Goal: Task Accomplishment & Management: Manage account settings

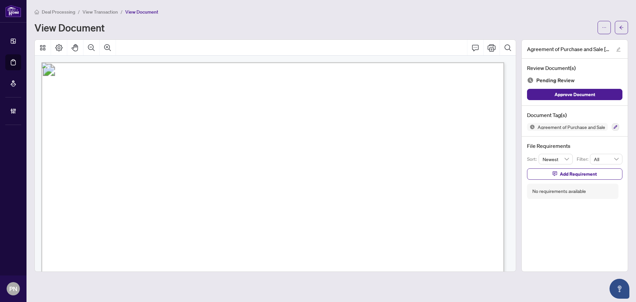
click at [75, 13] on li "Deal Processing" at bounding box center [54, 12] width 41 height 8
click at [71, 12] on span "Deal Processing" at bounding box center [58, 12] width 33 height 6
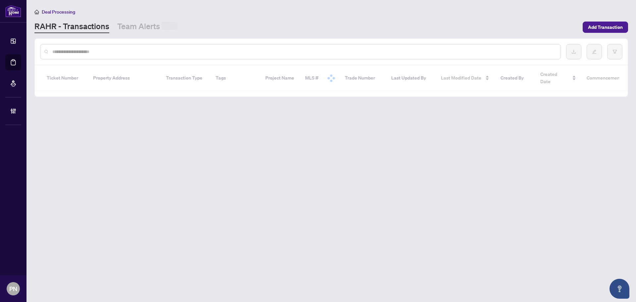
click at [160, 49] on input "text" at bounding box center [303, 51] width 503 height 7
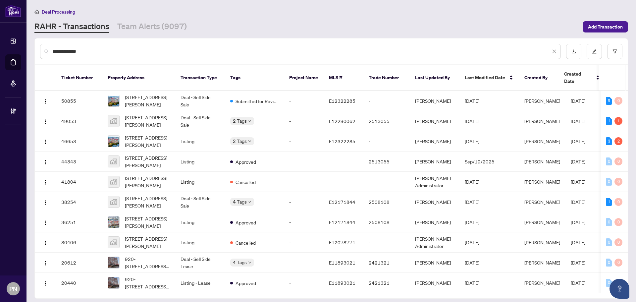
click at [162, 50] on input "**********" at bounding box center [301, 51] width 498 height 7
type input "**********"
click at [216, 114] on td "Deal - Sell Side Sale" at bounding box center [200, 121] width 50 height 20
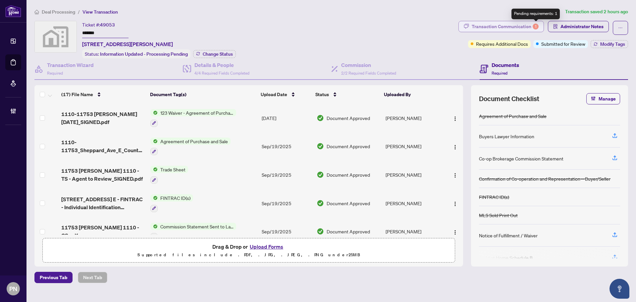
click at [536, 24] on div "1" at bounding box center [535, 27] width 6 height 6
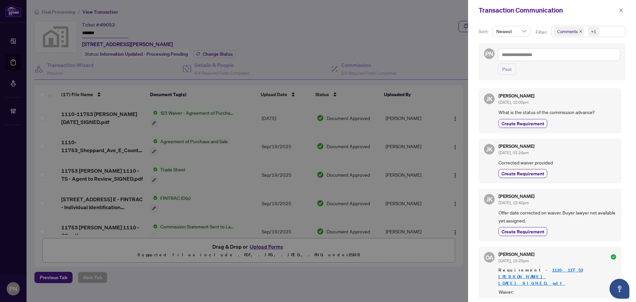
click at [581, 33] on span "Comments" at bounding box center [569, 31] width 30 height 9
click at [579, 31] on icon "close" at bounding box center [580, 31] width 3 height 3
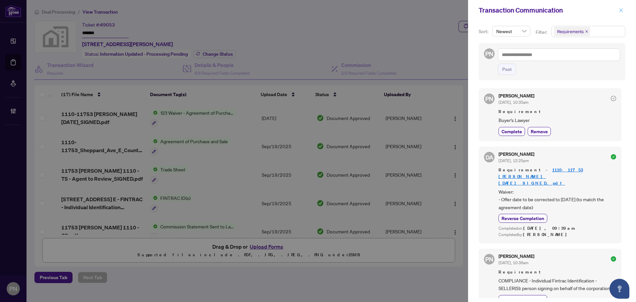
click at [619, 12] on icon "close" at bounding box center [620, 10] width 5 height 5
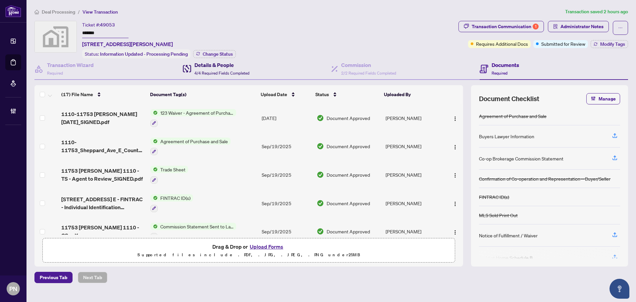
click at [223, 71] on span "4/4 Required Fields Completed" at bounding box center [221, 73] width 55 height 5
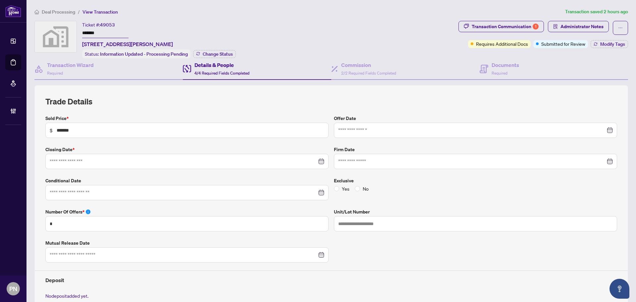
type input "**********"
click at [505, 72] on div "Documents Required" at bounding box center [504, 69] width 27 height 16
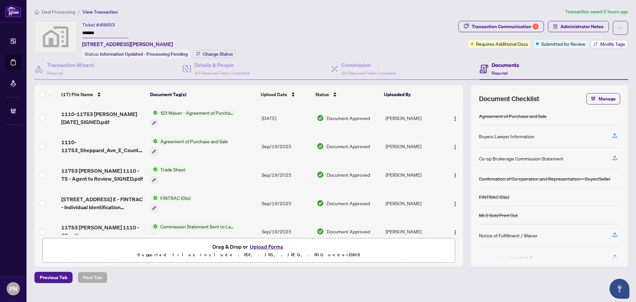
click at [603, 42] on span "Modify Tags" at bounding box center [612, 44] width 25 height 5
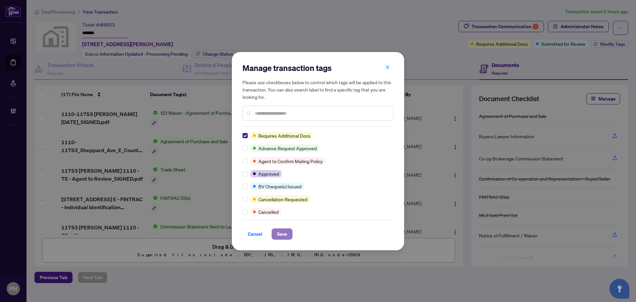
click at [284, 232] on span "Save" at bounding box center [282, 233] width 10 height 11
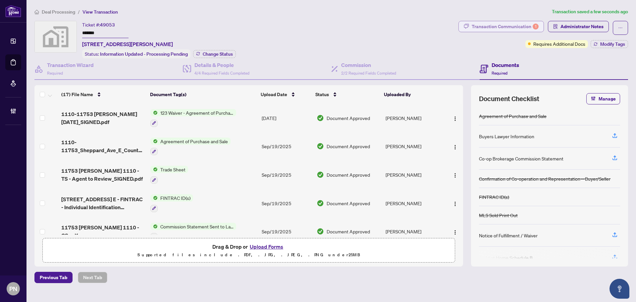
click at [484, 26] on div "Transaction Communication 1" at bounding box center [504, 26] width 67 height 11
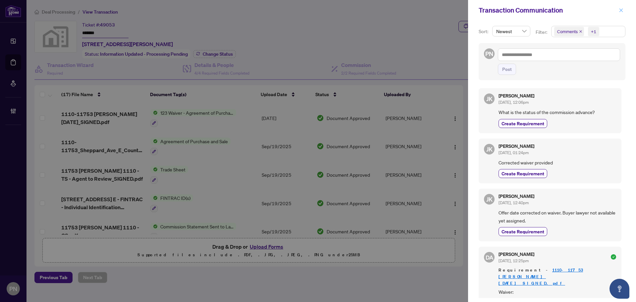
click at [622, 9] on icon "close" at bounding box center [621, 10] width 4 height 4
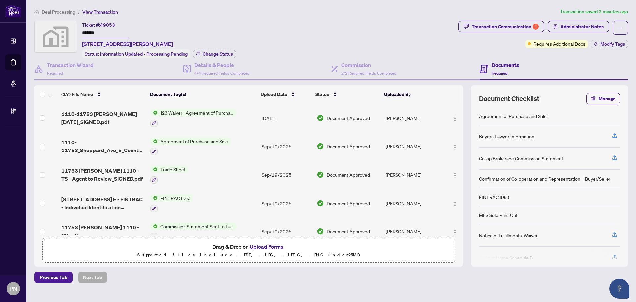
click at [56, 9] on span "Deal Processing" at bounding box center [58, 12] width 33 height 6
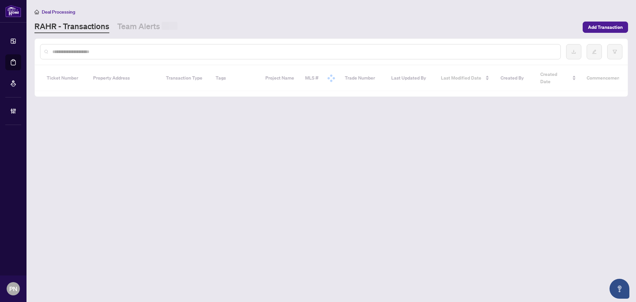
click at [101, 50] on input "text" at bounding box center [303, 51] width 503 height 7
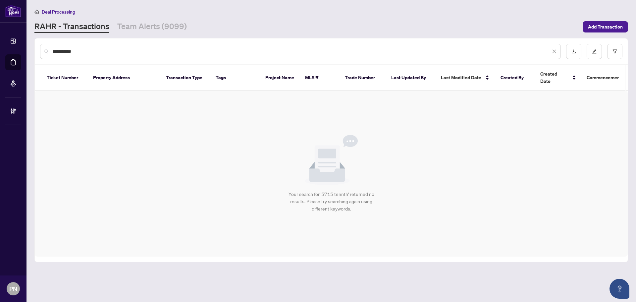
click at [71, 53] on input "**********" at bounding box center [301, 51] width 498 height 7
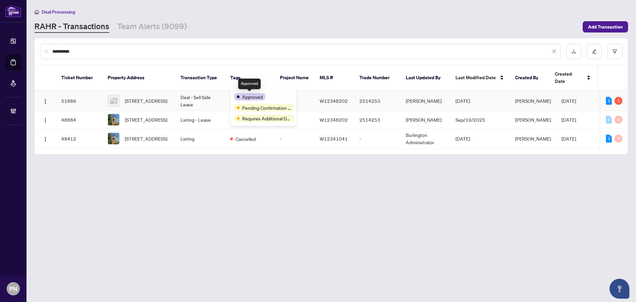
type input "**********"
click at [223, 93] on td "Deal - Sell Side Lease" at bounding box center [200, 101] width 50 height 20
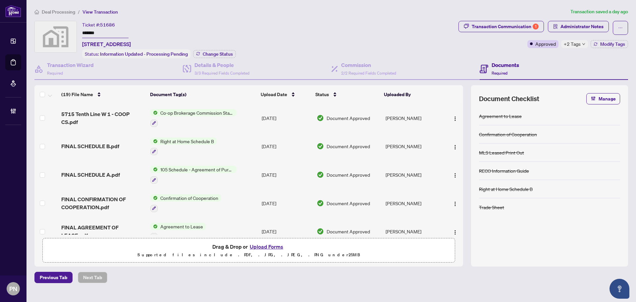
click at [62, 11] on span "Deal Processing" at bounding box center [58, 12] width 33 height 6
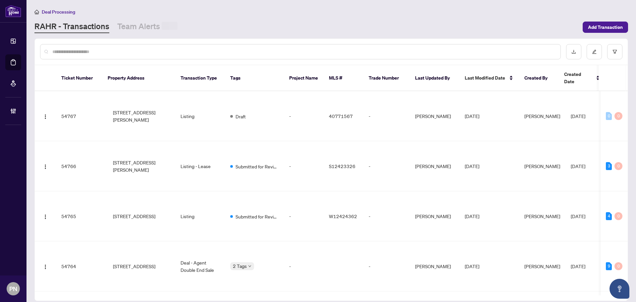
click at [124, 52] on input "text" at bounding box center [303, 51] width 503 height 7
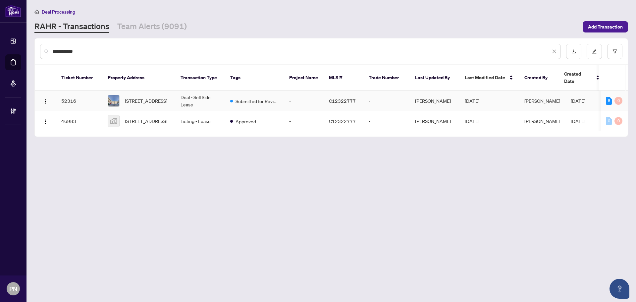
type input "**********"
click at [207, 96] on td "Deal - Sell Side Lease" at bounding box center [200, 101] width 50 height 20
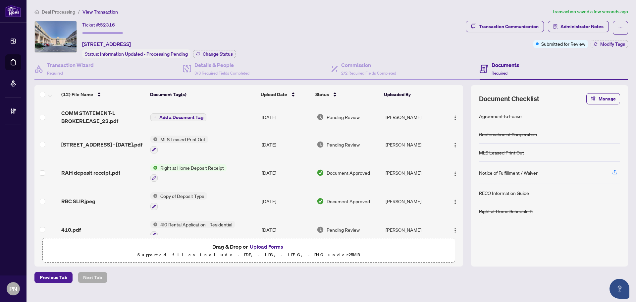
click at [69, 13] on span "Deal Processing" at bounding box center [58, 12] width 33 height 6
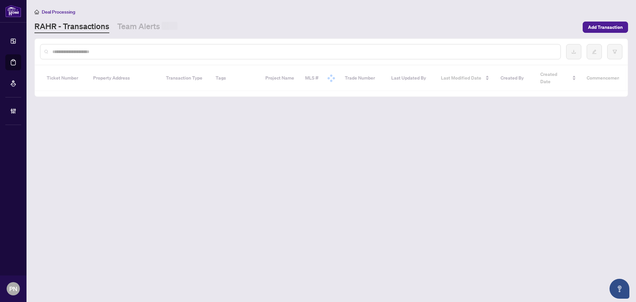
click at [183, 47] on div at bounding box center [300, 51] width 520 height 15
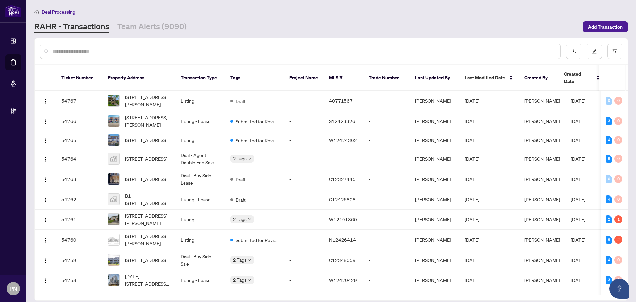
click at [175, 52] on input "text" at bounding box center [303, 51] width 503 height 7
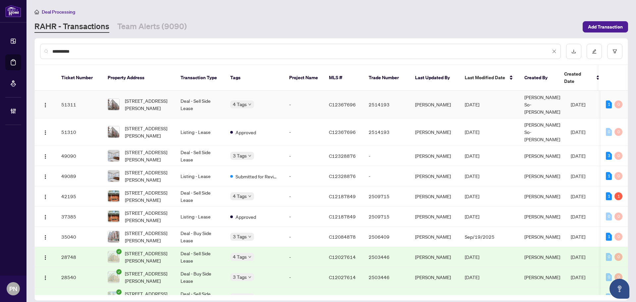
type input "*********"
click at [211, 98] on td "Deal - Sell Side Lease" at bounding box center [200, 104] width 50 height 27
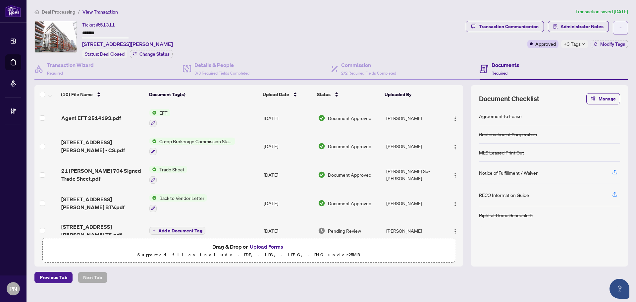
click at [616, 28] on button "button" at bounding box center [619, 28] width 15 height 14
click at [605, 40] on span "Transaction Permissions" at bounding box center [597, 42] width 51 height 7
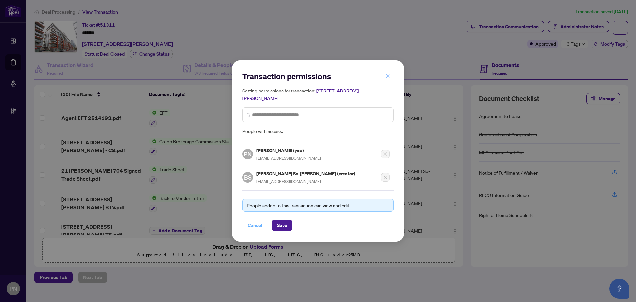
click at [264, 224] on button "Cancel" at bounding box center [254, 224] width 25 height 11
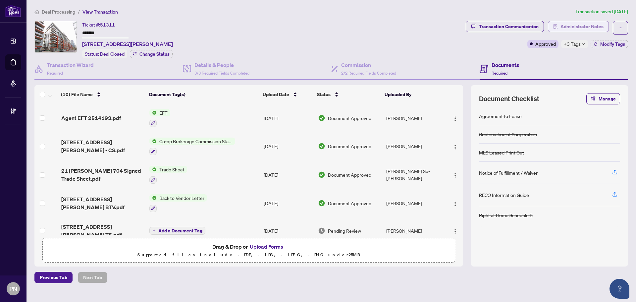
click at [580, 22] on span "Administrator Notes" at bounding box center [581, 26] width 43 height 11
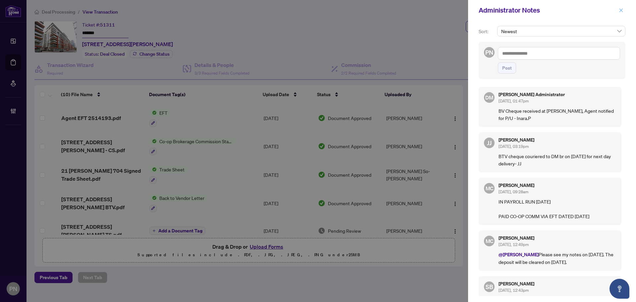
click at [622, 12] on icon "close" at bounding box center [621, 10] width 4 height 4
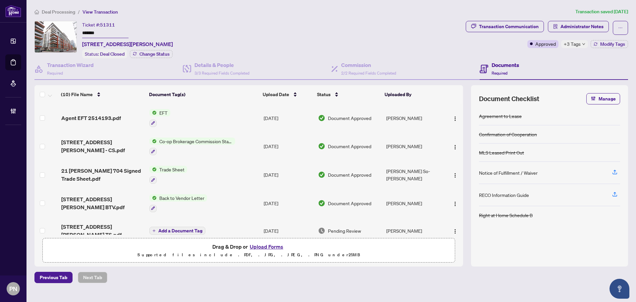
click at [44, 12] on span "Deal Processing" at bounding box center [58, 12] width 33 height 6
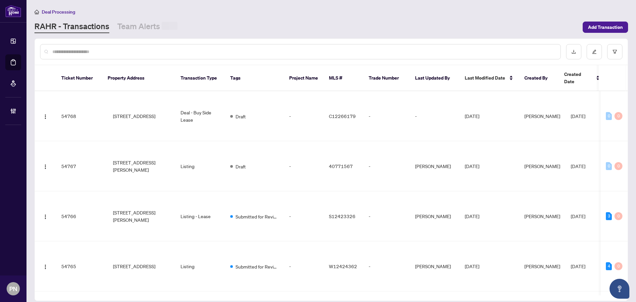
click at [151, 54] on input "text" at bounding box center [303, 51] width 503 height 7
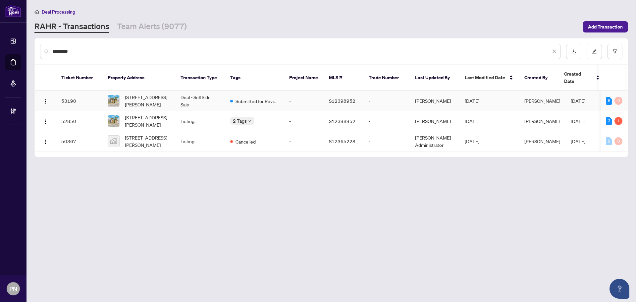
type input "*********"
click at [199, 95] on td "Deal - Sell Side Sale" at bounding box center [200, 101] width 50 height 20
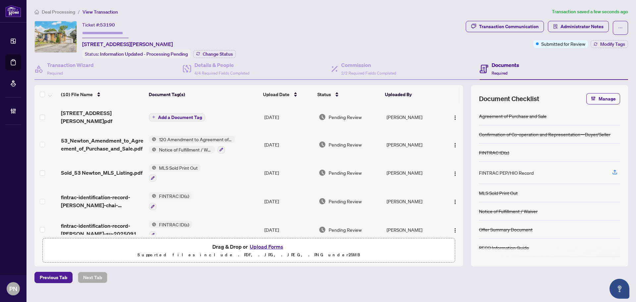
click at [68, 12] on span "Deal Processing" at bounding box center [58, 12] width 33 height 6
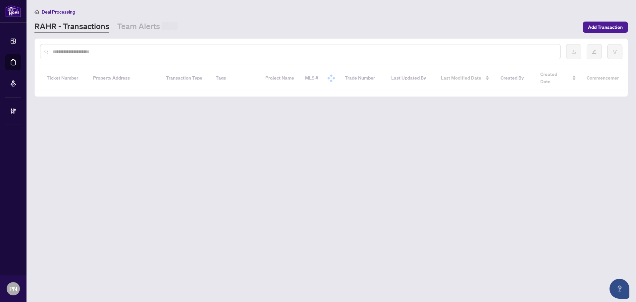
click at [146, 48] on input "text" at bounding box center [303, 51] width 503 height 7
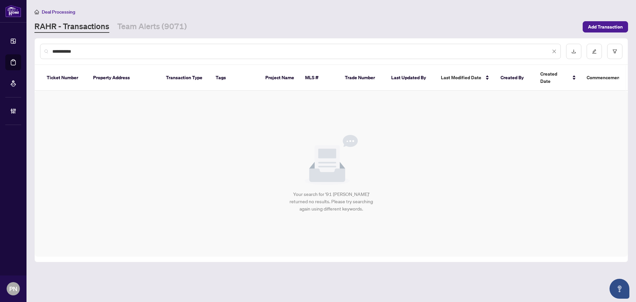
drag, startPoint x: 95, startPoint y: 52, endPoint x: 68, endPoint y: 57, distance: 27.7
click at [68, 57] on div "**********" at bounding box center [300, 51] width 520 height 15
drag, startPoint x: 84, startPoint y: 50, endPoint x: 0, endPoint y: 51, distance: 84.1
click at [0, 51] on div "**********" at bounding box center [318, 151] width 636 height 302
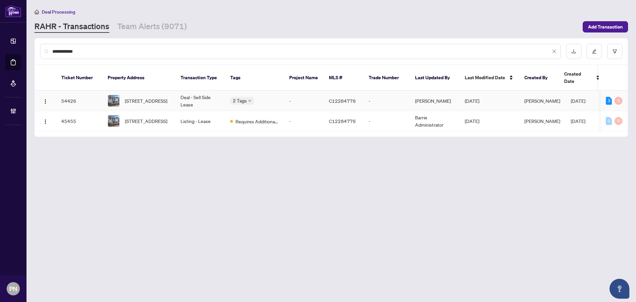
type input "**********"
click at [197, 93] on td "Deal - Sell Side Lease" at bounding box center [200, 101] width 50 height 20
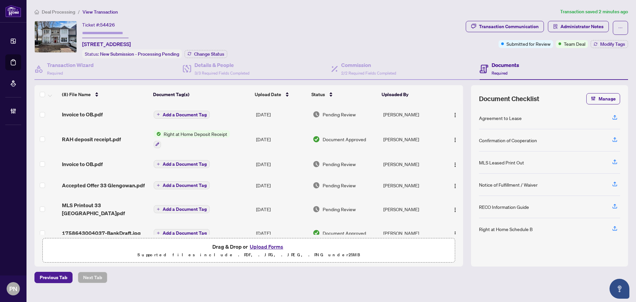
click at [55, 11] on span "Deal Processing" at bounding box center [58, 12] width 33 height 6
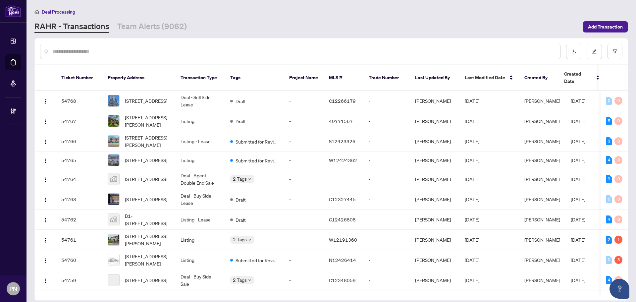
click at [210, 48] on input "text" at bounding box center [303, 51] width 503 height 7
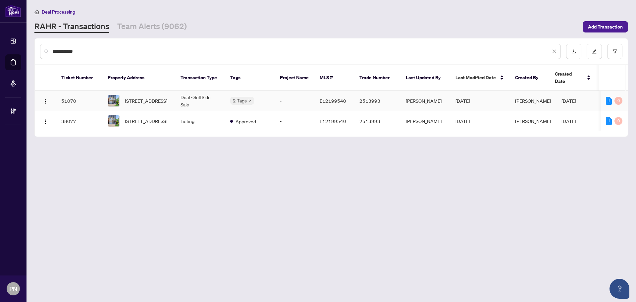
type input "**********"
click at [198, 96] on td "Deal - Sell Side Sale" at bounding box center [200, 101] width 50 height 20
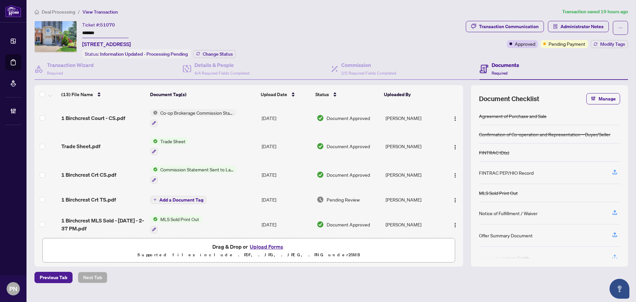
click at [234, 112] on span "Co-op Brokerage Commission Statement" at bounding box center [197, 112] width 78 height 7
click at [256, 114] on td "Co-op Brokerage Commission Statement" at bounding box center [203, 118] width 111 height 28
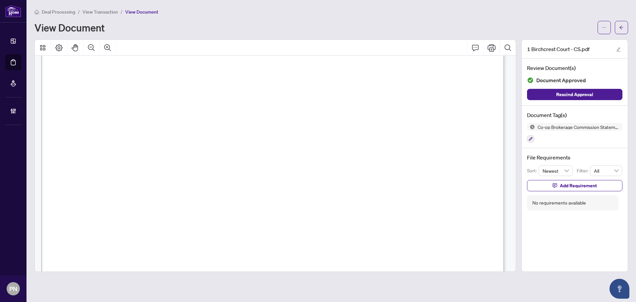
scroll to position [199, 0]
click at [105, 14] on span "View Transaction" at bounding box center [99, 12] width 35 height 6
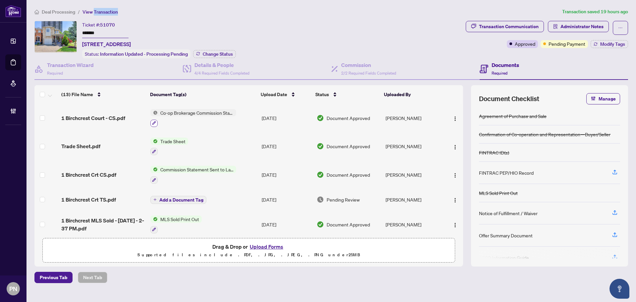
click at [153, 121] on icon "button" at bounding box center [154, 123] width 4 height 4
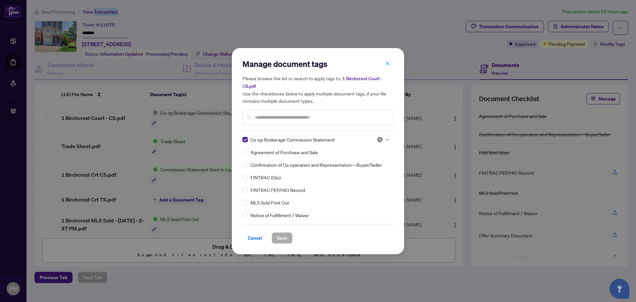
click at [383, 138] on div at bounding box center [382, 139] width 13 height 7
click at [365, 175] on div "Approved" at bounding box center [361, 171] width 50 height 11
click at [278, 241] on span "Save" at bounding box center [282, 237] width 10 height 11
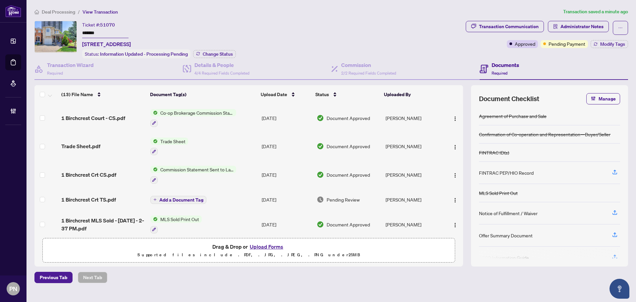
click at [62, 11] on span "Deal Processing" at bounding box center [58, 12] width 33 height 6
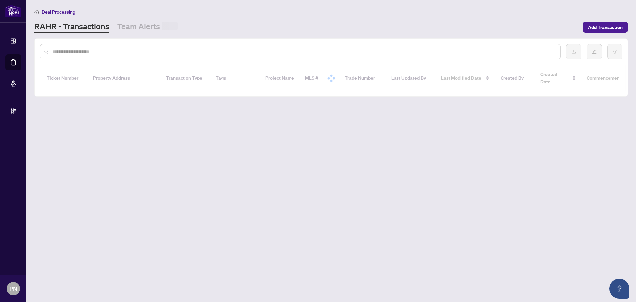
click at [169, 53] on input "text" at bounding box center [303, 51] width 503 height 7
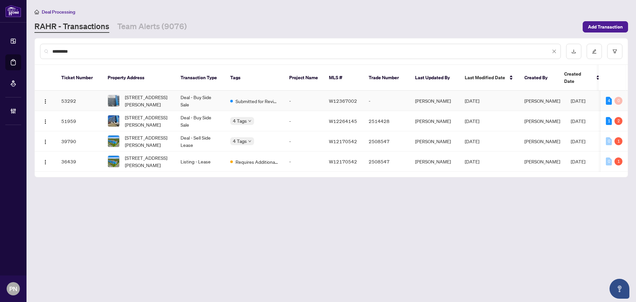
type input "*********"
click at [184, 91] on td "Deal - Buy Side Sale" at bounding box center [200, 101] width 50 height 20
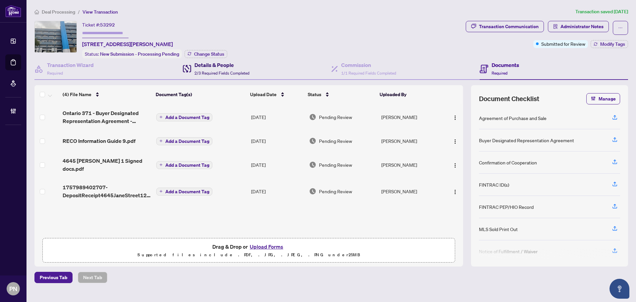
click at [220, 72] on span "2/3 Required Fields Completed" at bounding box center [221, 73] width 55 height 5
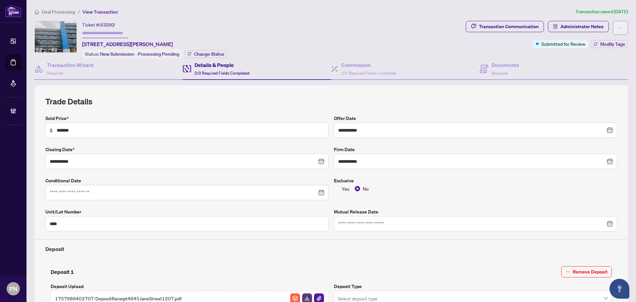
click at [618, 28] on icon "ellipsis" at bounding box center [620, 27] width 5 height 5
click at [604, 40] on span "Transaction Permissions" at bounding box center [592, 42] width 51 height 7
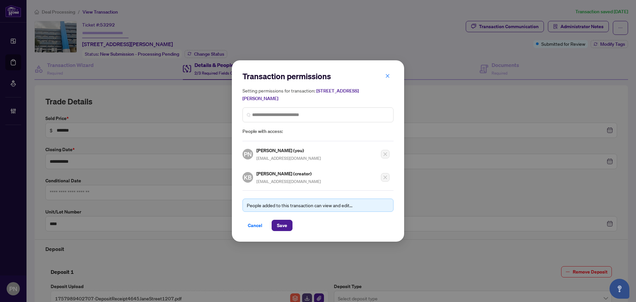
click at [270, 181] on span "kankanbd@hotmail.com" at bounding box center [288, 181] width 65 height 5
copy div "kankanbd@hotmail.com"
click at [387, 77] on icon "close" at bounding box center [387, 75] width 5 height 5
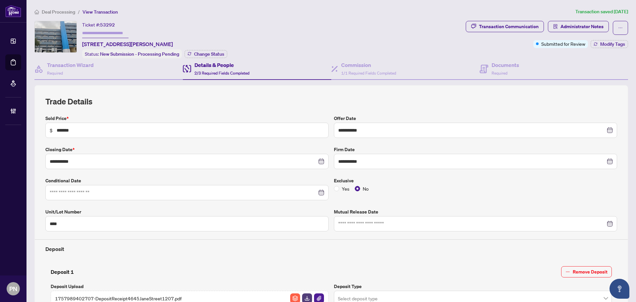
click at [58, 15] on li "Deal Processing" at bounding box center [54, 12] width 41 height 8
click at [63, 13] on span "Deal Processing" at bounding box center [58, 12] width 33 height 6
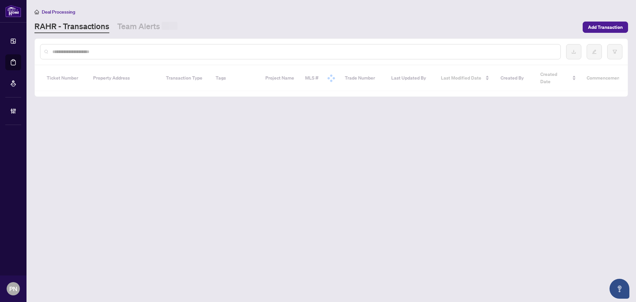
click at [136, 50] on input "text" at bounding box center [303, 51] width 503 height 7
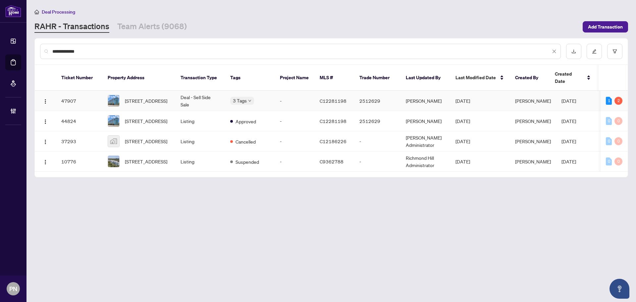
type input "**********"
click at [207, 93] on td "Deal - Sell Side Sale" at bounding box center [200, 101] width 50 height 20
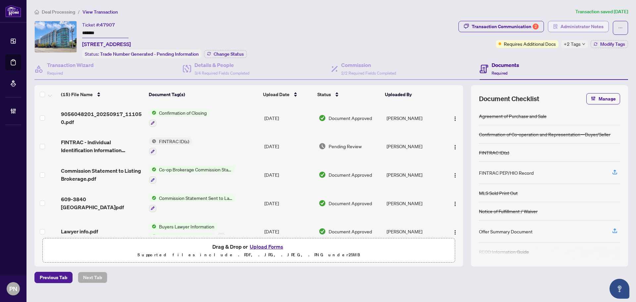
click at [584, 28] on span "Administrator Notes" at bounding box center [581, 26] width 43 height 11
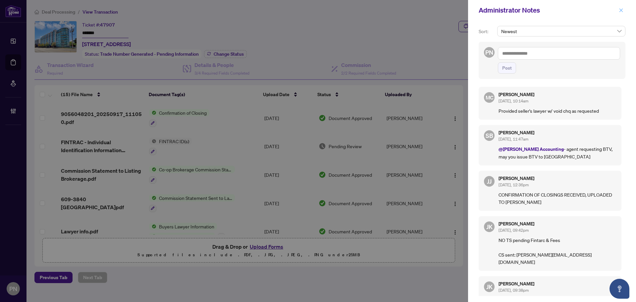
click at [621, 9] on icon "close" at bounding box center [620, 10] width 5 height 5
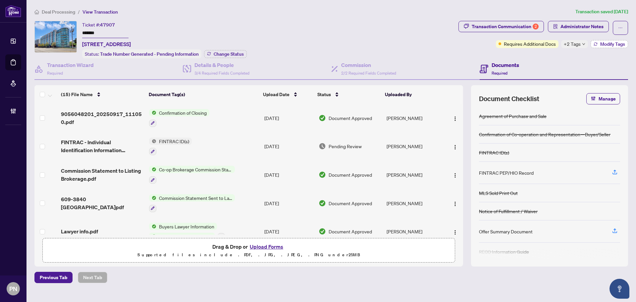
click at [607, 42] on span "Modify Tags" at bounding box center [612, 44] width 25 height 5
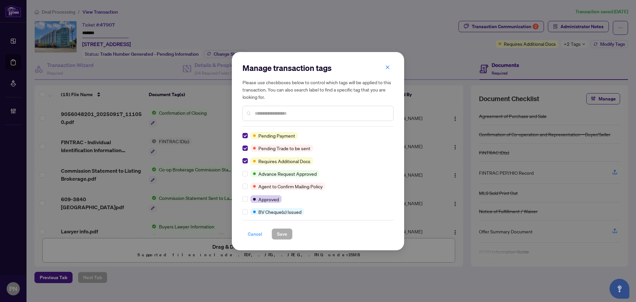
click at [256, 234] on span "Cancel" at bounding box center [255, 233] width 15 height 11
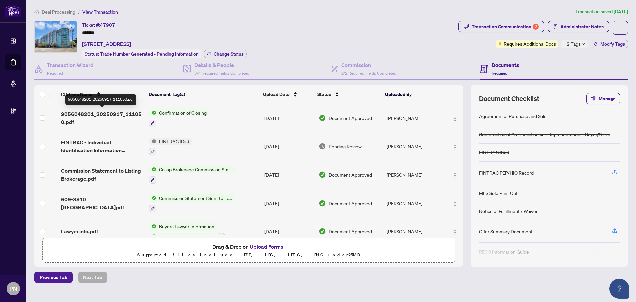
click at [90, 115] on span "9056048201_20250917_111050.pdf" at bounding box center [102, 118] width 83 height 16
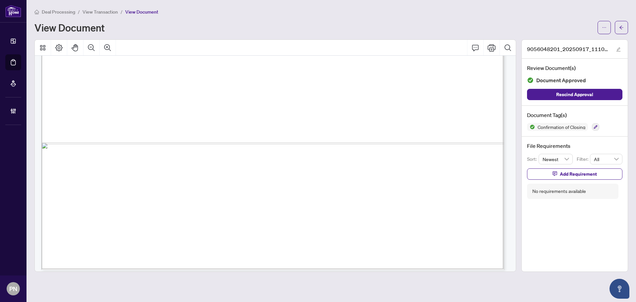
scroll to position [432, 0]
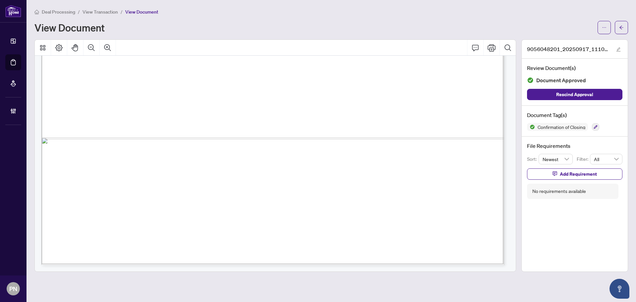
click at [113, 10] on span "View Transaction" at bounding box center [99, 12] width 35 height 6
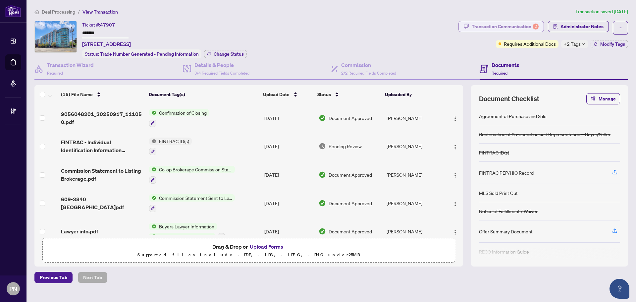
click at [532, 25] on div "Transaction Communication 2" at bounding box center [504, 26] width 67 height 11
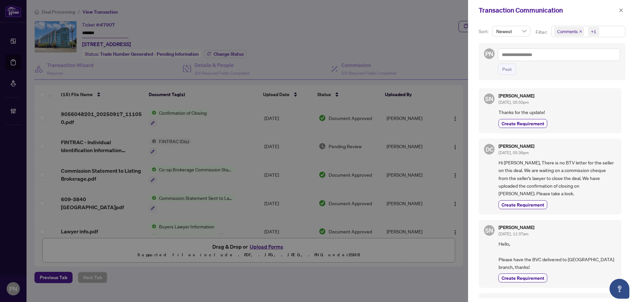
click at [580, 31] on icon "close" at bounding box center [580, 31] width 3 height 3
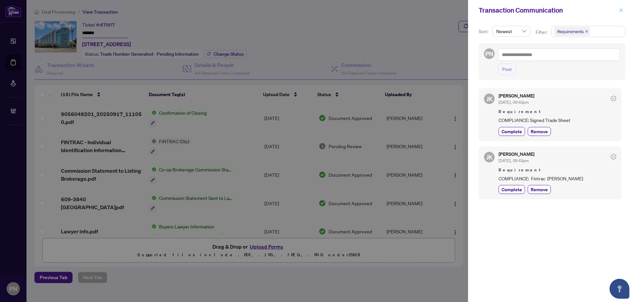
click at [623, 11] on button "button" at bounding box center [620, 10] width 9 height 8
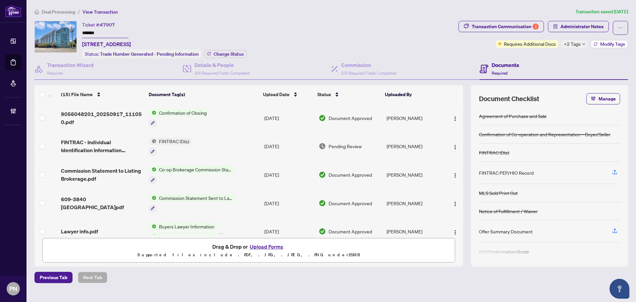
click at [605, 43] on span "Modify Tags" at bounding box center [612, 44] width 25 height 5
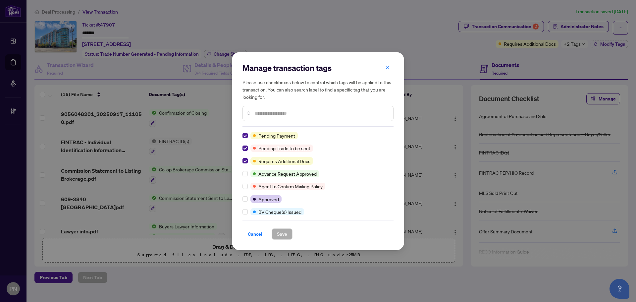
click at [258, 236] on span "Cancel" at bounding box center [255, 233] width 15 height 11
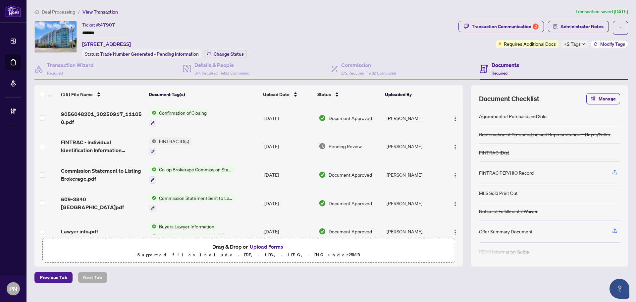
click at [597, 41] on button "Modify Tags" at bounding box center [608, 44] width 37 height 8
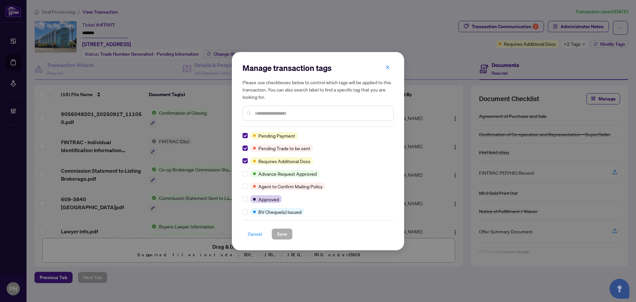
click at [254, 231] on span "Cancel" at bounding box center [255, 233] width 15 height 11
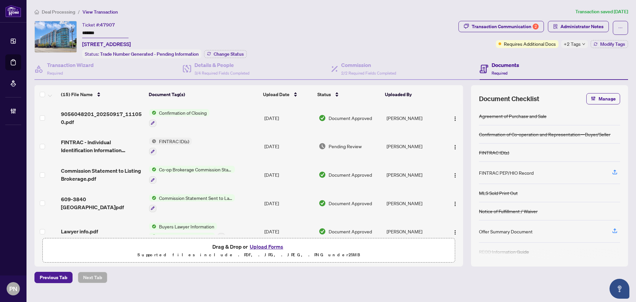
click at [60, 12] on span "Deal Processing" at bounding box center [58, 12] width 33 height 6
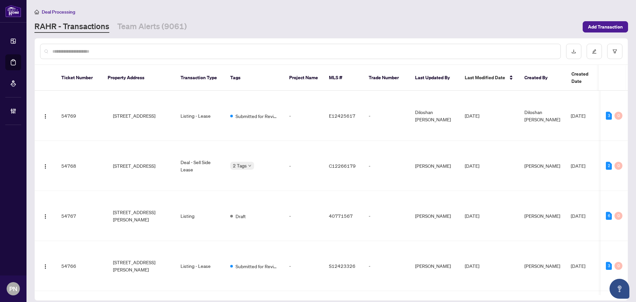
click at [202, 56] on div at bounding box center [300, 51] width 520 height 15
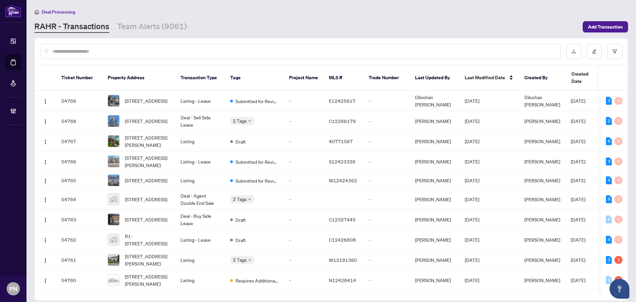
click at [208, 53] on input "text" at bounding box center [303, 51] width 503 height 7
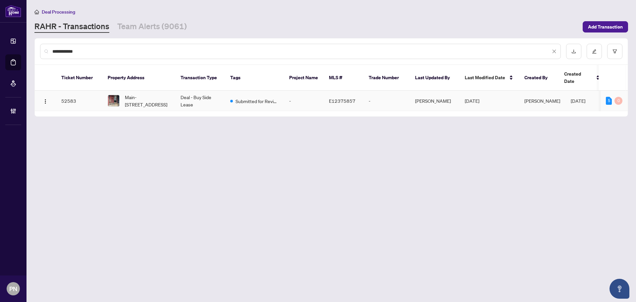
type input "**********"
click at [193, 95] on td "Deal - Buy Side Lease" at bounding box center [200, 101] width 50 height 20
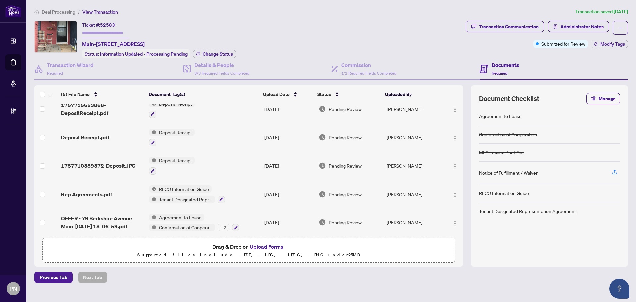
scroll to position [13, 0]
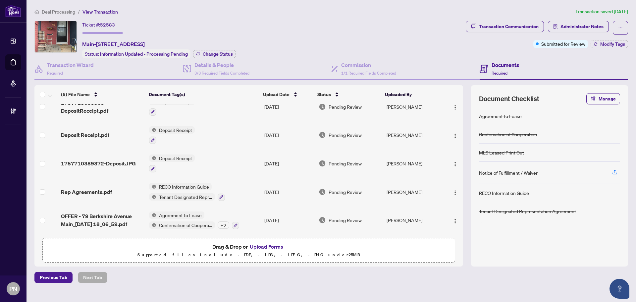
click at [55, 13] on span "Deal Processing" at bounding box center [58, 12] width 33 height 6
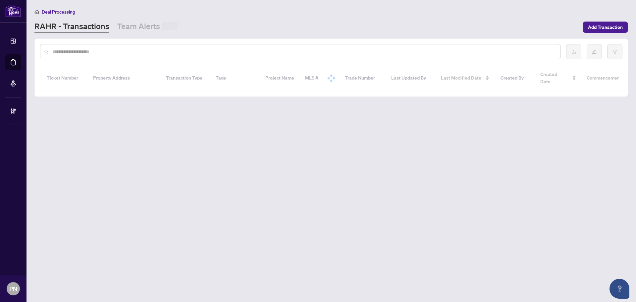
click at [145, 52] on input "text" at bounding box center [303, 51] width 503 height 7
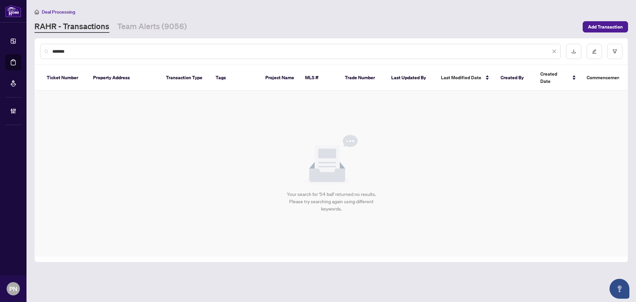
drag, startPoint x: 93, startPoint y: 51, endPoint x: 0, endPoint y: 54, distance: 92.8
click at [0, 54] on div "Dashboard Deal Processing Mortgage Referrals Brokerage Management PN Paula Nguy…" at bounding box center [318, 151] width 636 height 302
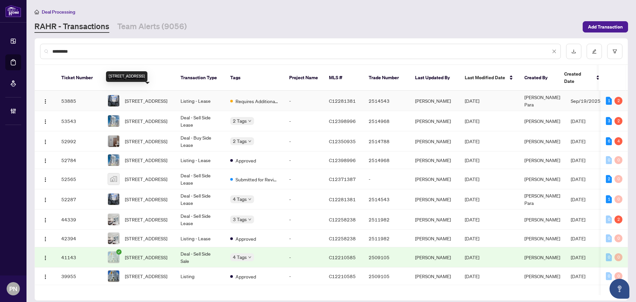
type input "*********"
click at [166, 97] on span "614-576 Front St, Toronto, Ontario M5V 1C1, Canada" at bounding box center [146, 100] width 42 height 7
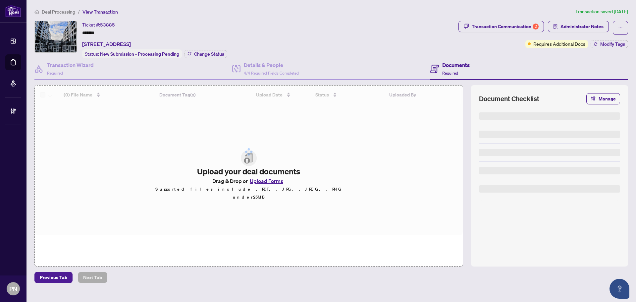
click at [65, 8] on li "Deal Processing" at bounding box center [54, 12] width 41 height 8
click at [61, 12] on span "Deal Processing" at bounding box center [58, 12] width 33 height 6
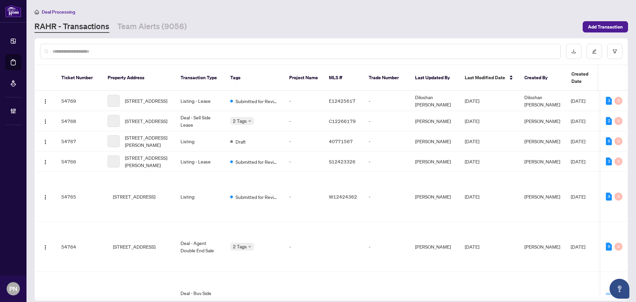
click at [203, 52] on input "text" at bounding box center [303, 51] width 503 height 7
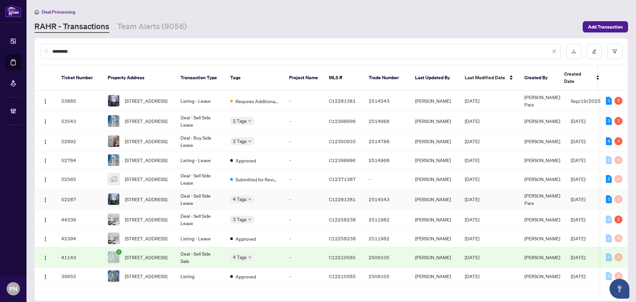
type input "*********"
click at [219, 193] on td "Deal - Sell Side Lease" at bounding box center [200, 199] width 50 height 20
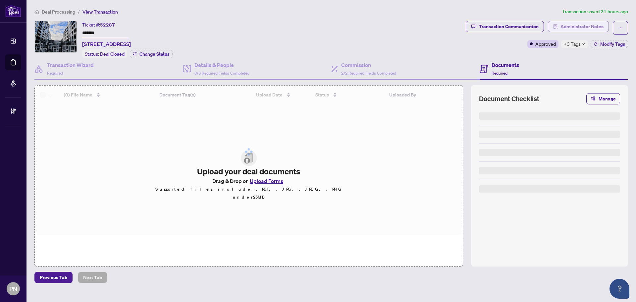
click at [578, 27] on span "Administrator Notes" at bounding box center [581, 26] width 43 height 11
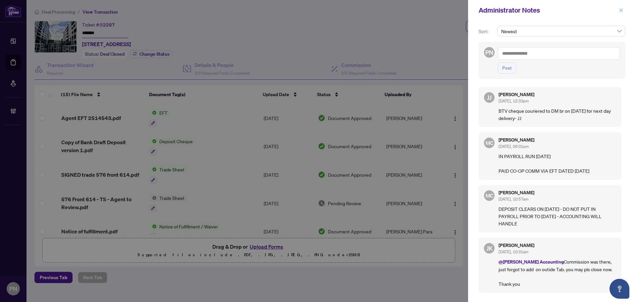
click at [616, 10] on div "Administrator Notes" at bounding box center [552, 10] width 168 height 21
click at [618, 10] on button "button" at bounding box center [620, 10] width 9 height 8
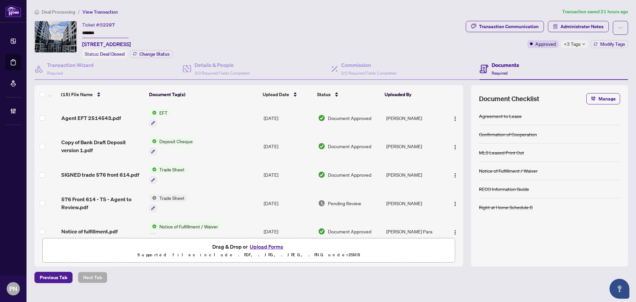
click at [67, 10] on span "Deal Processing" at bounding box center [58, 12] width 33 height 6
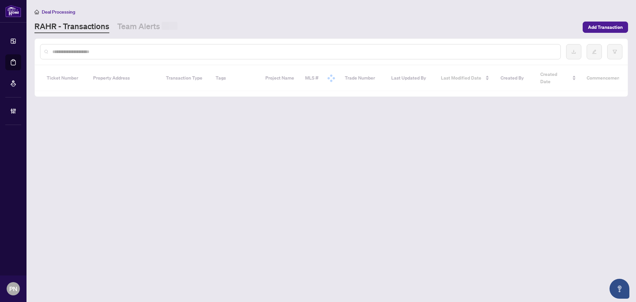
click at [137, 50] on input "text" at bounding box center [303, 51] width 503 height 7
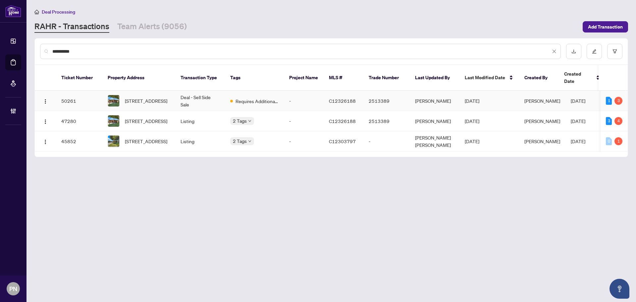
type input "**********"
click at [194, 93] on td "Deal - Sell Side Sale" at bounding box center [200, 101] width 50 height 20
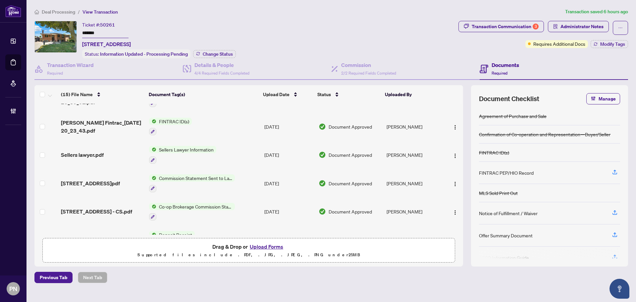
scroll to position [199, 0]
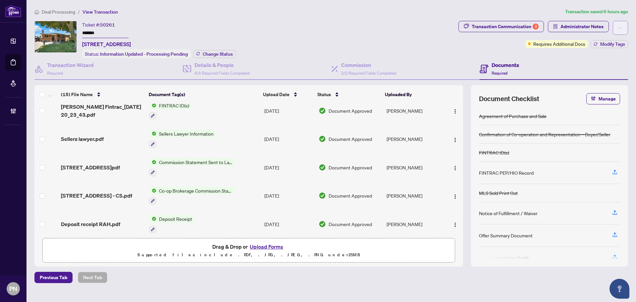
click at [618, 26] on icon "ellipsis" at bounding box center [620, 27] width 5 height 5
click at [618, 37] on li "Transaction Permissions" at bounding box center [597, 42] width 59 height 11
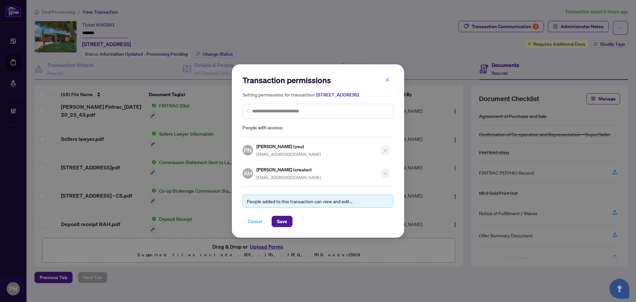
click at [246, 225] on button "Cancel" at bounding box center [254, 221] width 25 height 11
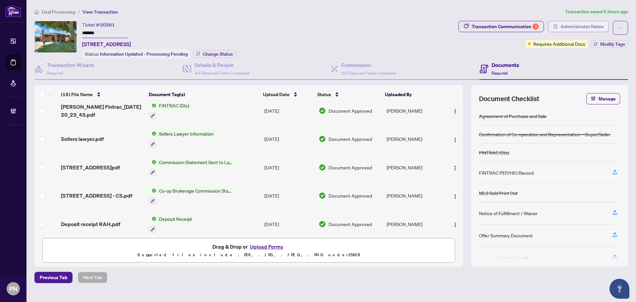
click at [590, 24] on span "Administrator Notes" at bounding box center [581, 26] width 43 height 11
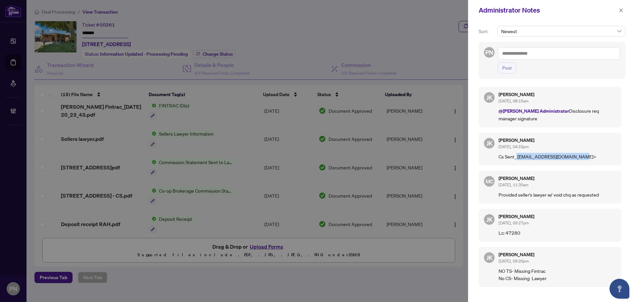
drag, startPoint x: 580, startPoint y: 156, endPoint x: 516, endPoint y: 160, distance: 64.0
click at [516, 160] on p "Cs Sent_ adshayat@homelegalcost.com>" at bounding box center [557, 156] width 118 height 7
copy p "adshayat@homelegalcost.com"
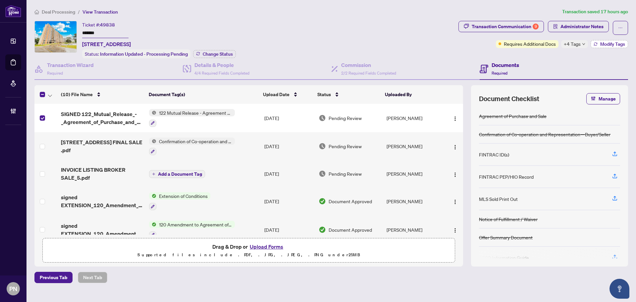
click at [596, 42] on icon "button" at bounding box center [595, 44] width 4 height 4
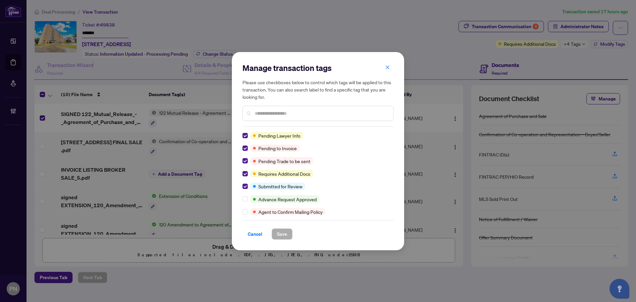
click at [257, 234] on span "Cancel" at bounding box center [255, 233] width 15 height 11
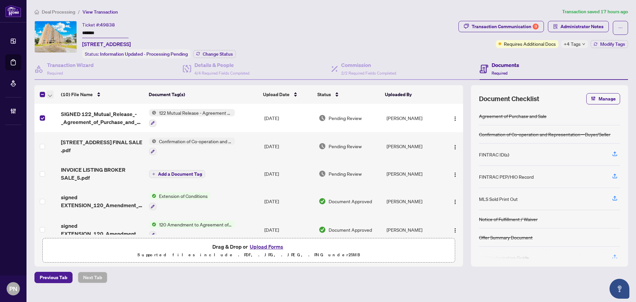
click at [52, 96] on button "button" at bounding box center [49, 94] width 7 height 8
click at [56, 107] on span "Open Selected in New Tab(s)" at bounding box center [81, 105] width 59 height 7
click at [50, 95] on icon "button" at bounding box center [50, 95] width 4 height 3
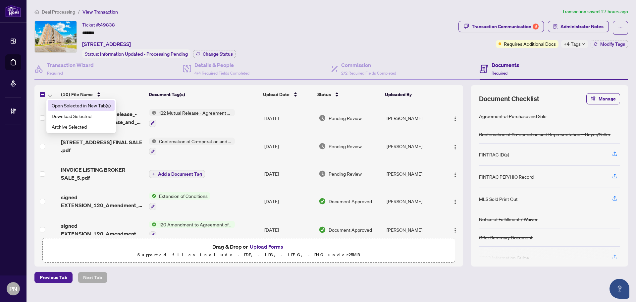
click at [60, 109] on li "Open Selected in New Tab(s)" at bounding box center [81, 105] width 67 height 11
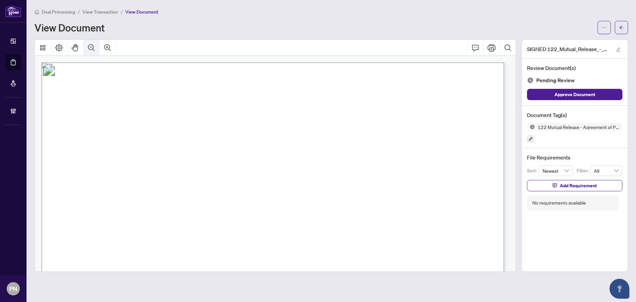
click at [92, 51] on icon "Zoom Out" at bounding box center [91, 48] width 8 height 8
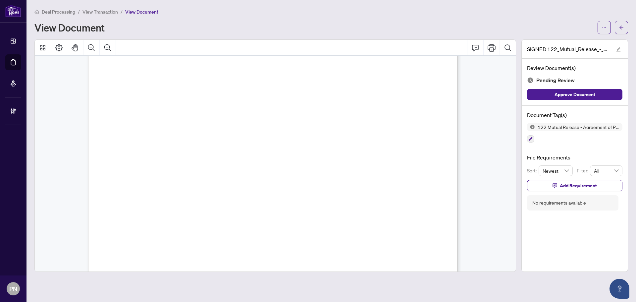
scroll to position [132, 0]
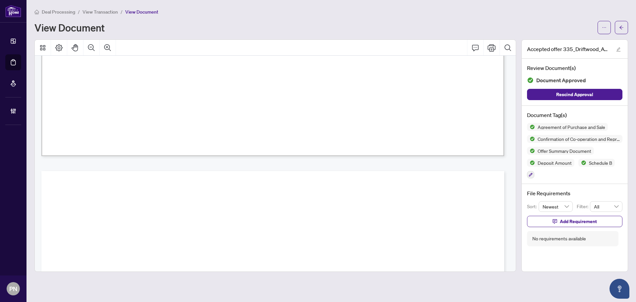
drag, startPoint x: 320, startPoint y: 214, endPoint x: 347, endPoint y: 286, distance: 77.2
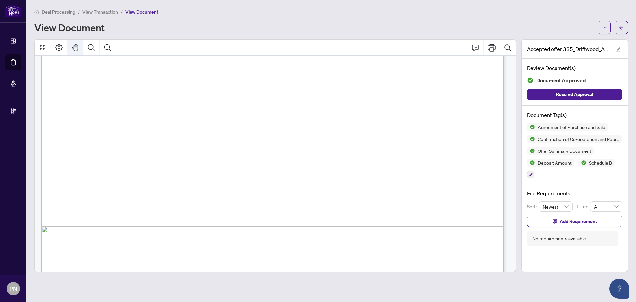
click at [91, 44] on icon "Zoom Out" at bounding box center [91, 48] width 8 height 8
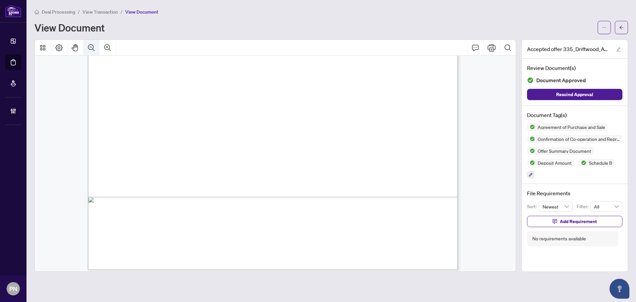
click at [91, 44] on icon "Zoom Out" at bounding box center [91, 48] width 8 height 8
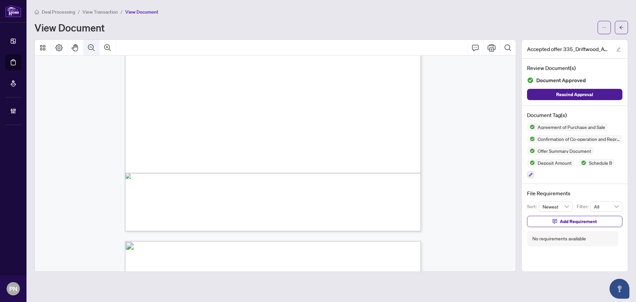
click at [91, 44] on icon "Zoom Out" at bounding box center [91, 48] width 8 height 8
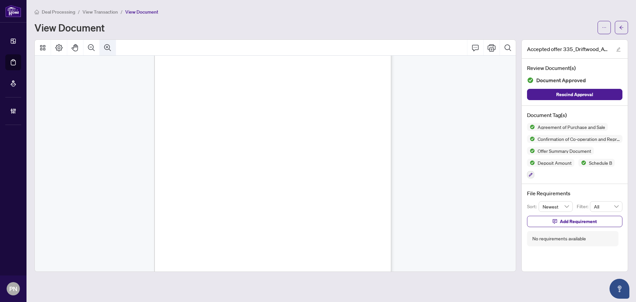
click at [108, 47] on icon "Zoom In" at bounding box center [108, 48] width 8 height 8
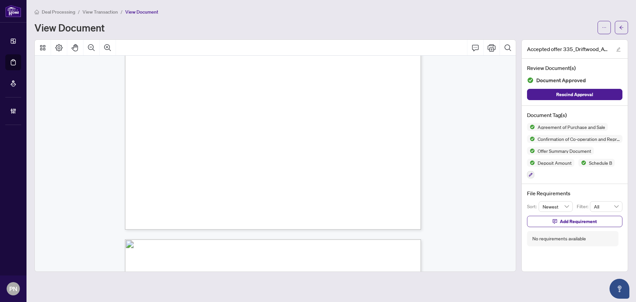
scroll to position [194, 0]
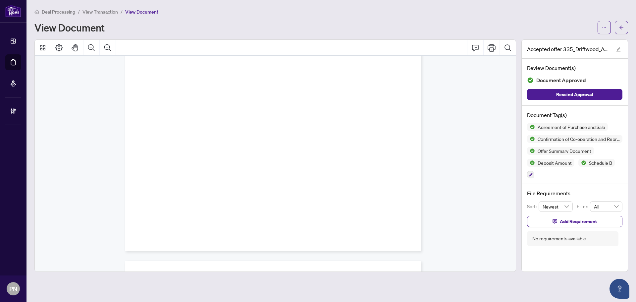
drag, startPoint x: 343, startPoint y: 174, endPoint x: 350, endPoint y: -40, distance: 214.7
click at [273, 101] on span "������������������������������������������������������������������������������" at bounding box center [198, 70] width 149 height 97
drag, startPoint x: 305, startPoint y: 149, endPoint x: 311, endPoint y: 0, distance: 149.1
click at [273, 99] on span "������������������������������������������������������������������������������" at bounding box center [198, 70] width 149 height 97
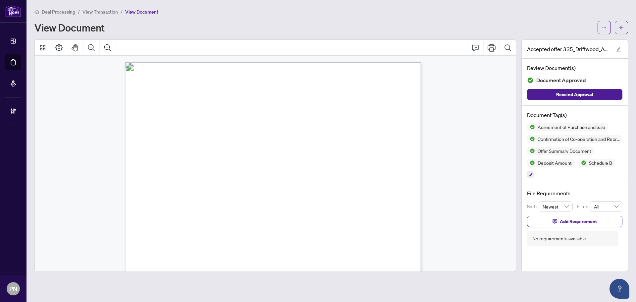
drag, startPoint x: 90, startPoint y: 12, endPoint x: 108, endPoint y: 2, distance: 20.8
click at [91, 12] on span "View Transaction" at bounding box center [99, 12] width 35 height 6
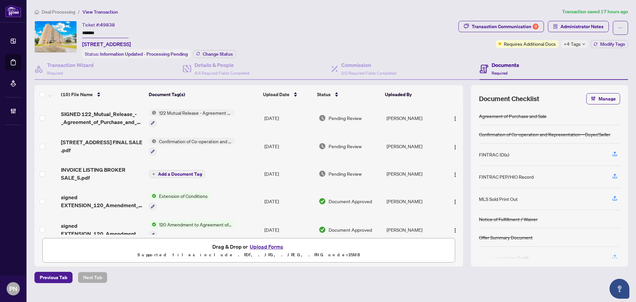
click at [58, 11] on span "Deal Processing" at bounding box center [58, 12] width 33 height 6
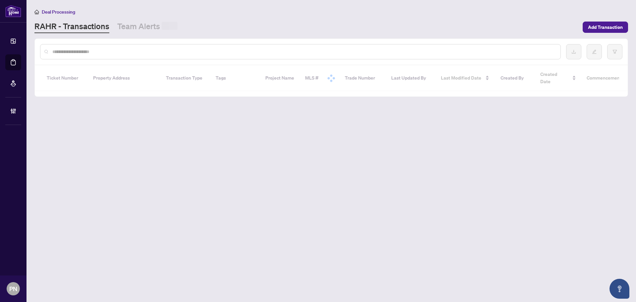
click at [98, 57] on div at bounding box center [300, 51] width 520 height 15
click at [98, 52] on input "text" at bounding box center [303, 51] width 503 height 7
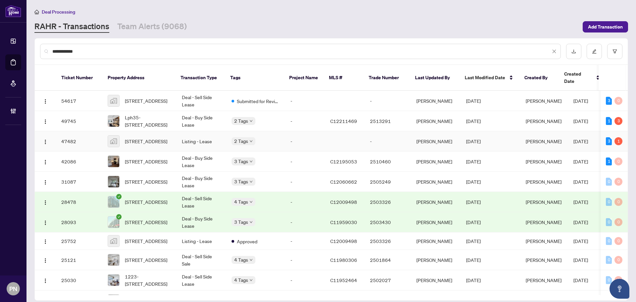
type input "**********"
click at [187, 136] on td "Listing - Lease" at bounding box center [201, 141] width 50 height 20
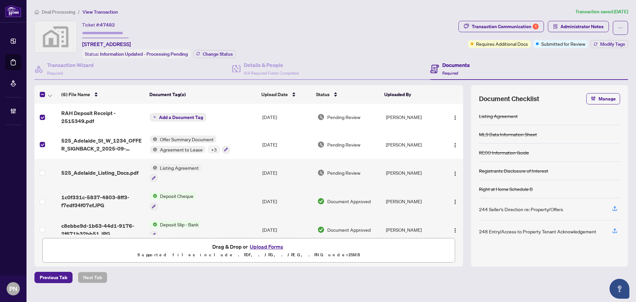
drag, startPoint x: 50, startPoint y: 94, endPoint x: 54, endPoint y: 97, distance: 4.2
click at [51, 94] on icon "button" at bounding box center [50, 95] width 4 height 3
click at [65, 104] on span "Open Selected in New Tab(s)" at bounding box center [81, 105] width 59 height 7
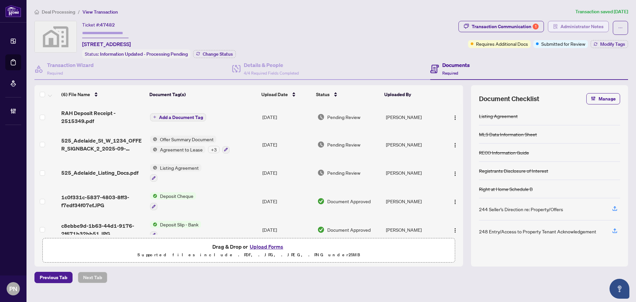
click at [584, 26] on span "Administrator Notes" at bounding box center [581, 26] width 43 height 11
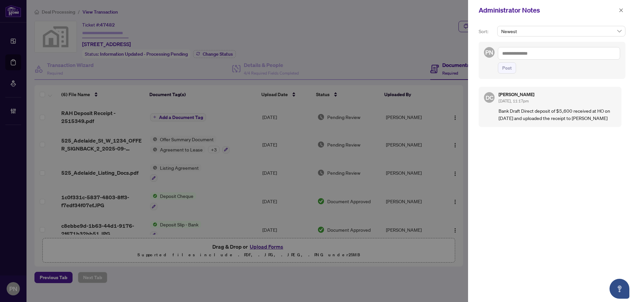
click at [556, 52] on textarea at bounding box center [559, 53] width 122 height 13
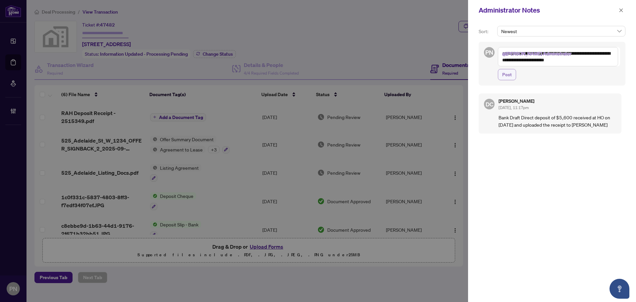
type textarea "**********"
click at [508, 76] on span "Post" at bounding box center [507, 74] width 10 height 11
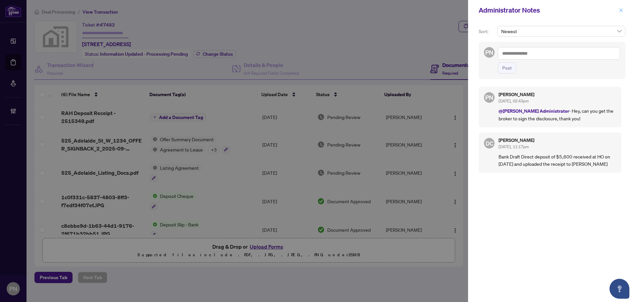
click at [622, 10] on icon "close" at bounding box center [620, 10] width 5 height 5
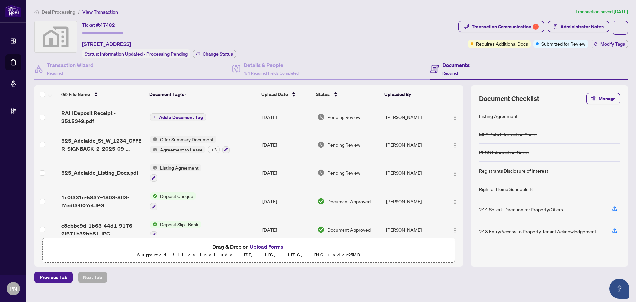
click at [57, 13] on span "Deal Processing" at bounding box center [58, 12] width 33 height 6
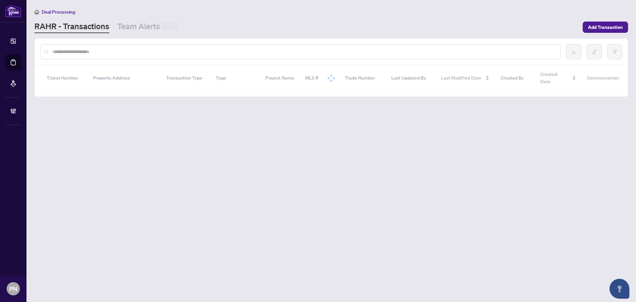
click at [137, 50] on input "text" at bounding box center [303, 51] width 503 height 7
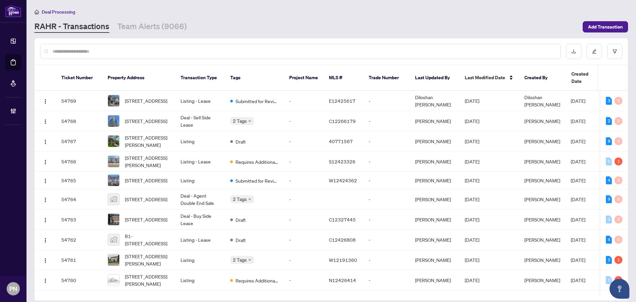
click at [77, 50] on input "text" at bounding box center [303, 51] width 503 height 7
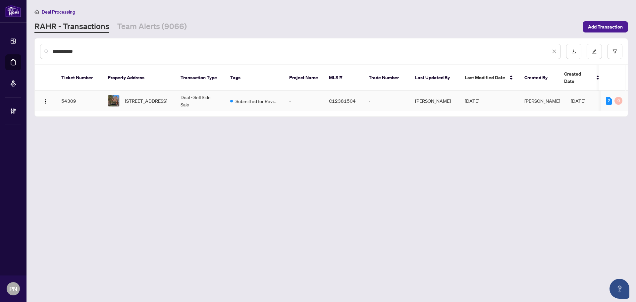
type input "**********"
click at [140, 97] on span "694 Richmond St, Toronto, Ontario M6J 1C5, Canada" at bounding box center [146, 100] width 42 height 7
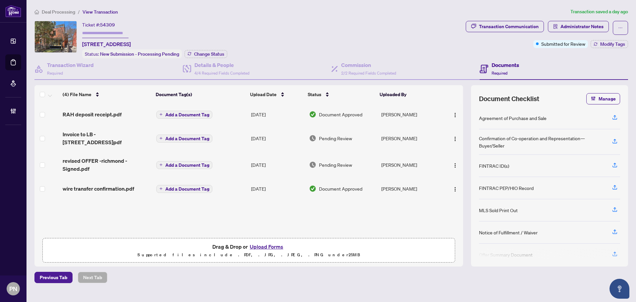
click at [128, 115] on div "RAH deposit receipt.pdf" at bounding box center [107, 114] width 88 height 8
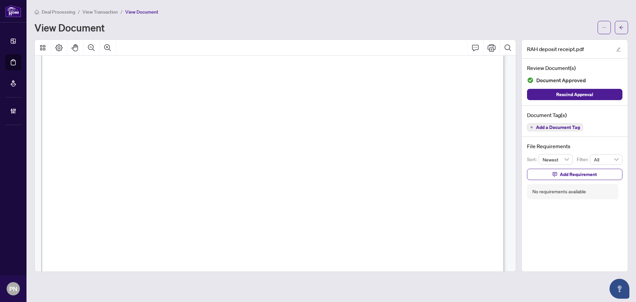
scroll to position [199, 0]
click at [605, 31] on span "button" at bounding box center [604, 27] width 5 height 11
click at [573, 44] on span "Download" at bounding box center [580, 41] width 50 height 7
click at [109, 11] on span "View Transaction" at bounding box center [99, 12] width 35 height 6
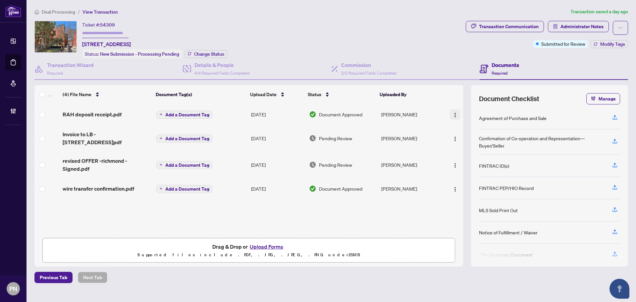
click at [453, 112] on img "button" at bounding box center [454, 114] width 5 height 5
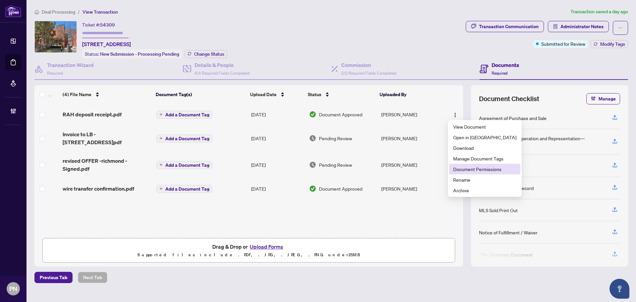
click at [459, 167] on span "Document Permissions" at bounding box center [484, 168] width 63 height 7
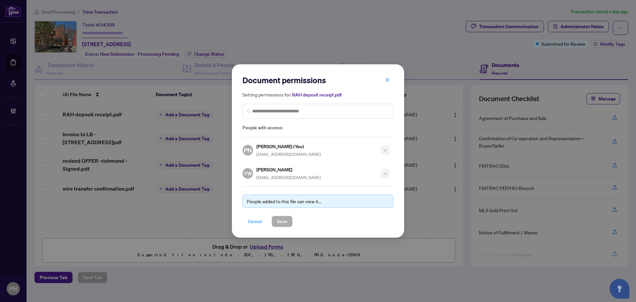
click at [257, 220] on span "Cancel" at bounding box center [255, 221] width 15 height 11
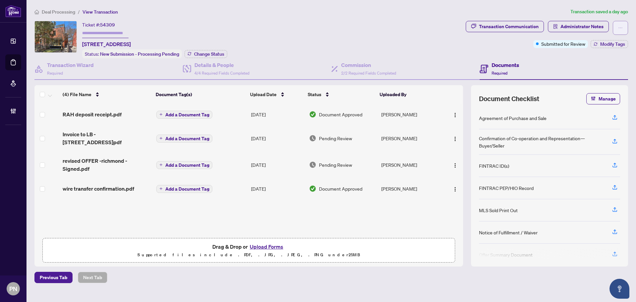
click at [616, 27] on button "button" at bounding box center [619, 28] width 15 height 14
click at [598, 44] on span "Transaction Permissions" at bounding box center [597, 42] width 51 height 7
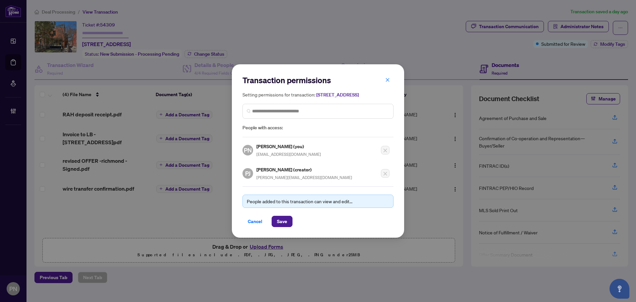
click at [274, 180] on span "paul@pauljohnston.com" at bounding box center [304, 177] width 96 height 5
copy div "paul@pauljohnston.com"
click at [256, 223] on span "Cancel" at bounding box center [255, 221] width 15 height 11
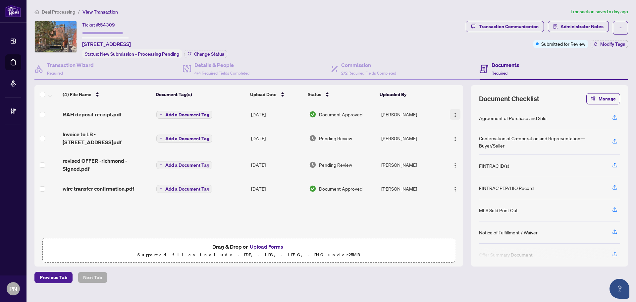
click at [452, 114] on img "button" at bounding box center [454, 114] width 5 height 5
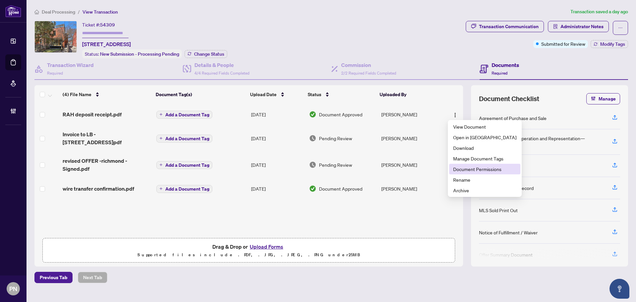
click at [459, 169] on span "Document Permissions" at bounding box center [484, 168] width 63 height 7
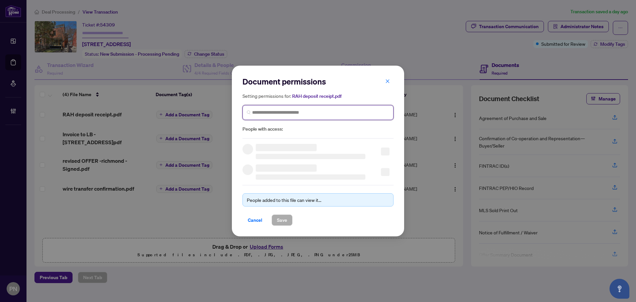
click at [340, 113] on input "search" at bounding box center [320, 112] width 137 height 7
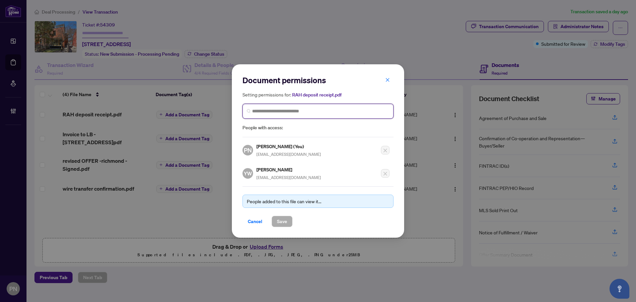
paste input "**********"
type input "**********"
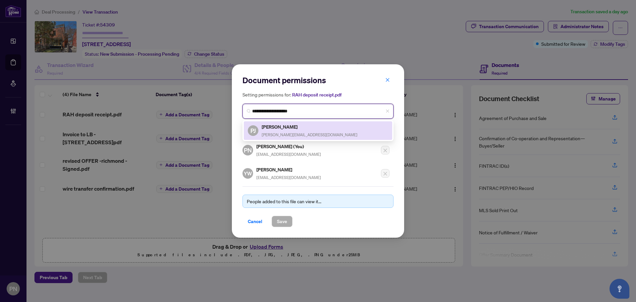
click at [298, 134] on span "paul@pauljohnston.com" at bounding box center [310, 134] width 96 height 5
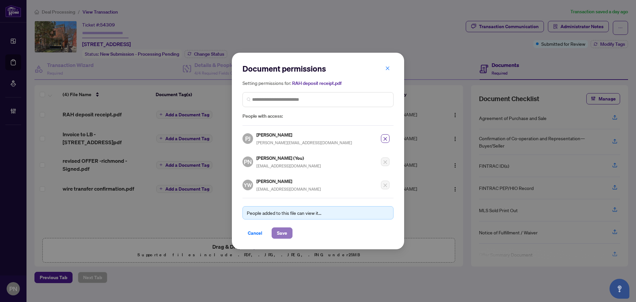
click at [285, 236] on span "Save" at bounding box center [282, 232] width 10 height 11
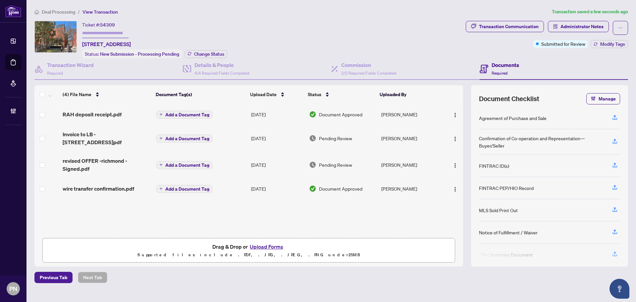
click at [63, 15] on li "Deal Processing" at bounding box center [54, 12] width 41 height 8
click at [65, 12] on span "Deal Processing" at bounding box center [58, 12] width 33 height 6
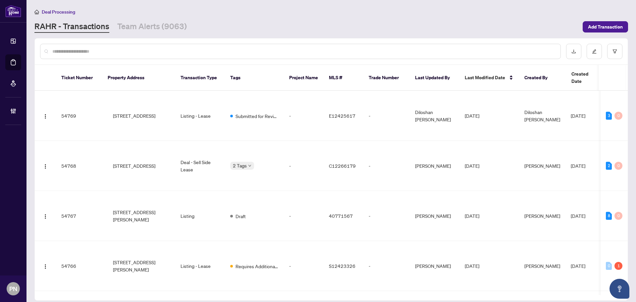
click at [120, 50] on input "text" at bounding box center [303, 51] width 503 height 7
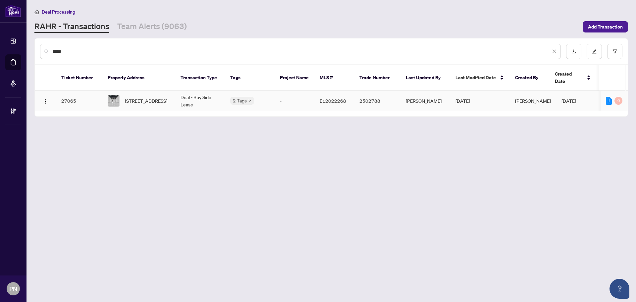
type input "*****"
click at [188, 91] on td "Deal - Buy Side Lease" at bounding box center [200, 101] width 50 height 20
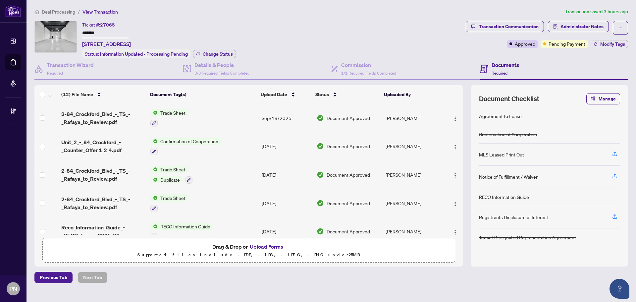
click at [70, 8] on li "Deal Processing" at bounding box center [54, 12] width 41 height 8
click at [66, 11] on span "Deal Processing" at bounding box center [58, 12] width 33 height 6
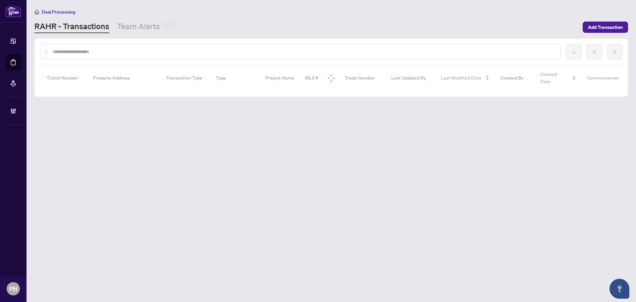
click at [162, 50] on input "text" at bounding box center [303, 51] width 503 height 7
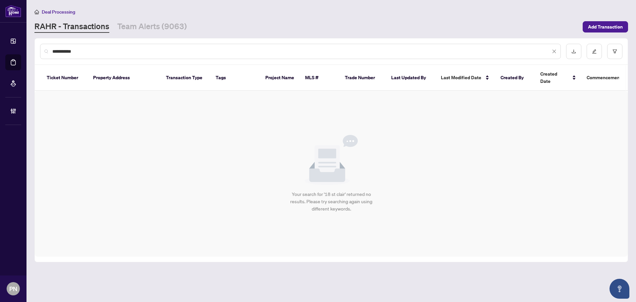
click at [60, 53] on input "**********" at bounding box center [301, 51] width 498 height 7
type input "**********"
drag, startPoint x: 105, startPoint y: 49, endPoint x: 0, endPoint y: 50, distance: 105.0
click at [0, 50] on div "**********" at bounding box center [318, 151] width 636 height 302
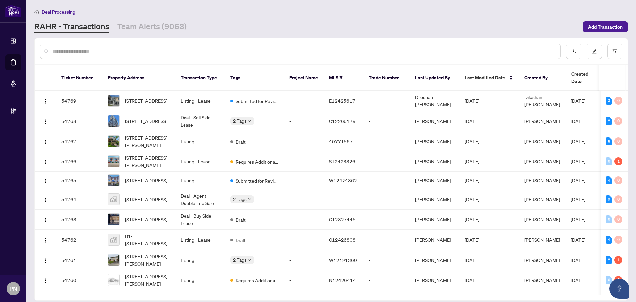
click at [67, 52] on input "text" at bounding box center [303, 51] width 503 height 7
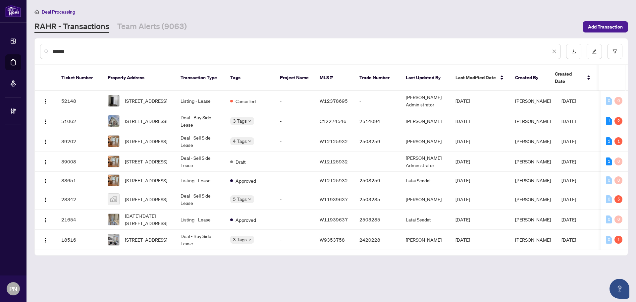
drag, startPoint x: 76, startPoint y: 49, endPoint x: 39, endPoint y: 49, distance: 37.4
click at [39, 49] on div "*******" at bounding box center [331, 51] width 593 height 26
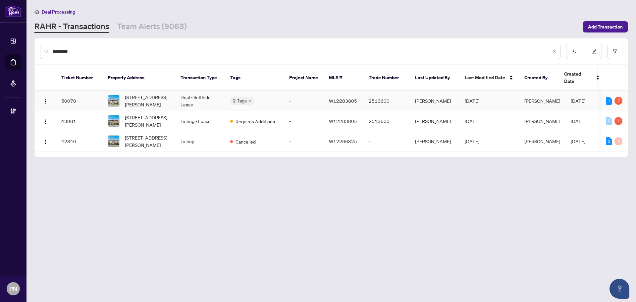
type input "*********"
click at [198, 91] on td "Deal - Sell Side Lease" at bounding box center [200, 101] width 50 height 20
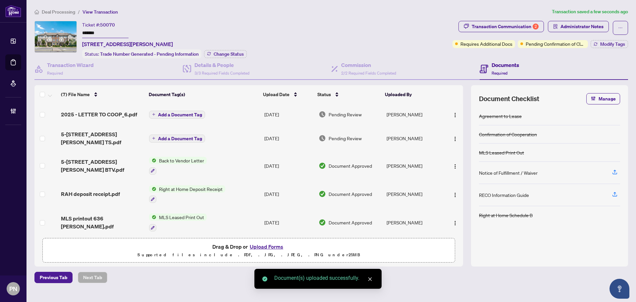
click at [196, 115] on span "Add a Document Tag" at bounding box center [180, 114] width 44 height 5
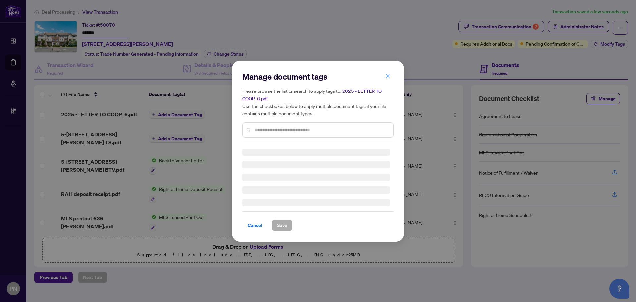
drag, startPoint x: 328, startPoint y: 133, endPoint x: 333, endPoint y: 129, distance: 6.4
click at [328, 134] on div at bounding box center [317, 129] width 151 height 15
click at [334, 128] on input "text" at bounding box center [321, 129] width 133 height 7
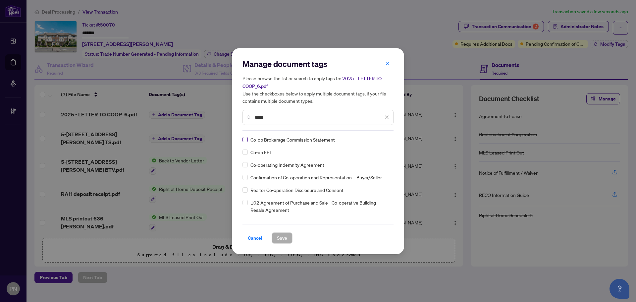
type input "*****"
click at [374, 138] on div at bounding box center [380, 139] width 17 height 7
click at [364, 174] on div "Approved" at bounding box center [361, 171] width 42 height 7
click at [279, 239] on span "Save" at bounding box center [282, 237] width 10 height 11
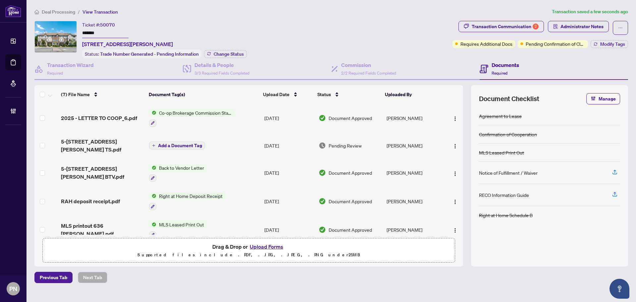
click at [64, 13] on span "Deal Processing" at bounding box center [58, 12] width 33 height 6
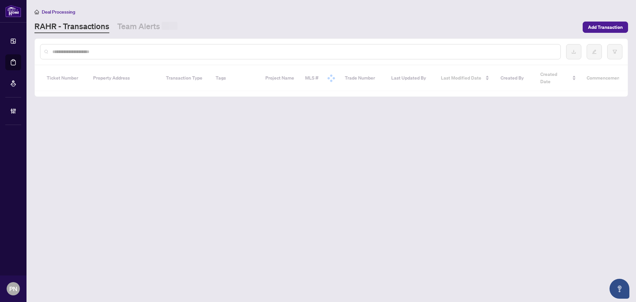
click at [158, 49] on input "text" at bounding box center [303, 51] width 503 height 7
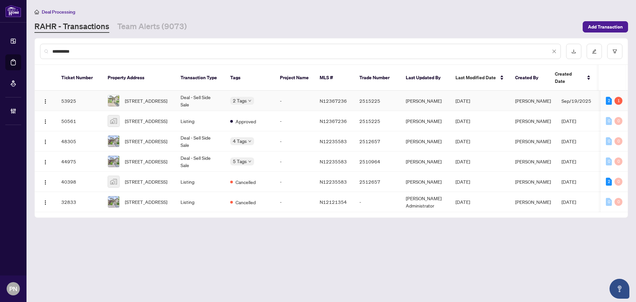
type input "**********"
click at [207, 93] on td "Deal - Sell Side Sale" at bounding box center [200, 101] width 50 height 20
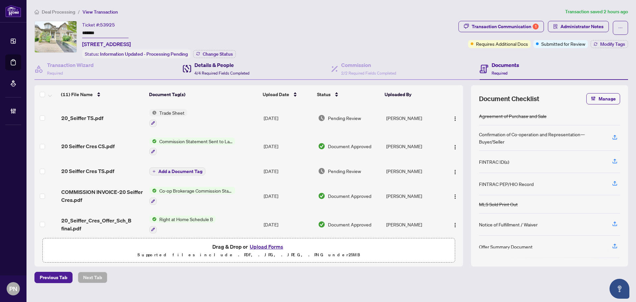
click at [235, 72] on span "4/4 Required Fields Completed" at bounding box center [221, 73] width 55 height 5
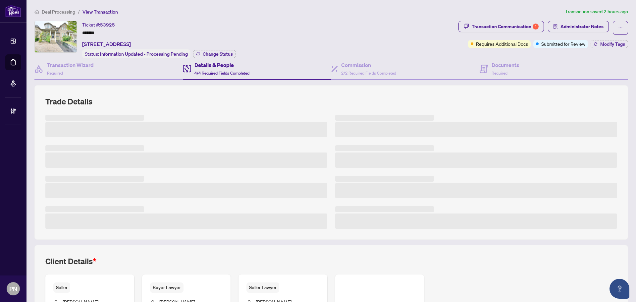
scroll to position [113, 0]
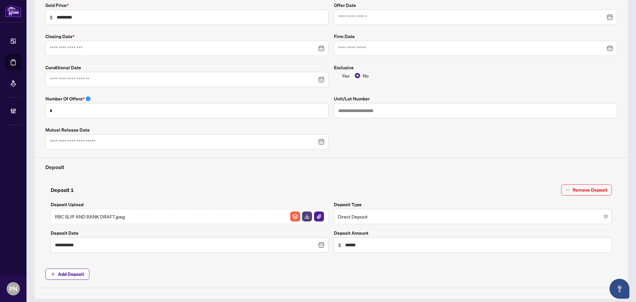
type input "**********"
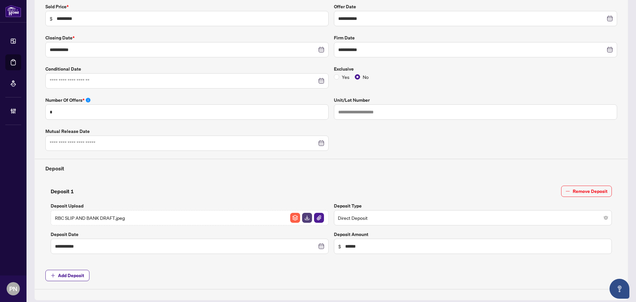
scroll to position [0, 0]
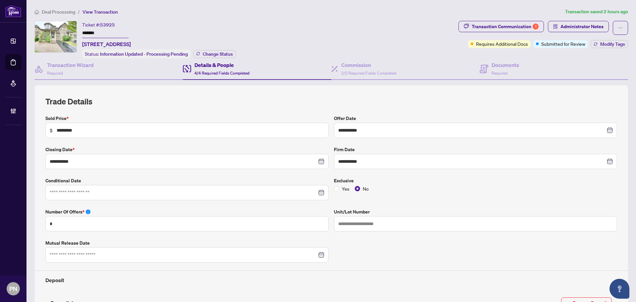
click at [67, 13] on span "Deal Processing" at bounding box center [58, 12] width 33 height 6
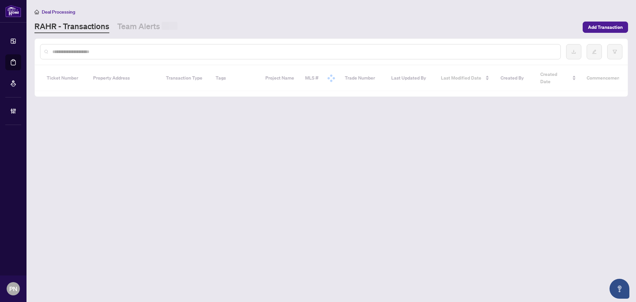
click at [116, 49] on input "text" at bounding box center [303, 51] width 503 height 7
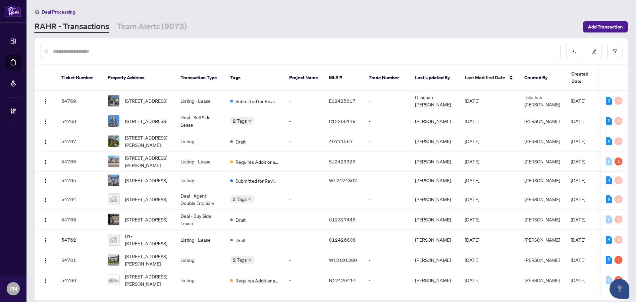
click at [116, 51] on input "text" at bounding box center [303, 51] width 503 height 7
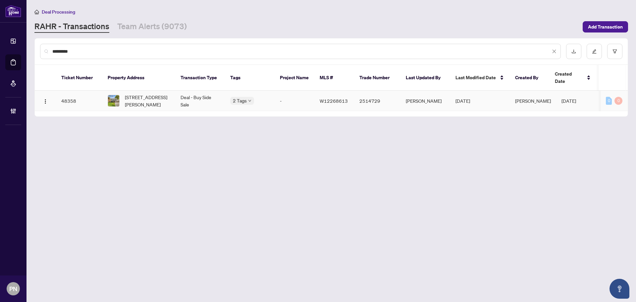
type input "*********"
click at [158, 91] on td "26 Buxton Rd, Toronto, Ontario M3M 1Y5, Canada" at bounding box center [138, 101] width 73 height 20
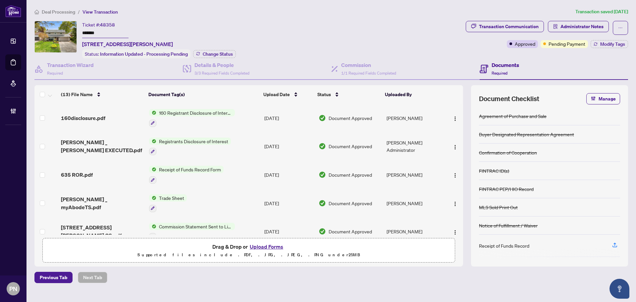
drag, startPoint x: 58, startPoint y: 10, endPoint x: 70, endPoint y: 6, distance: 12.9
click at [58, 10] on span "Deal Processing" at bounding box center [58, 12] width 33 height 6
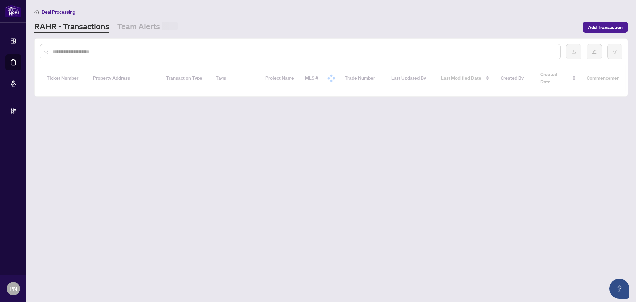
click at [159, 49] on input "text" at bounding box center [303, 51] width 503 height 7
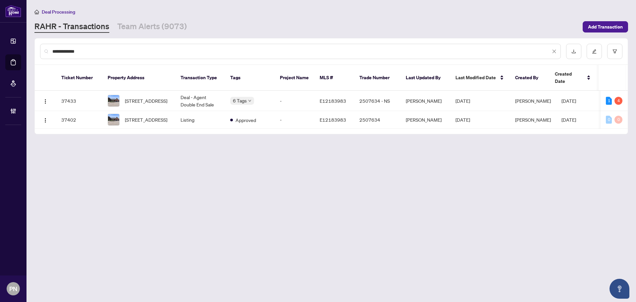
type input "**********"
click at [197, 91] on td "Deal - Agent Double End Sale" at bounding box center [200, 101] width 50 height 20
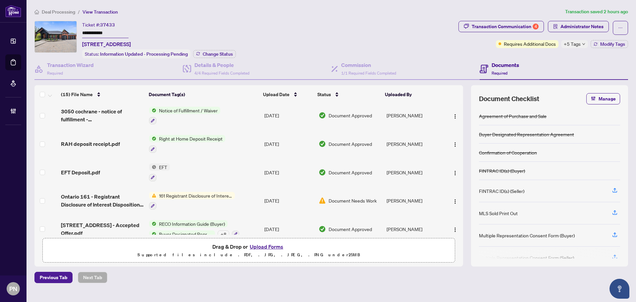
scroll to position [293, 0]
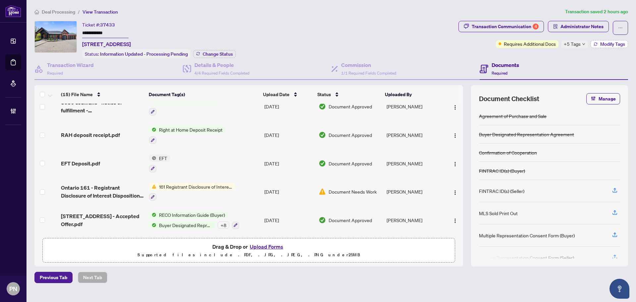
click at [599, 43] on button "Modify Tags" at bounding box center [608, 44] width 37 height 8
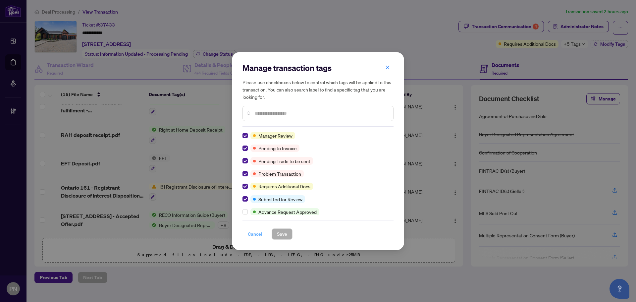
click at [258, 235] on span "Cancel" at bounding box center [255, 233] width 15 height 11
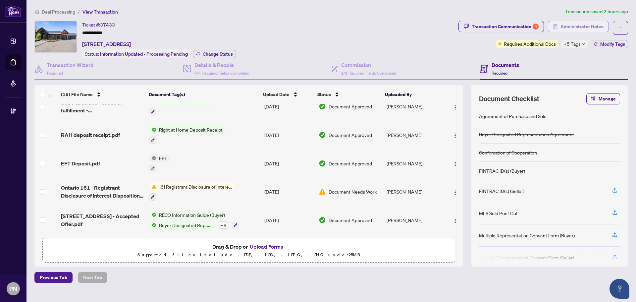
click at [559, 21] on button "Administrator Notes" at bounding box center [578, 26] width 61 height 11
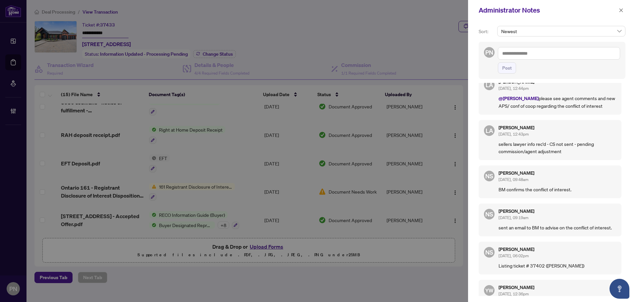
scroll to position [0, 0]
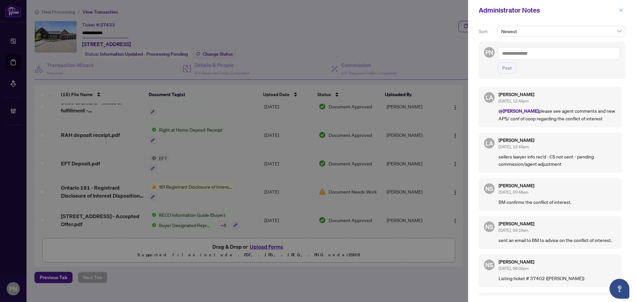
click at [622, 9] on icon "close" at bounding box center [621, 10] width 4 height 4
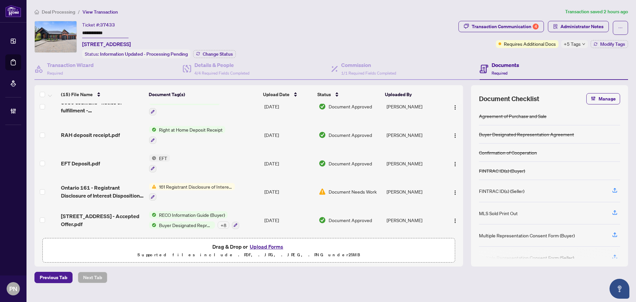
click at [68, 6] on main "**********" at bounding box center [330, 151] width 609 height 302
click at [61, 8] on li "Deal Processing" at bounding box center [54, 12] width 41 height 8
click at [54, 12] on span "Deal Processing" at bounding box center [58, 12] width 33 height 6
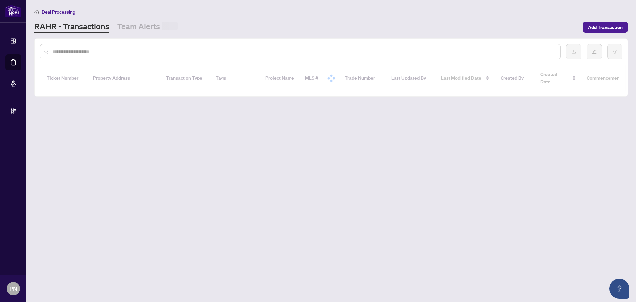
click at [161, 49] on input "text" at bounding box center [303, 51] width 503 height 7
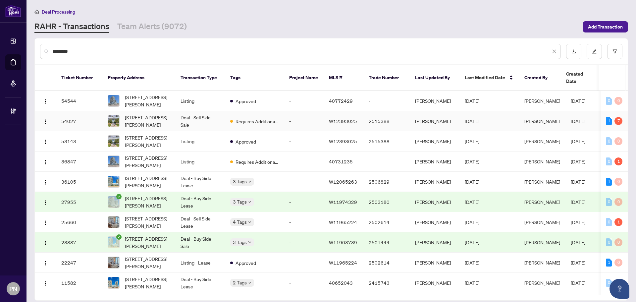
type input "*********"
click at [196, 116] on td "Deal - Sell Side Sale" at bounding box center [200, 121] width 50 height 20
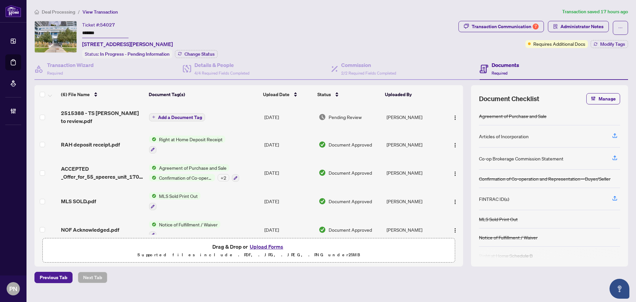
click at [59, 13] on span "Deal Processing" at bounding box center [58, 12] width 33 height 6
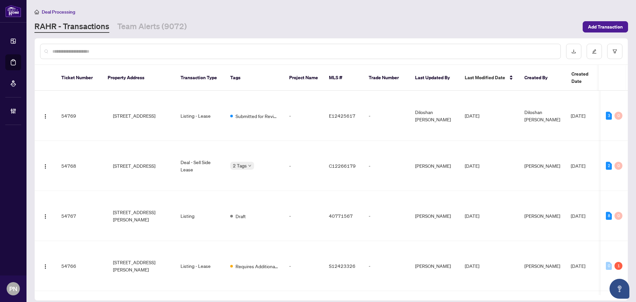
click at [136, 46] on div at bounding box center [300, 51] width 520 height 15
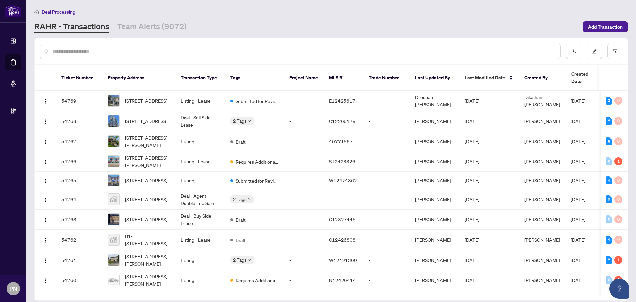
click at [134, 50] on input "text" at bounding box center [303, 51] width 503 height 7
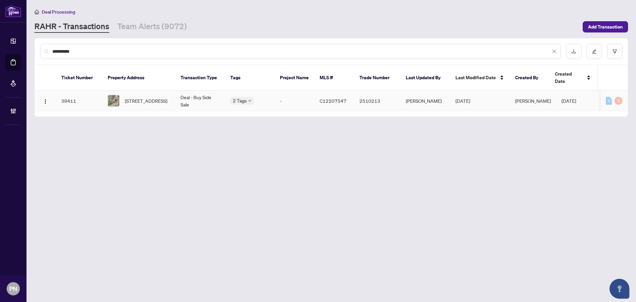
type input "**********"
click at [167, 97] on span "209-260 Merton St, Toronto, Ontario M4S 3G2, Canada" at bounding box center [146, 100] width 42 height 7
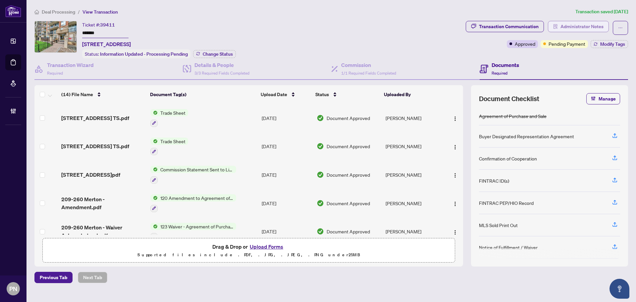
click at [592, 28] on span "Administrator Notes" at bounding box center [581, 26] width 43 height 11
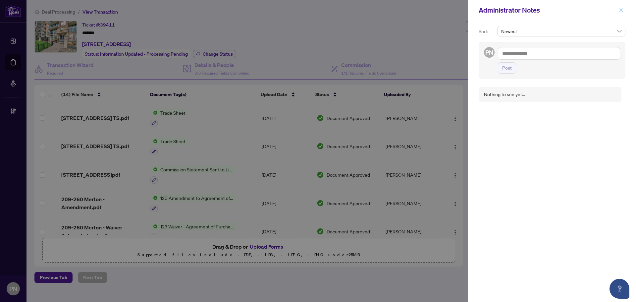
click at [620, 11] on icon "close" at bounding box center [621, 10] width 4 height 4
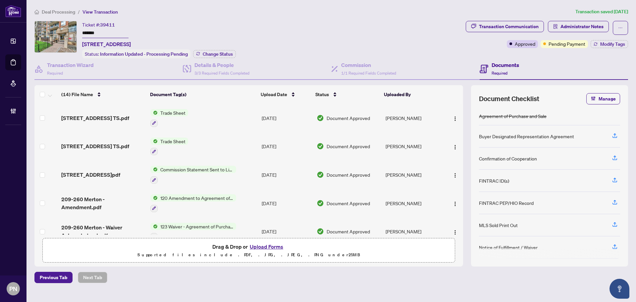
click at [61, 14] on span "Deal Processing" at bounding box center [58, 12] width 33 height 6
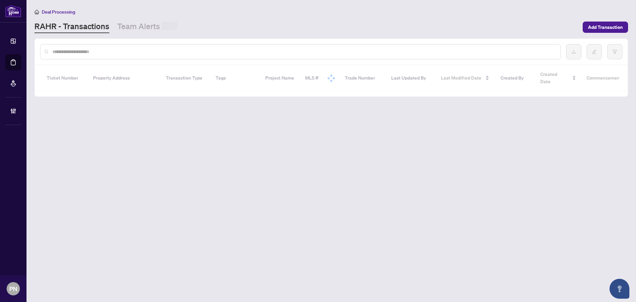
click at [148, 52] on input "text" at bounding box center [303, 51] width 503 height 7
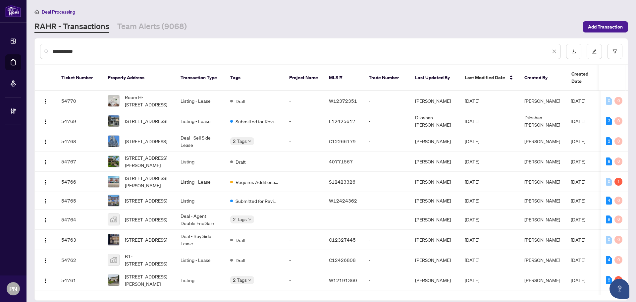
type input "**********"
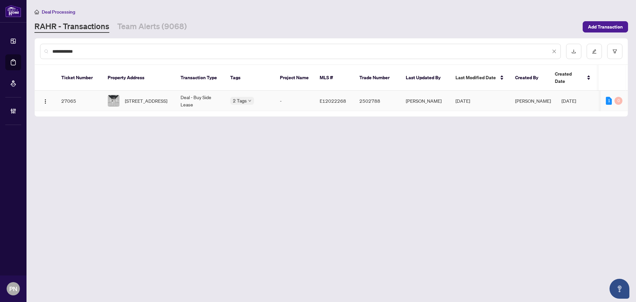
click at [188, 91] on td "Deal - Buy Side Lease" at bounding box center [200, 101] width 50 height 20
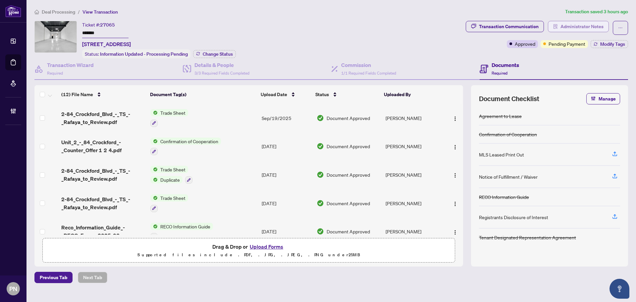
click at [574, 21] on span "Administrator Notes" at bounding box center [581, 26] width 43 height 11
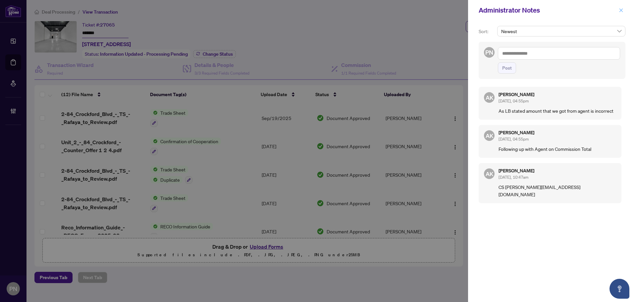
click at [620, 9] on icon "close" at bounding box center [621, 10] width 4 height 4
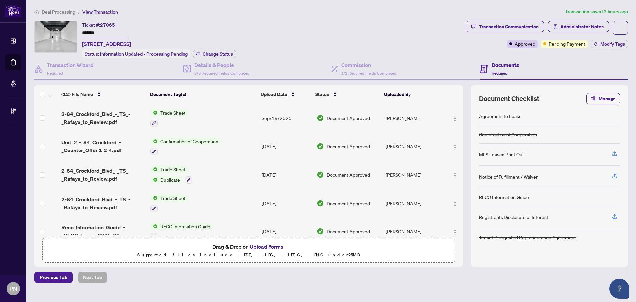
scroll to position [199, 0]
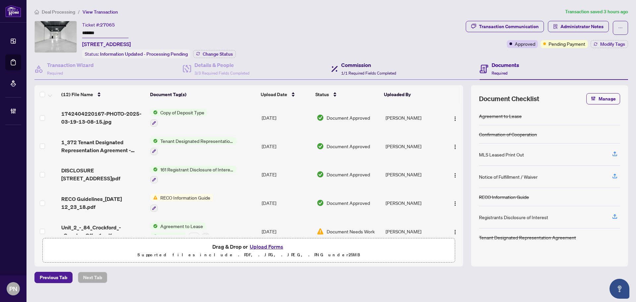
click at [371, 72] on span "1/1 Required Fields Completed" at bounding box center [368, 73] width 55 height 5
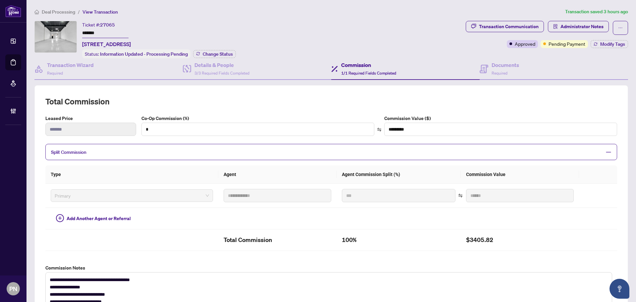
drag, startPoint x: 520, startPoint y: 61, endPoint x: 397, endPoint y: 82, distance: 125.4
click at [520, 61] on div "Documents Required" at bounding box center [553, 69] width 148 height 22
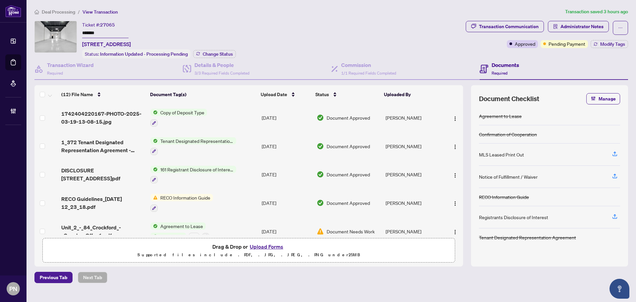
scroll to position [210, 0]
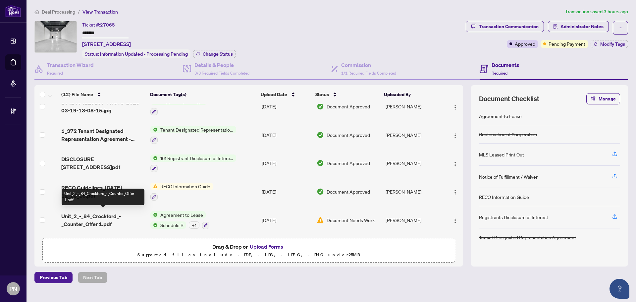
click at [109, 216] on span "Unit_2_-_84_Crockford_-_Counter_Offer 1.pdf" at bounding box center [103, 220] width 84 height 16
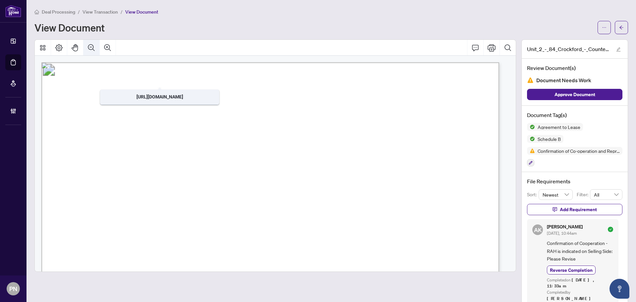
click at [94, 47] on icon "Zoom Out" at bounding box center [91, 48] width 8 height 8
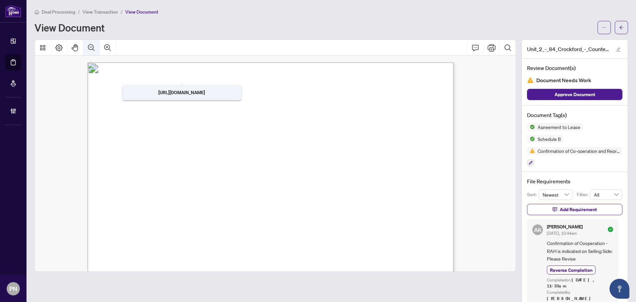
click at [94, 47] on icon "Zoom Out" at bounding box center [91, 48] width 8 height 8
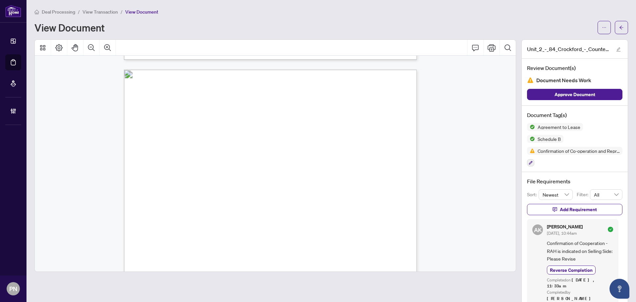
scroll to position [1192, 0]
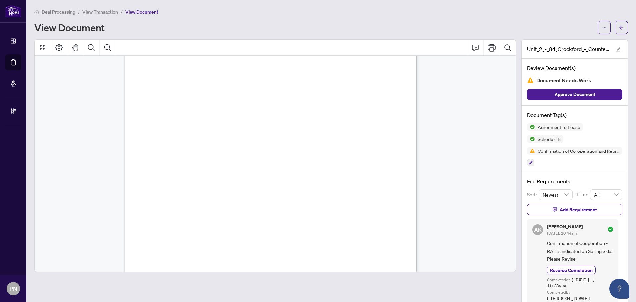
click at [114, 11] on span "View Transaction" at bounding box center [99, 12] width 35 height 6
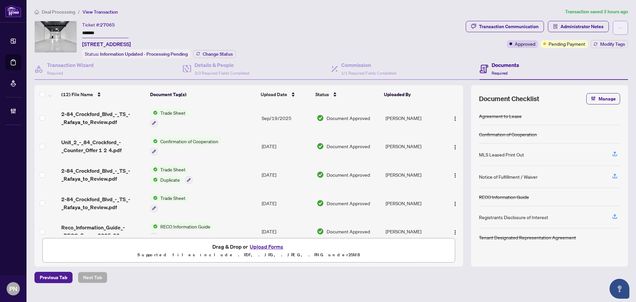
click at [617, 28] on button "button" at bounding box center [619, 28] width 15 height 14
click at [604, 39] on span "Transaction Permissions" at bounding box center [597, 42] width 51 height 7
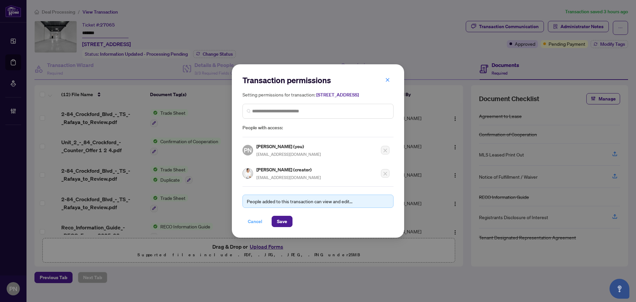
click at [263, 227] on button "Cancel" at bounding box center [254, 221] width 25 height 11
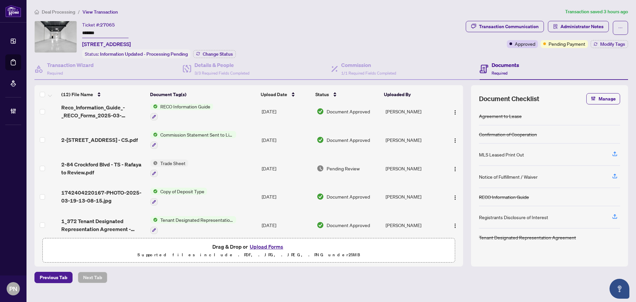
scroll to position [132, 0]
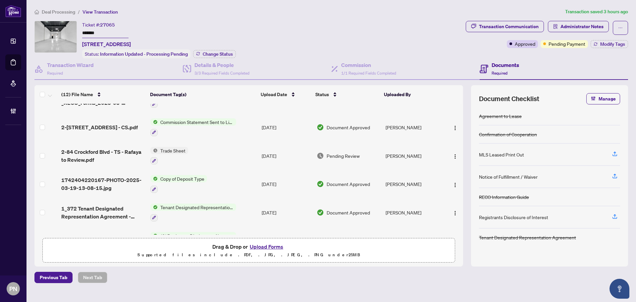
click at [115, 123] on span "2-84 Crockford Blvd - CS.pdf" at bounding box center [99, 127] width 76 height 8
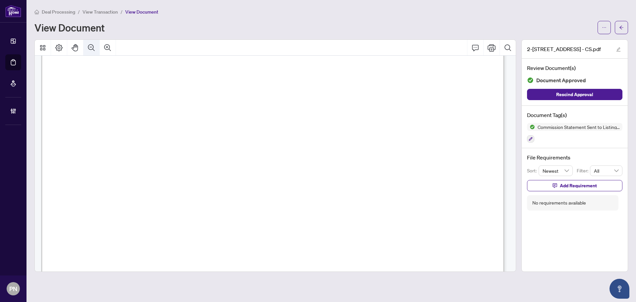
click at [90, 46] on icon "Zoom Out" at bounding box center [91, 48] width 8 height 8
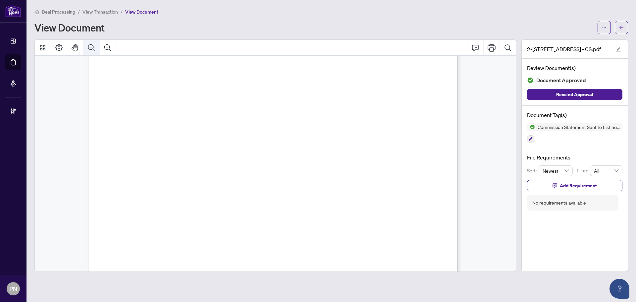
click at [90, 46] on icon "Zoom Out" at bounding box center [91, 48] width 8 height 8
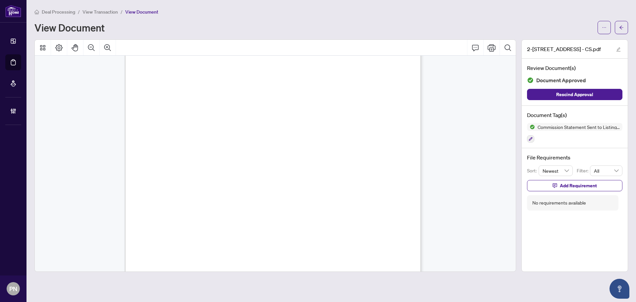
scroll to position [79, 0]
drag, startPoint x: 104, startPoint y: 13, endPoint x: 144, endPoint y: 3, distance: 40.6
click at [104, 13] on span "View Transaction" at bounding box center [99, 12] width 35 height 6
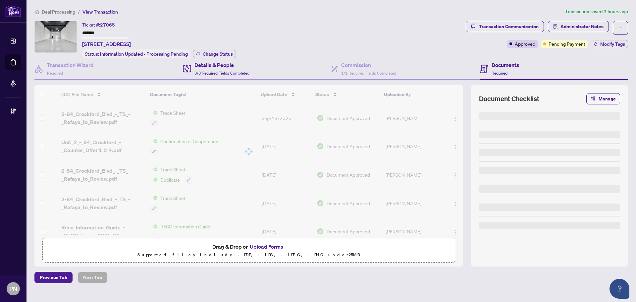
type input "*******"
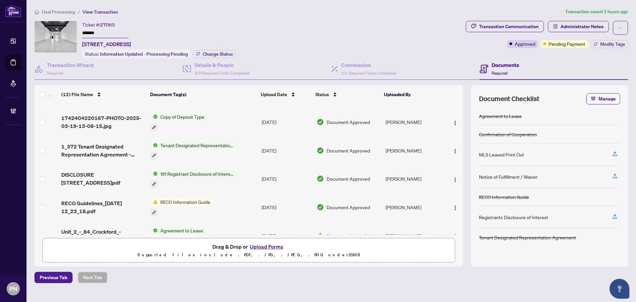
scroll to position [210, 0]
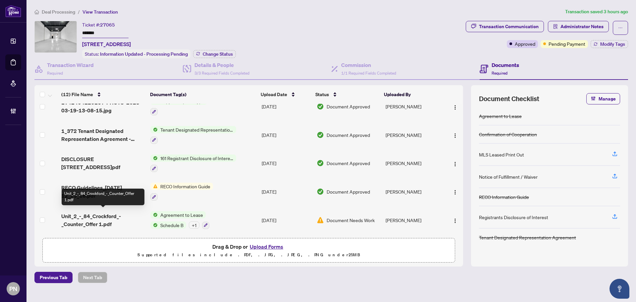
click at [114, 217] on span "Unit_2_-_84_Crockford_-_Counter_Offer 1.pdf" at bounding box center [103, 220] width 84 height 16
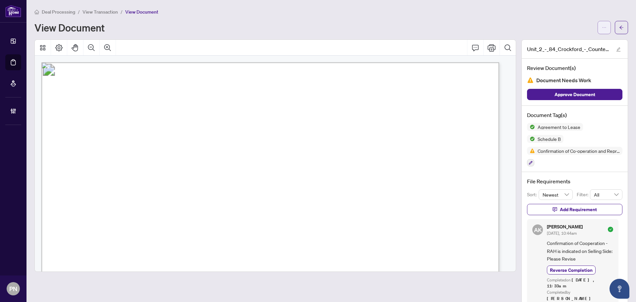
click at [602, 23] on span "button" at bounding box center [604, 27] width 5 height 11
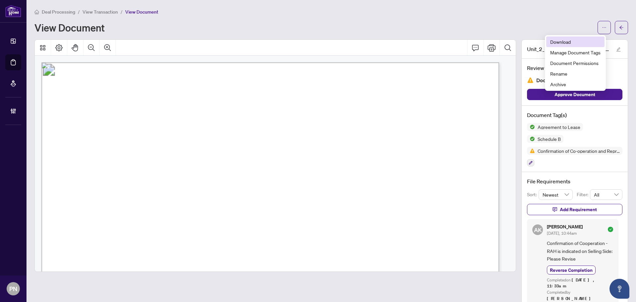
click at [569, 36] on li "Download" at bounding box center [575, 41] width 58 height 11
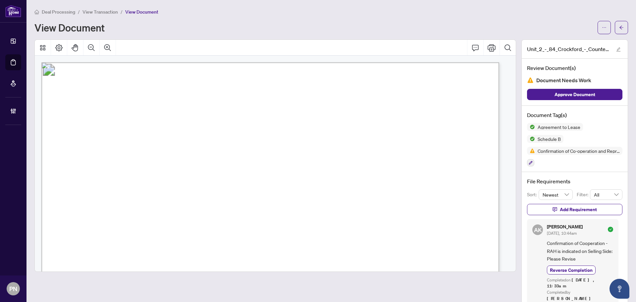
click at [62, 14] on span "Deal Processing" at bounding box center [58, 12] width 33 height 6
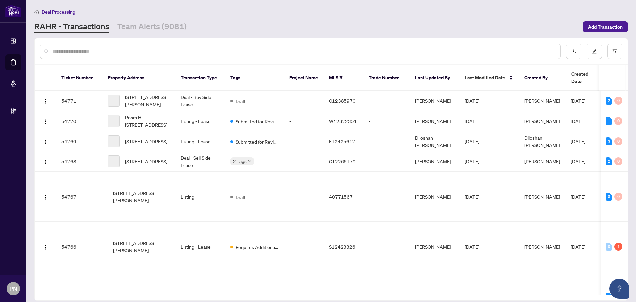
click at [101, 50] on input "text" at bounding box center [303, 51] width 503 height 7
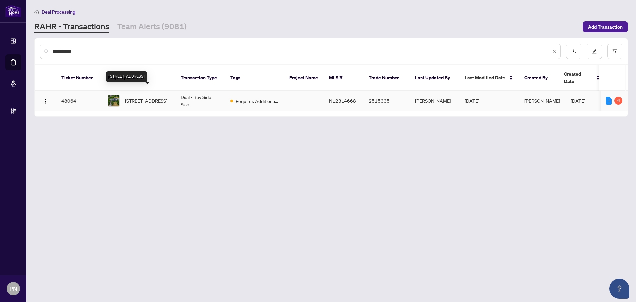
type input "**********"
click at [156, 97] on span "2285 Cairns Gate, Innisfil, Ontario L0L 1K0, Canada" at bounding box center [146, 100] width 42 height 7
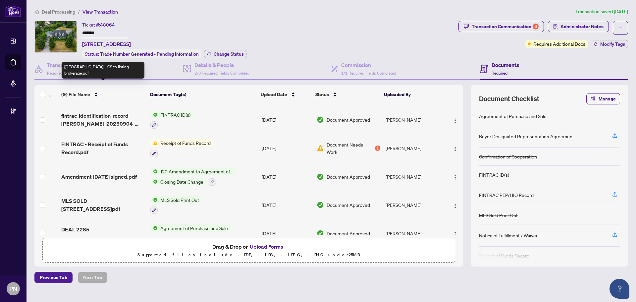
scroll to position [66, 0]
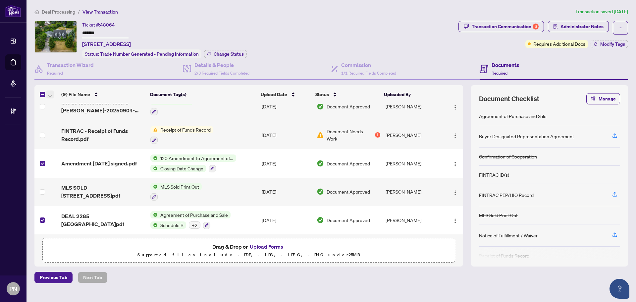
click at [49, 94] on icon "button" at bounding box center [50, 95] width 4 height 3
click at [52, 107] on span "Open Selected in New Tab(s)" at bounding box center [81, 105] width 59 height 7
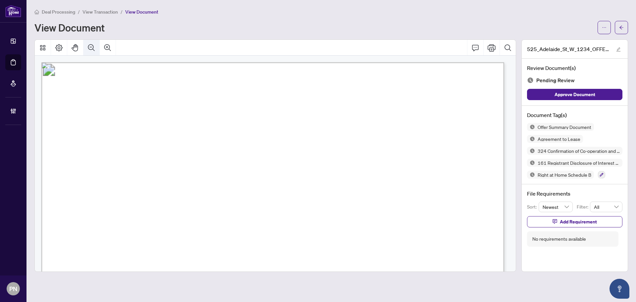
click at [98, 49] on button "Zoom Out" at bounding box center [91, 48] width 16 height 16
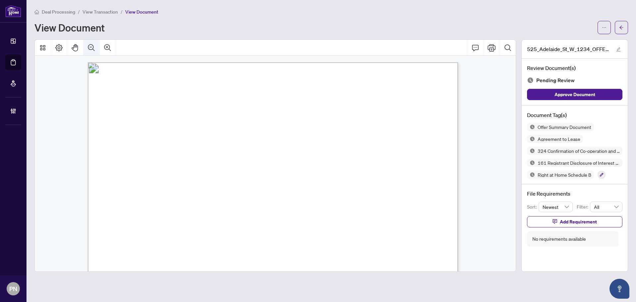
click at [98, 49] on button "Zoom Out" at bounding box center [91, 48] width 16 height 16
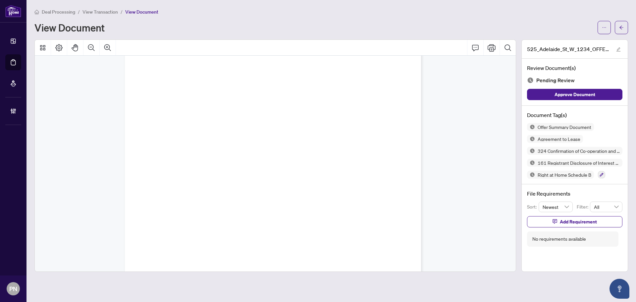
scroll to position [11570, 0]
drag, startPoint x: 404, startPoint y: 152, endPoint x: 411, endPoint y: 267, distance: 115.8
click at [374, 212] on div "Authentisign ID: E379F1E6-9892-F011-B483-000D3A4FF5B1 DigiSign Verified - 4bd34…" at bounding box center [341, 160] width 432 height 559
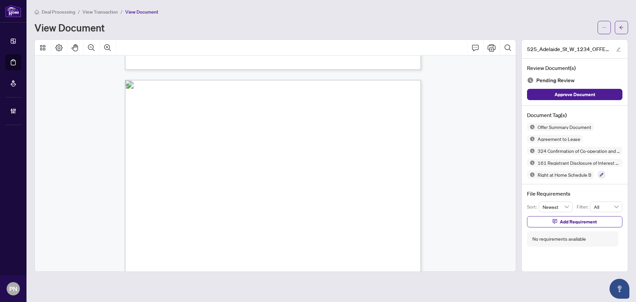
scroll to position [11371, 0]
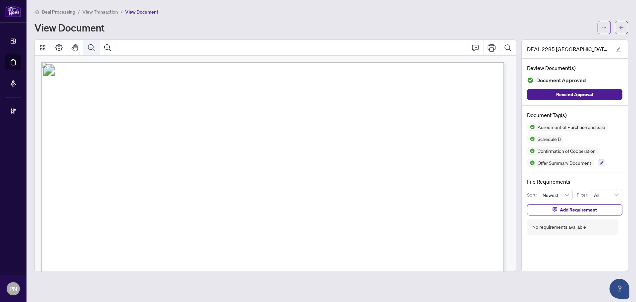
click at [94, 44] on icon "Zoom Out" at bounding box center [91, 48] width 8 height 8
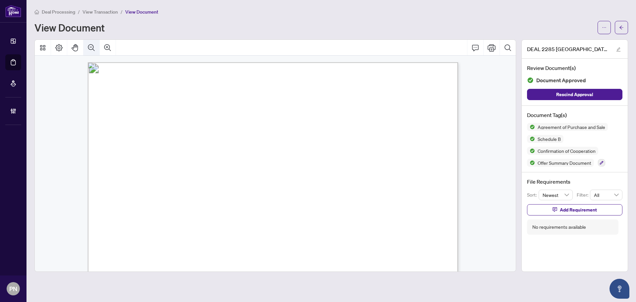
click at [94, 44] on icon "Zoom Out" at bounding box center [91, 48] width 8 height 8
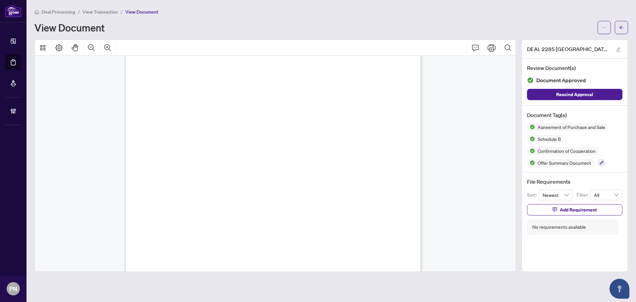
scroll to position [4501, 0]
drag, startPoint x: 363, startPoint y: 117, endPoint x: 390, endPoint y: 311, distance: 196.2
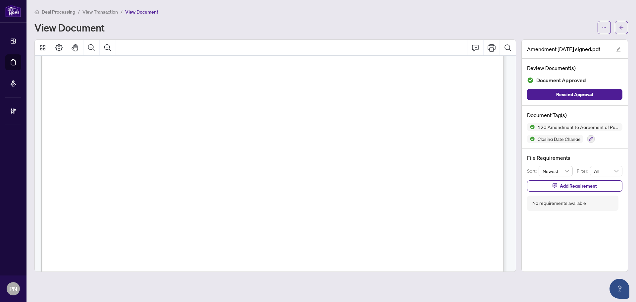
scroll to position [149, 0]
click at [99, 11] on span "View Transaction" at bounding box center [99, 12] width 35 height 6
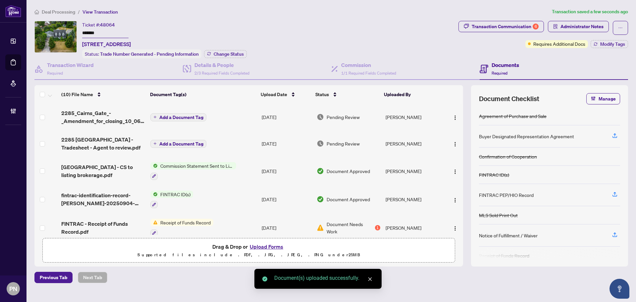
click at [186, 116] on span "Add a Document Tag" at bounding box center [181, 117] width 44 height 5
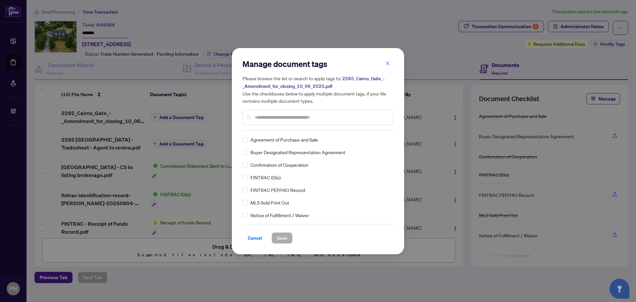
click at [270, 110] on div at bounding box center [317, 117] width 151 height 15
click at [270, 112] on div at bounding box center [317, 117] width 151 height 15
click at [269, 119] on input "text" at bounding box center [321, 117] width 133 height 7
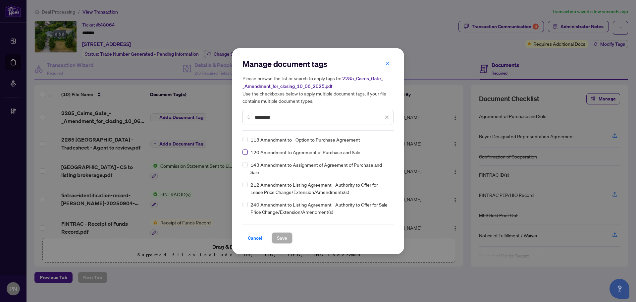
type input "*********"
click at [386, 140] on icon at bounding box center [387, 139] width 4 height 3
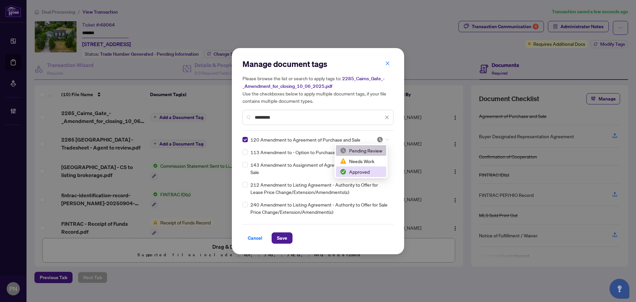
click at [369, 171] on div "Approved" at bounding box center [361, 171] width 42 height 7
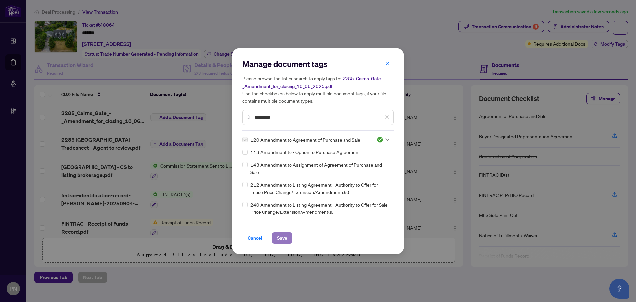
click at [285, 240] on span "Save" at bounding box center [282, 237] width 10 height 11
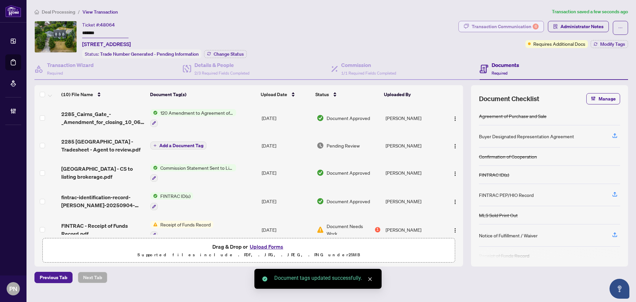
click at [521, 30] on div "Transaction Communication 6" at bounding box center [504, 26] width 67 height 11
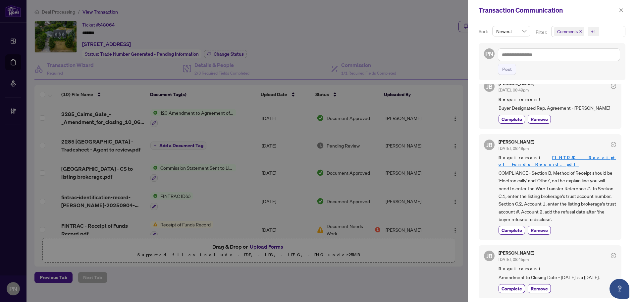
scroll to position [1, 0]
drag, startPoint x: 620, startPoint y: 10, endPoint x: 633, endPoint y: 10, distance: 13.2
click at [620, 10] on icon "close" at bounding box center [620, 10] width 5 height 5
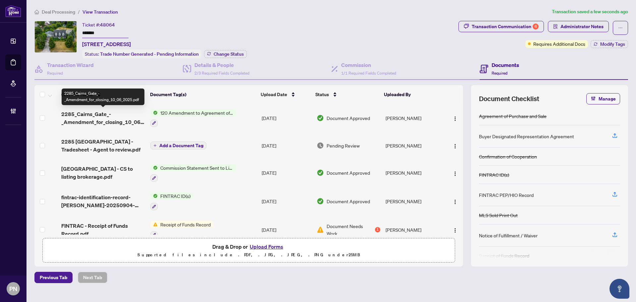
click at [112, 113] on span "2285_Cairns_Gate_-_Amendment_for_closing_10_06_2025.pdf" at bounding box center [103, 118] width 84 height 16
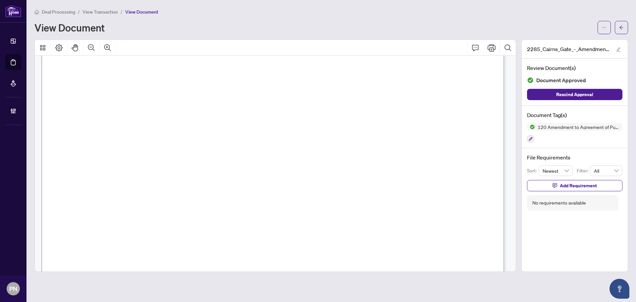
scroll to position [199, 0]
click at [115, 13] on span "View Transaction" at bounding box center [99, 12] width 35 height 6
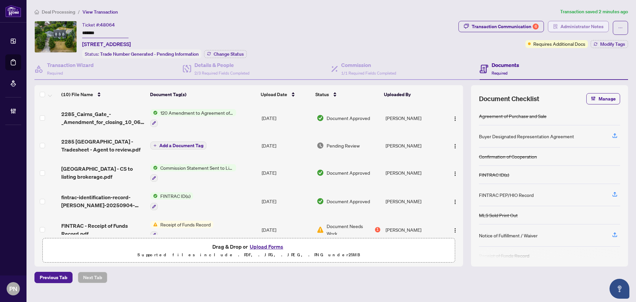
click at [573, 26] on span "Administrator Notes" at bounding box center [581, 26] width 43 height 11
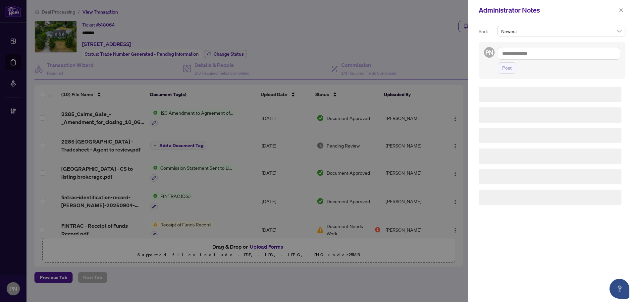
click at [553, 54] on textarea at bounding box center [559, 53] width 122 height 13
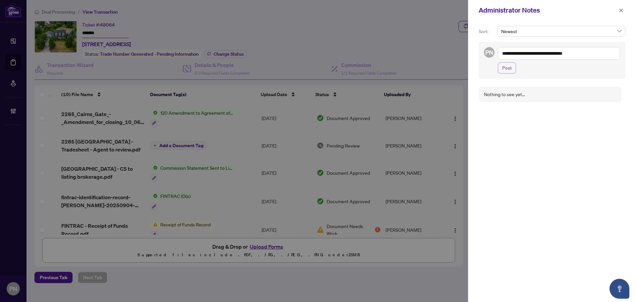
type textarea "**********"
click at [502, 66] on span "Post" at bounding box center [507, 68] width 10 height 11
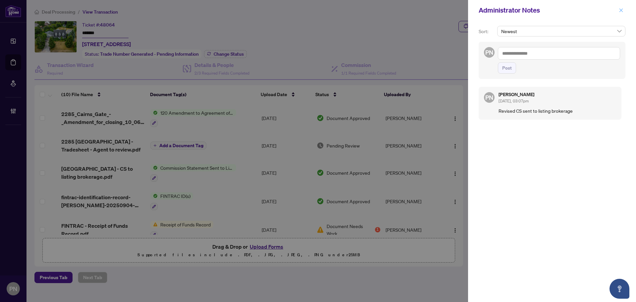
click at [623, 10] on button "button" at bounding box center [620, 10] width 9 height 8
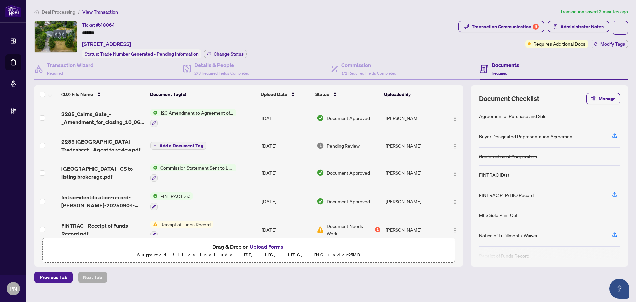
click at [51, 13] on span "Deal Processing" at bounding box center [58, 12] width 33 height 6
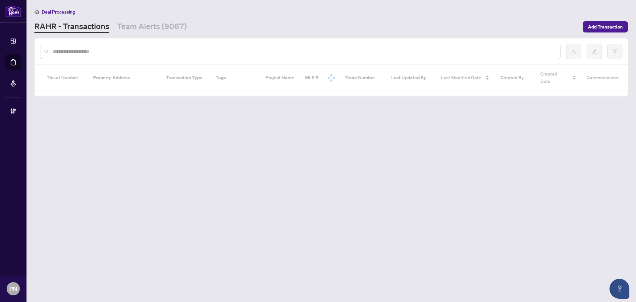
click at [137, 57] on div at bounding box center [300, 51] width 520 height 15
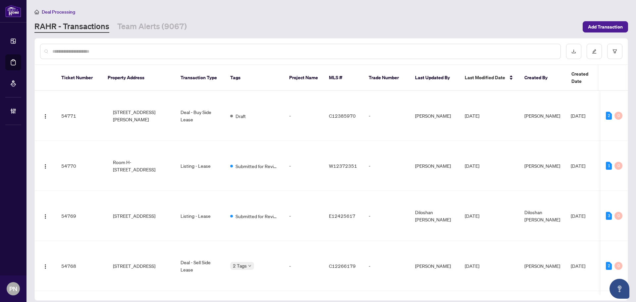
click at [142, 51] on input "text" at bounding box center [303, 51] width 503 height 7
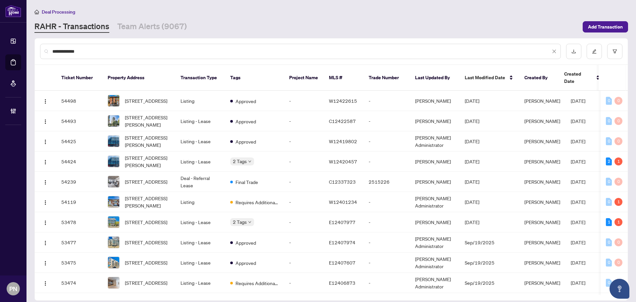
drag, startPoint x: 94, startPoint y: 52, endPoint x: 0, endPoint y: 51, distance: 94.4
click at [0, 51] on div "**********" at bounding box center [318, 151] width 636 height 302
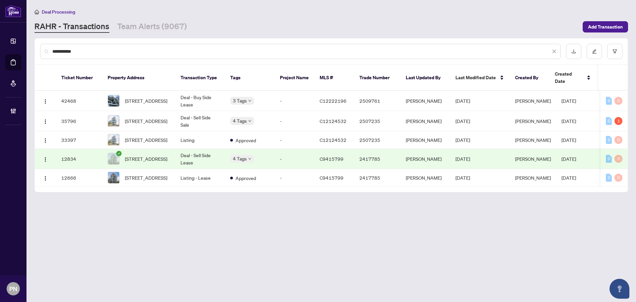
click at [85, 49] on input "**********" at bounding box center [301, 51] width 498 height 7
drag, startPoint x: 83, startPoint y: 51, endPoint x: 0, endPoint y: 42, distance: 83.6
click at [1, 43] on div "**********" at bounding box center [318, 151] width 636 height 302
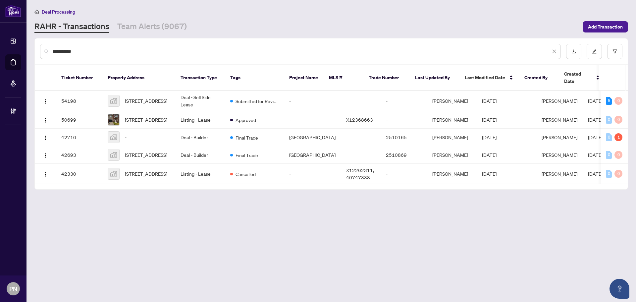
type input "**********"
click at [205, 92] on td "Deal - Sell Side Lease" at bounding box center [200, 101] width 50 height 20
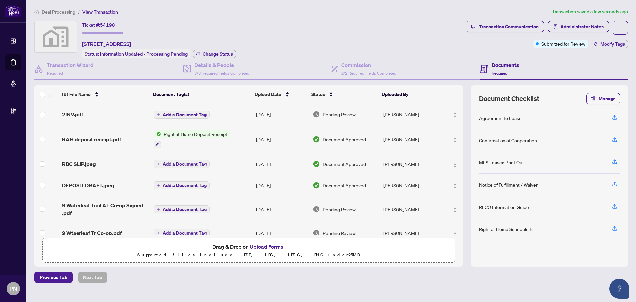
drag, startPoint x: 48, startPoint y: 12, endPoint x: 158, endPoint y: 36, distance: 112.7
click at [48, 12] on span "Deal Processing" at bounding box center [58, 12] width 33 height 6
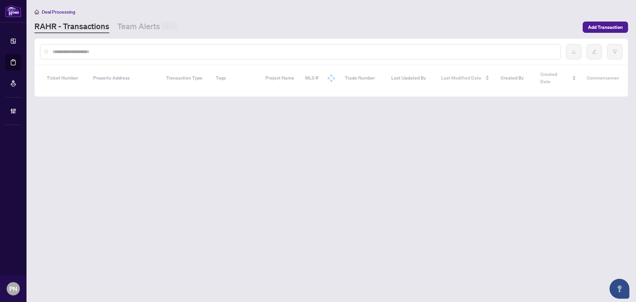
click at [143, 52] on input "text" at bounding box center [303, 51] width 503 height 7
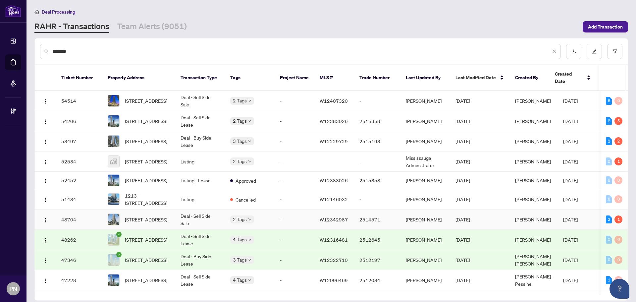
type input "********"
click at [195, 218] on td "Deal - Sell Side Sale" at bounding box center [200, 219] width 50 height 20
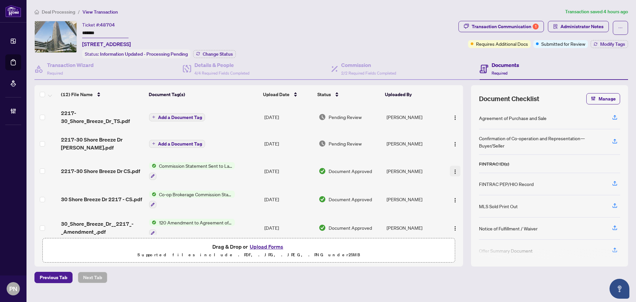
click at [453, 169] on img "button" at bounding box center [454, 171] width 5 height 5
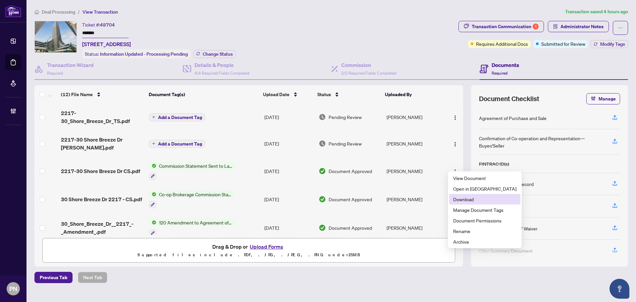
click at [469, 197] on span "Download" at bounding box center [484, 198] width 63 height 7
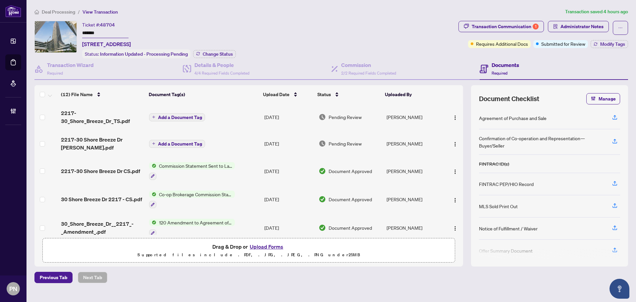
drag, startPoint x: 58, startPoint y: 10, endPoint x: 147, endPoint y: 37, distance: 93.0
click at [58, 10] on span "Deal Processing" at bounding box center [58, 12] width 33 height 6
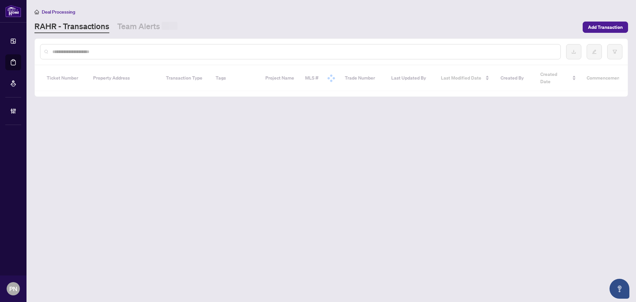
click at [150, 52] on input "text" at bounding box center [303, 51] width 503 height 7
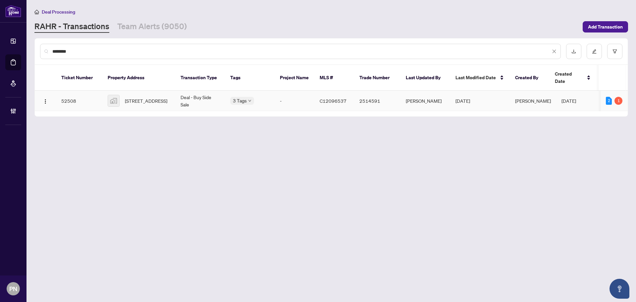
type input "********"
click at [156, 97] on span "225 Glenrose Ave, Toronto, Ontario M4T 1L1, Canada" at bounding box center [146, 100] width 42 height 7
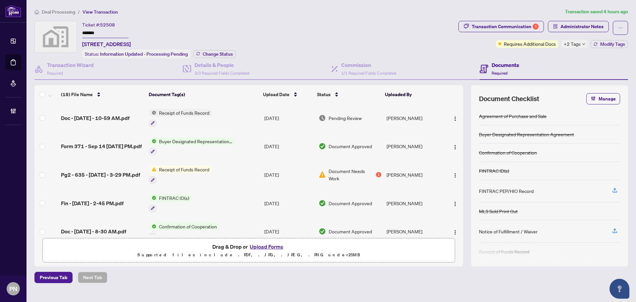
click at [45, 116] on td at bounding box center [46, 118] width 24 height 28
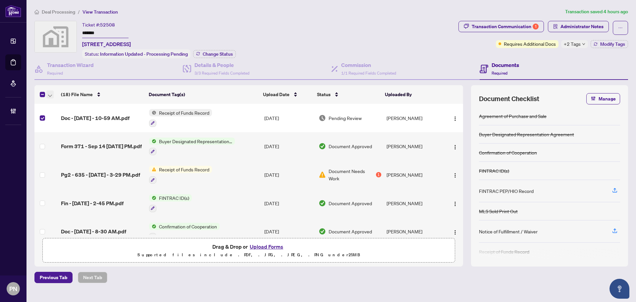
click at [49, 95] on icon "button" at bounding box center [50, 95] width 4 height 3
click at [54, 101] on li "Open Selected in New Tab(s)" at bounding box center [81, 105] width 67 height 11
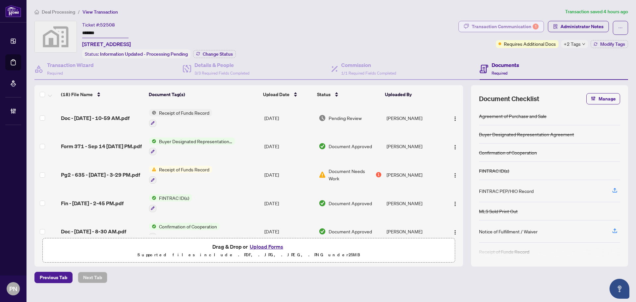
click at [491, 30] on div "Transaction Communication 1" at bounding box center [504, 26] width 67 height 11
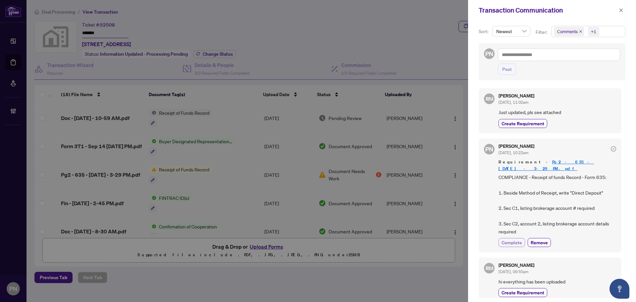
click at [513, 239] on span "Complete" at bounding box center [511, 242] width 21 height 7
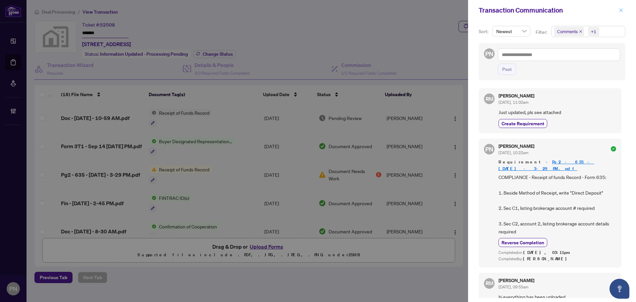
click at [620, 10] on icon "close" at bounding box center [621, 10] width 4 height 4
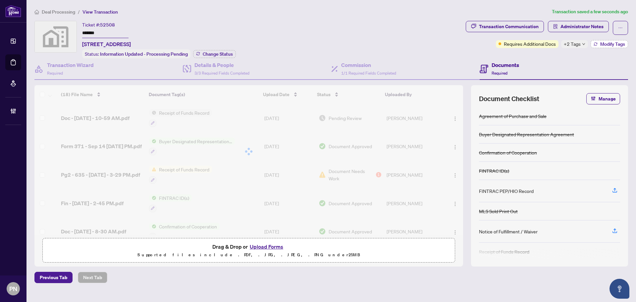
click at [600, 43] on span "Modify Tags" at bounding box center [612, 44] width 25 height 5
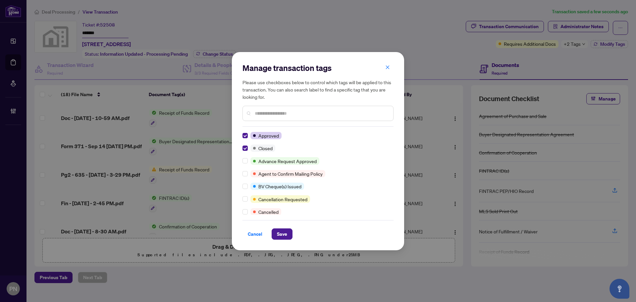
click at [283, 115] on input "text" at bounding box center [321, 113] width 133 height 7
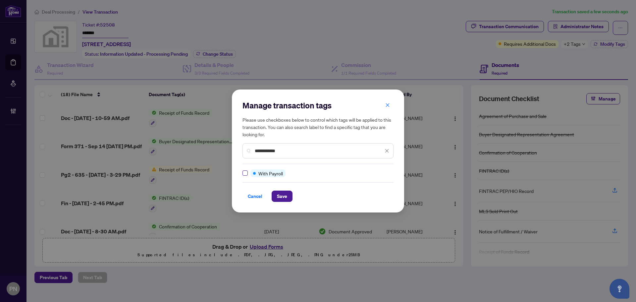
type input "**********"
click at [291, 197] on button "Save" at bounding box center [281, 195] width 21 height 11
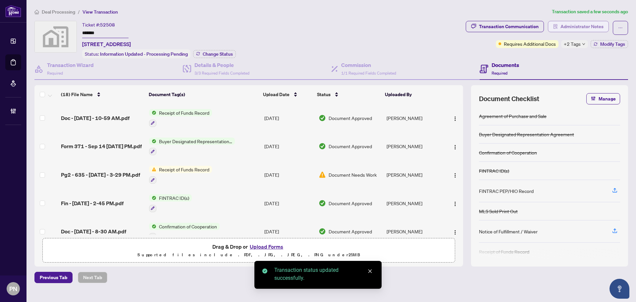
click at [598, 24] on span "Administrator Notes" at bounding box center [581, 26] width 43 height 11
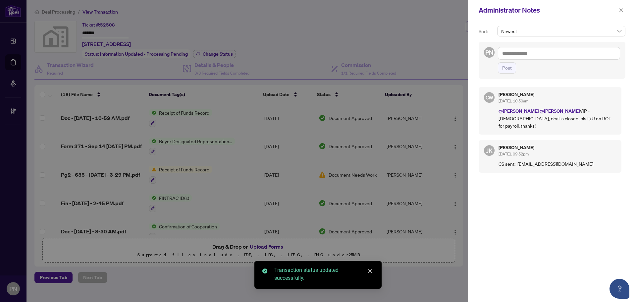
click at [579, 55] on textarea at bounding box center [559, 53] width 122 height 13
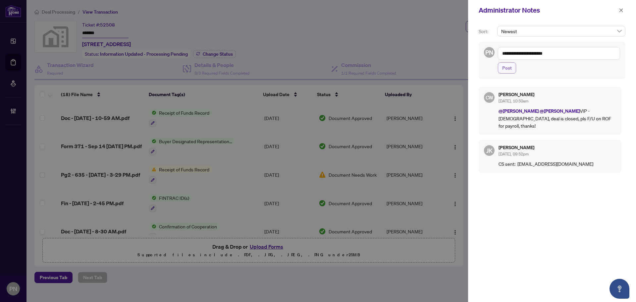
type textarea "**********"
click at [506, 70] on span "Post" at bounding box center [507, 68] width 10 height 11
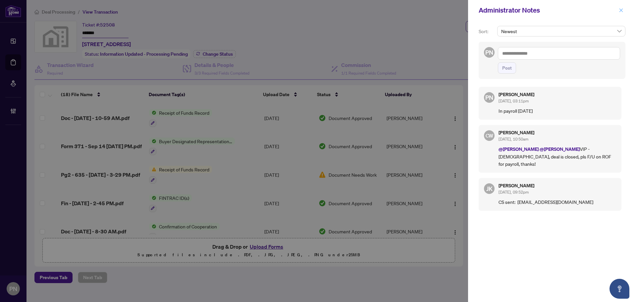
click at [620, 11] on icon "close" at bounding box center [620, 10] width 5 height 5
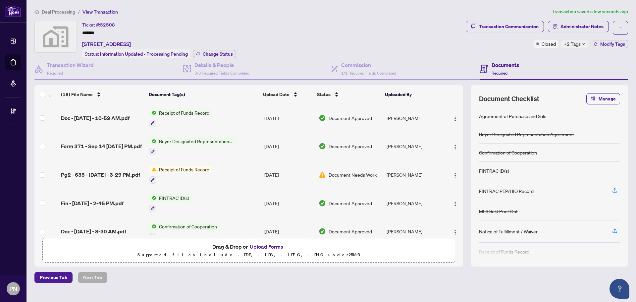
drag, startPoint x: 51, startPoint y: 13, endPoint x: 175, endPoint y: 33, distance: 125.2
click at [51, 13] on span "Deal Processing" at bounding box center [58, 12] width 33 height 6
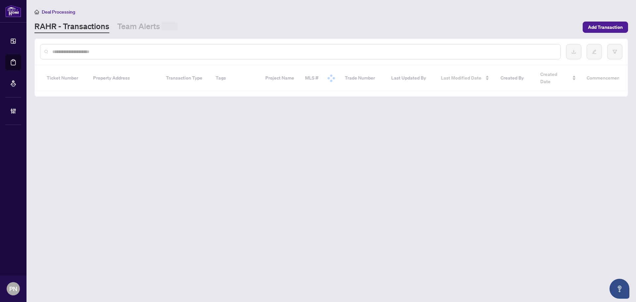
click at [222, 47] on div at bounding box center [300, 51] width 520 height 15
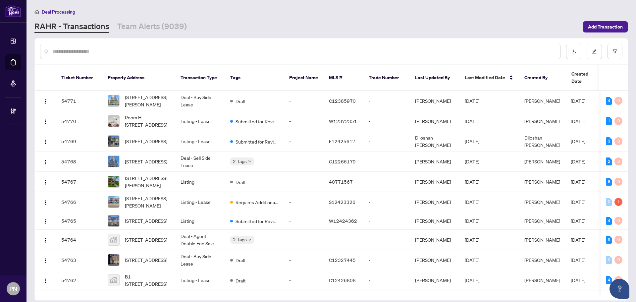
click at [222, 48] on input "text" at bounding box center [303, 51] width 503 height 7
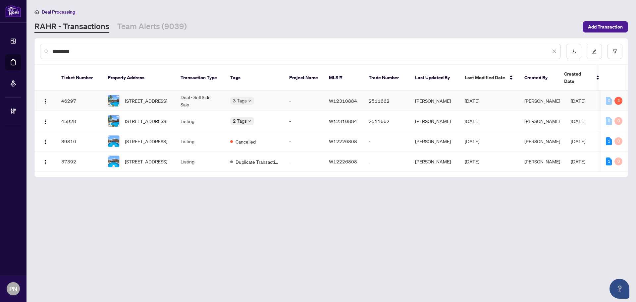
type input "**********"
click at [221, 92] on td "Deal - Sell Side Sale" at bounding box center [200, 101] width 50 height 20
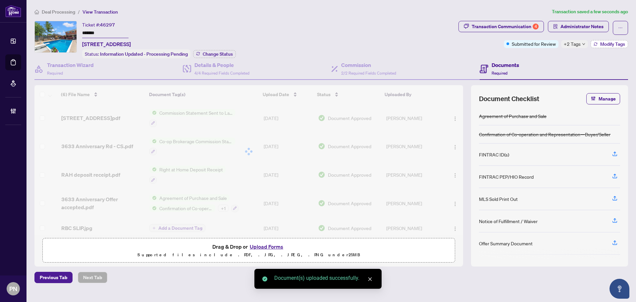
click at [609, 42] on span "Modify Tags" at bounding box center [612, 44] width 25 height 5
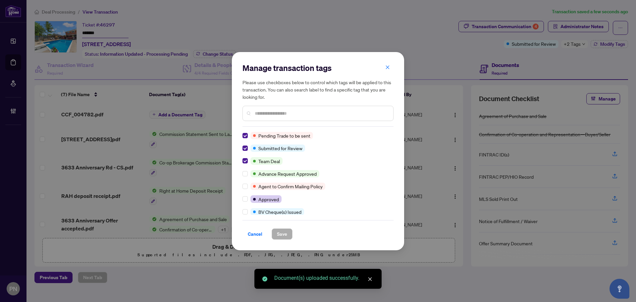
click at [290, 112] on input "text" at bounding box center [321, 113] width 133 height 7
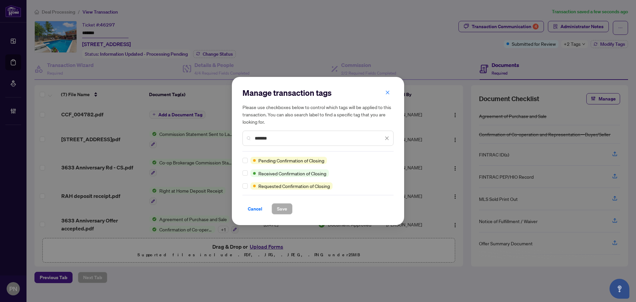
type input "*******"
click at [288, 209] on button "Save" at bounding box center [281, 208] width 21 height 11
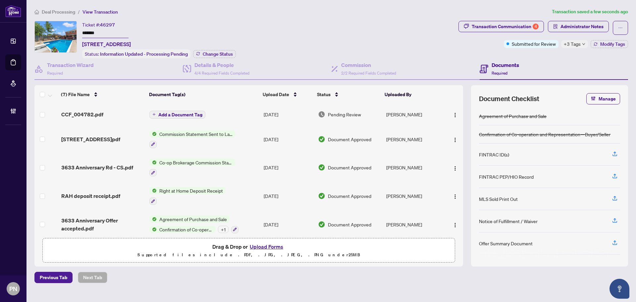
click at [186, 115] on span "Add a Document Tag" at bounding box center [180, 114] width 44 height 5
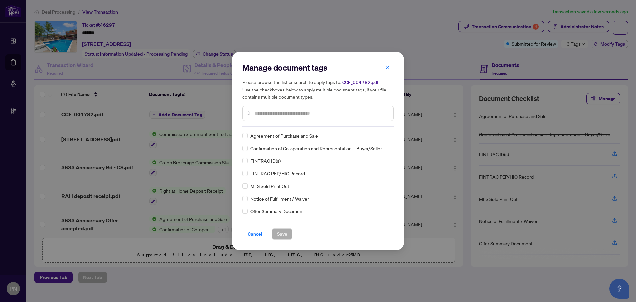
click at [300, 111] on input "text" at bounding box center [321, 113] width 133 height 7
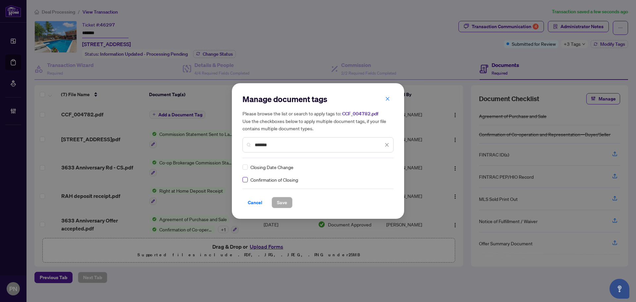
type input "*******"
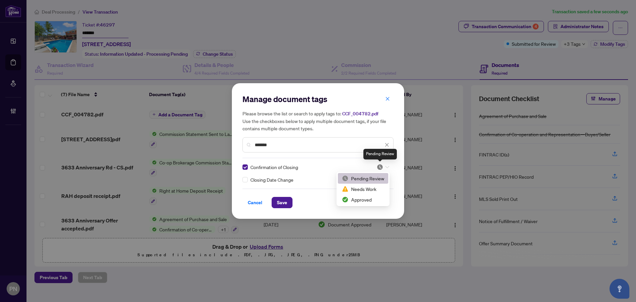
drag, startPoint x: 379, startPoint y: 168, endPoint x: 380, endPoint y: 195, distance: 26.8
click at [379, 168] on img at bounding box center [379, 167] width 7 height 7
click at [363, 204] on div "Approved" at bounding box center [363, 199] width 50 height 11
click at [380, 168] on img at bounding box center [379, 167] width 7 height 7
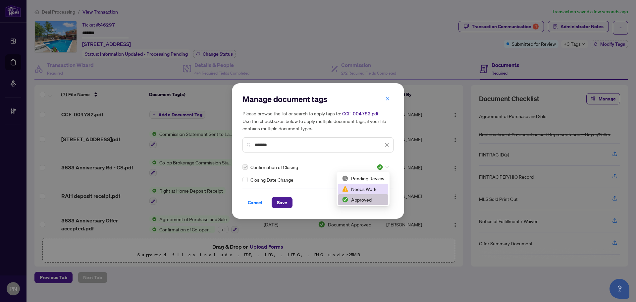
click at [377, 185] on div "Needs Work" at bounding box center [363, 188] width 42 height 7
click at [288, 201] on button "Save" at bounding box center [281, 202] width 21 height 11
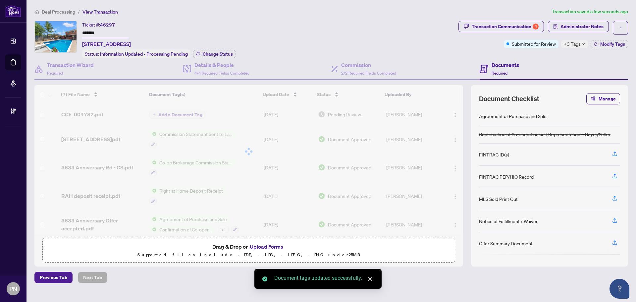
click at [615, 44] on span "Modify Tags" at bounding box center [612, 44] width 25 height 5
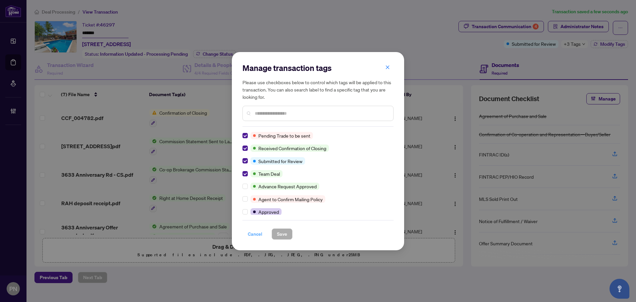
click at [256, 237] on span "Cancel" at bounding box center [255, 233] width 15 height 11
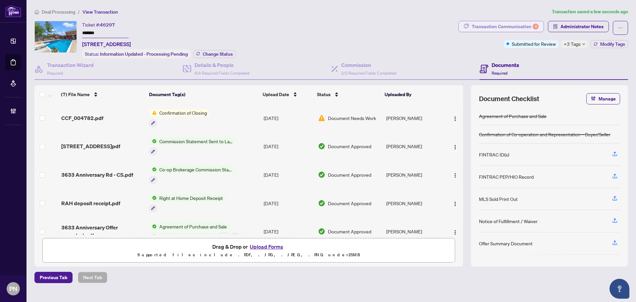
click at [487, 29] on div "Transaction Communication 4" at bounding box center [504, 26] width 67 height 11
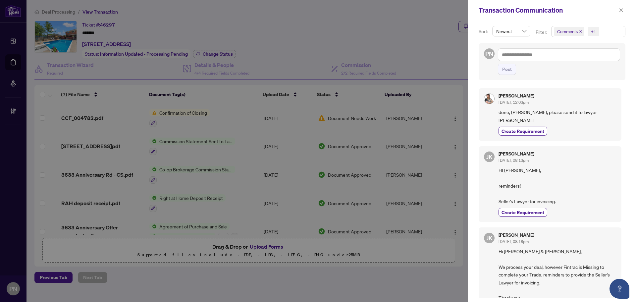
click at [579, 30] on icon "close" at bounding box center [580, 31] width 3 height 3
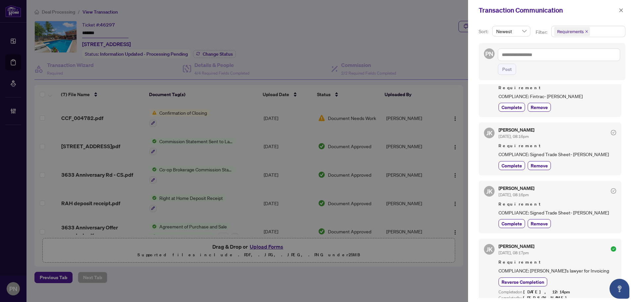
scroll to position [91, 0]
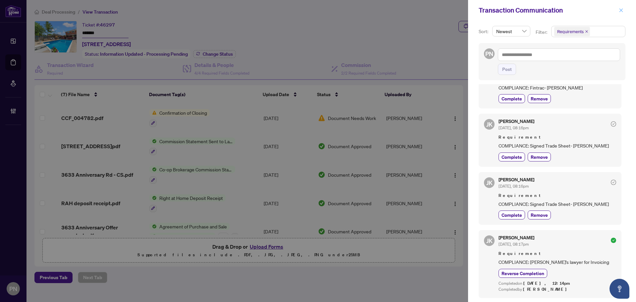
click at [620, 11] on icon "close" at bounding box center [621, 10] width 4 height 4
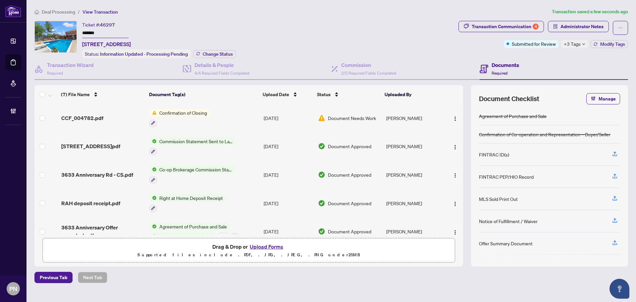
scroll to position [55, 0]
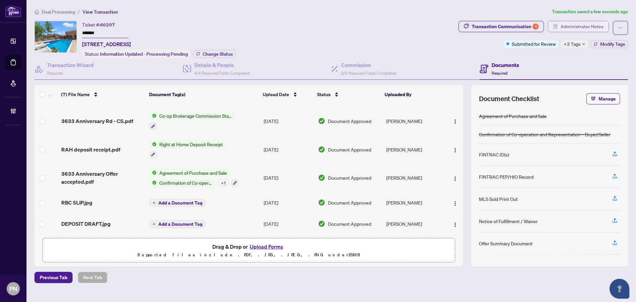
click at [607, 22] on button "Administrator Notes" at bounding box center [578, 26] width 61 height 11
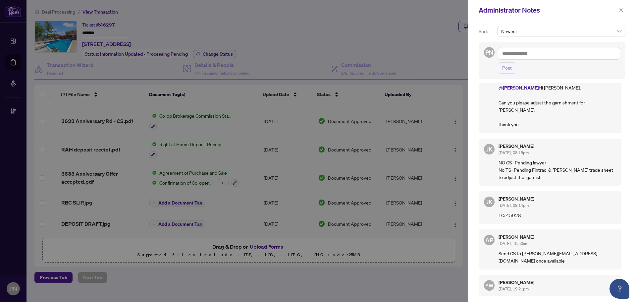
scroll to position [147, 0]
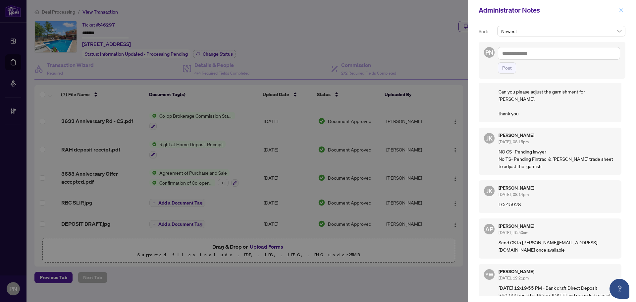
click at [619, 9] on icon "close" at bounding box center [621, 10] width 4 height 4
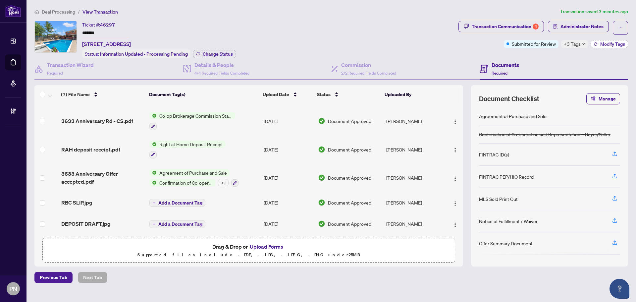
click at [605, 45] on span "Modify Tags" at bounding box center [612, 44] width 25 height 5
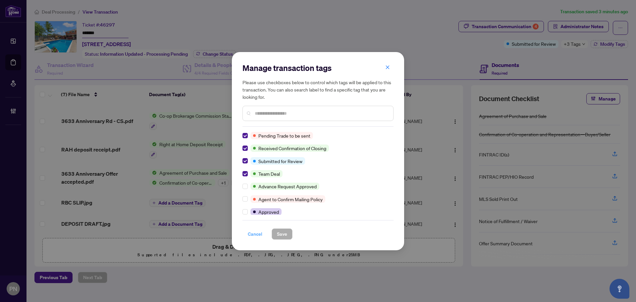
click at [253, 236] on span "Cancel" at bounding box center [255, 233] width 15 height 11
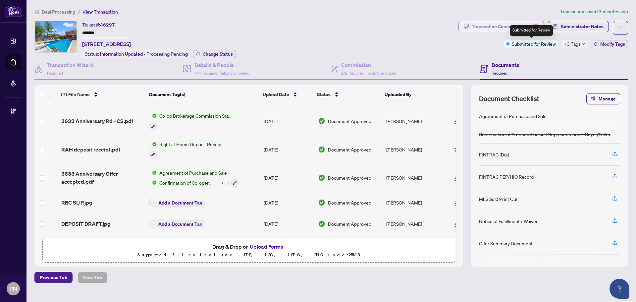
click at [526, 22] on div "Transaction Communication 4" at bounding box center [504, 26] width 67 height 11
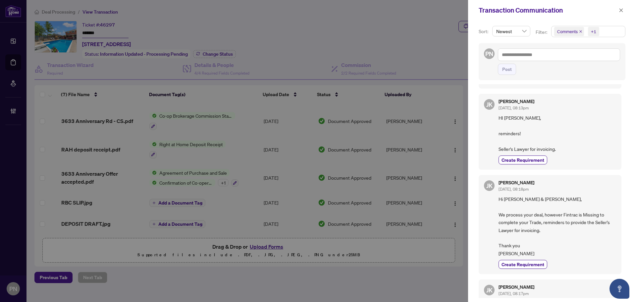
scroll to position [66, 0]
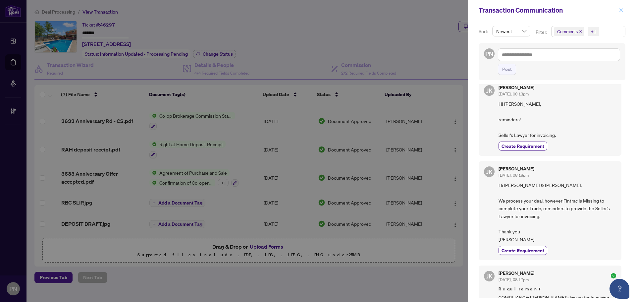
click at [620, 11] on icon "close" at bounding box center [620, 10] width 5 height 5
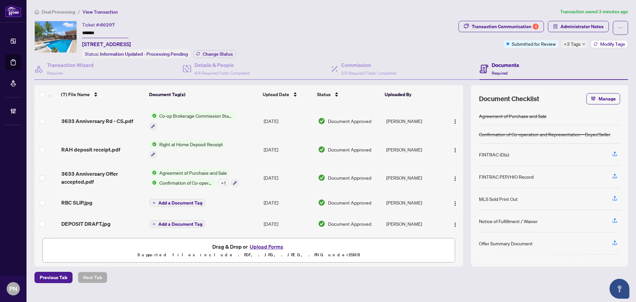
click at [617, 46] on span "Modify Tags" at bounding box center [612, 44] width 25 height 5
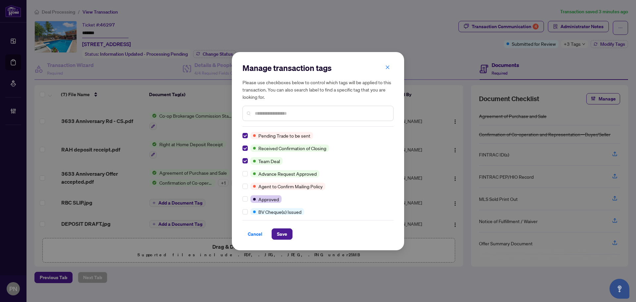
scroll to position [0, 0]
drag, startPoint x: 282, startPoint y: 236, endPoint x: 299, endPoint y: 156, distance: 81.2
click at [299, 156] on div "Manage transaction tags Please use checkboxes below to control which tags will …" at bounding box center [317, 151] width 151 height 177
click at [305, 116] on input "text" at bounding box center [321, 113] width 133 height 7
type input "*"
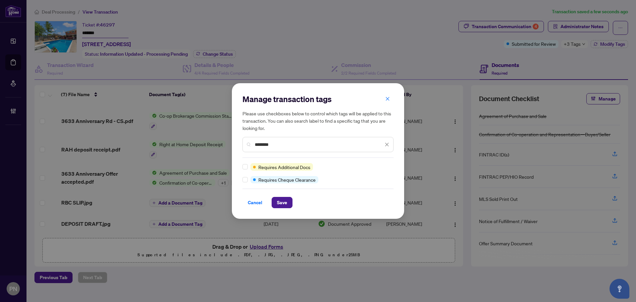
type input "********"
click at [283, 205] on span "Save" at bounding box center [282, 202] width 10 height 11
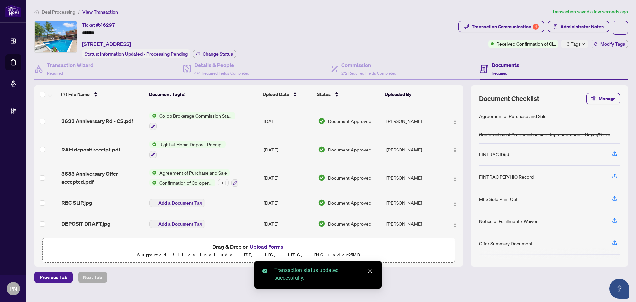
click at [71, 12] on span "Deal Processing" at bounding box center [58, 12] width 33 height 6
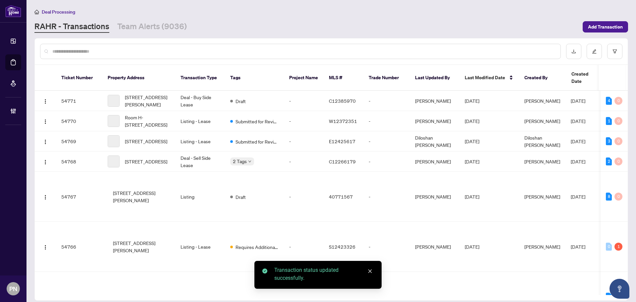
click at [193, 49] on input "text" at bounding box center [303, 51] width 503 height 7
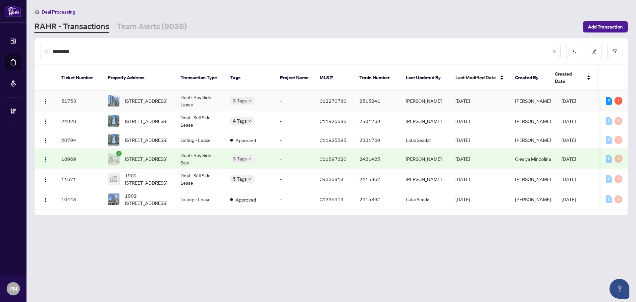
type input "**********"
click at [188, 98] on td "Deal - Buy Side Lease" at bounding box center [200, 101] width 50 height 20
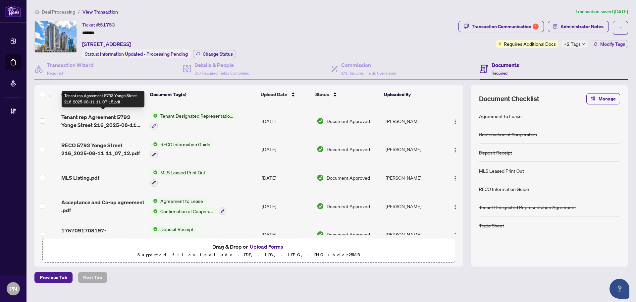
scroll to position [124, 0]
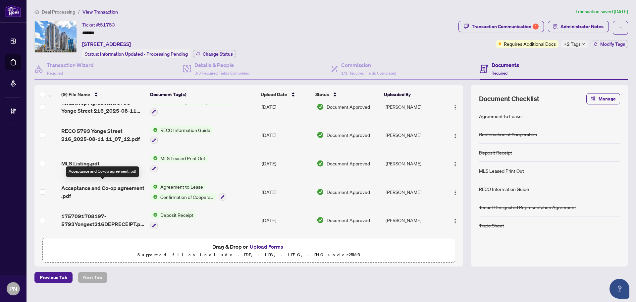
click at [121, 190] on span "Acceptance and Co-op agreement .pdf" at bounding box center [103, 192] width 84 height 16
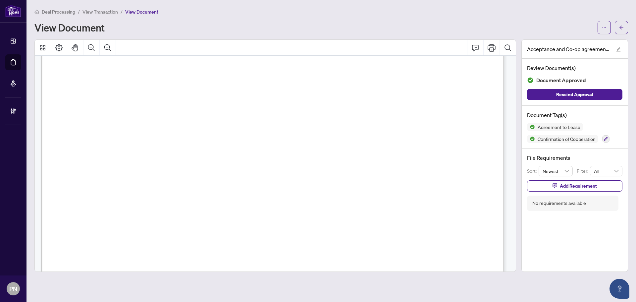
scroll to position [132, 0]
drag, startPoint x: 104, startPoint y: 14, endPoint x: 631, endPoint y: 40, distance: 527.4
click at [104, 14] on span "View Transaction" at bounding box center [99, 12] width 35 height 6
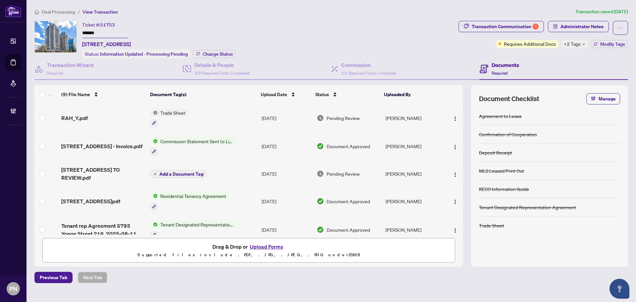
click at [71, 12] on span "Deal Processing" at bounding box center [58, 12] width 33 height 6
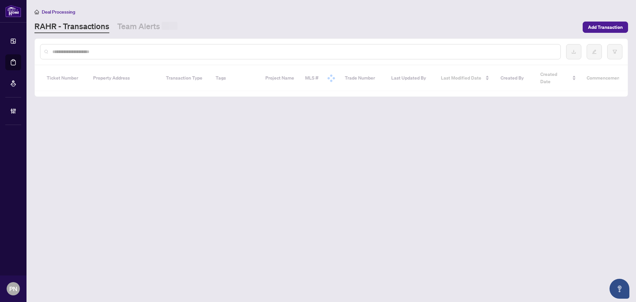
click at [115, 50] on input "text" at bounding box center [303, 51] width 503 height 7
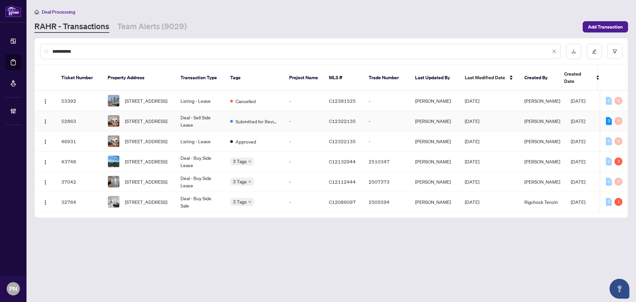
type input "**********"
click at [182, 114] on td "Deal - Sell Side Lease" at bounding box center [200, 121] width 50 height 20
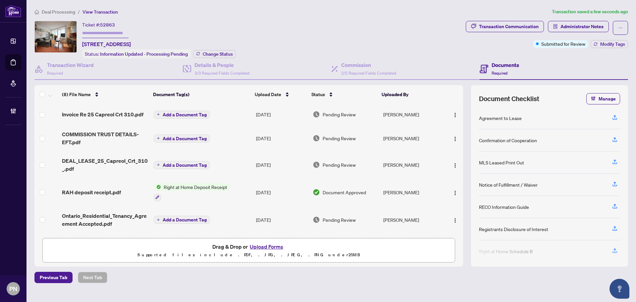
click at [58, 13] on span "Deal Processing" at bounding box center [58, 12] width 33 height 6
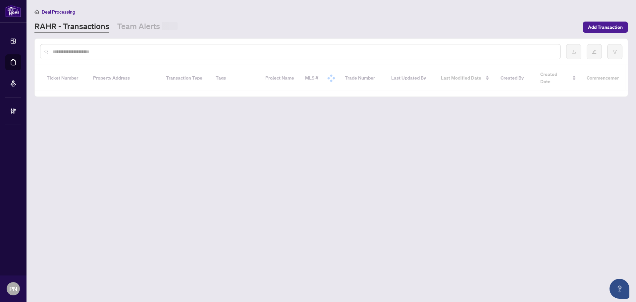
click at [116, 51] on input "text" at bounding box center [303, 51] width 503 height 7
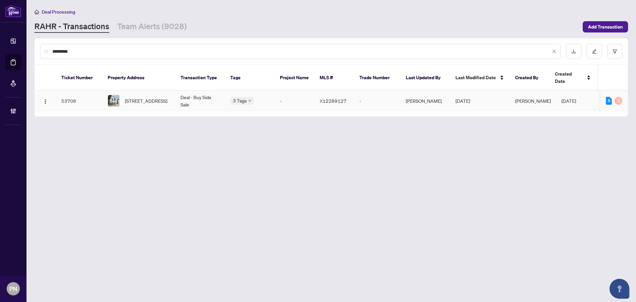
type input "*********"
click at [175, 95] on td "631 Bloem St, North Bay, Ontario P1B 4Z5, Canada" at bounding box center [138, 101] width 73 height 20
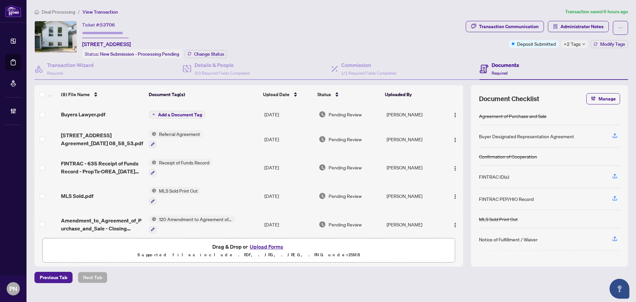
click at [50, 12] on span "Deal Processing" at bounding box center [58, 12] width 33 height 6
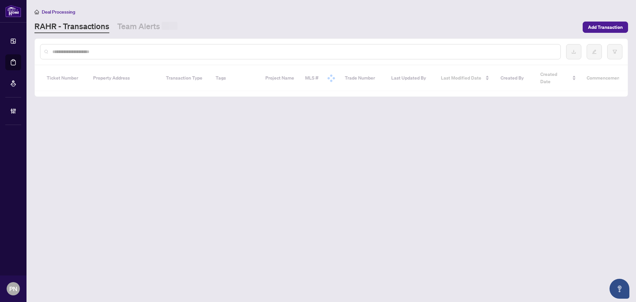
click at [119, 50] on input "text" at bounding box center [303, 51] width 503 height 7
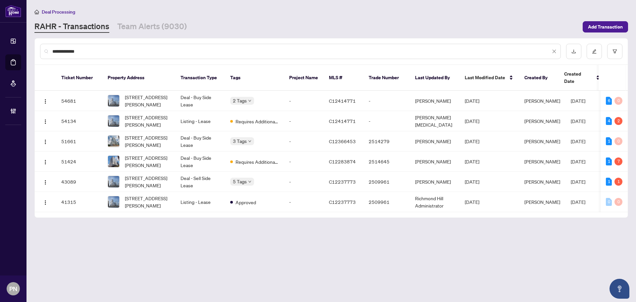
type input "**********"
click at [207, 159] on td "Deal - Buy Side Lease" at bounding box center [200, 161] width 50 height 20
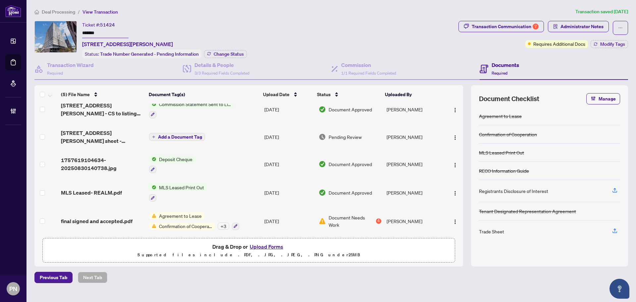
scroll to position [11, 0]
click at [63, 10] on span "Deal Processing" at bounding box center [58, 12] width 33 height 6
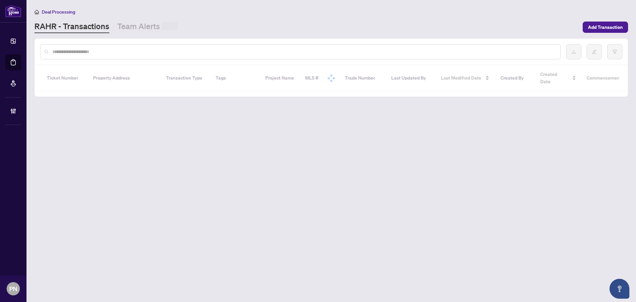
click at [101, 48] on input "text" at bounding box center [303, 51] width 503 height 7
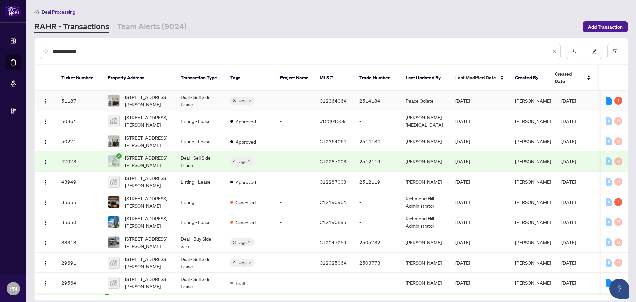
type input "**********"
click at [199, 95] on td "Deal - Sell Side Lease" at bounding box center [200, 101] width 50 height 20
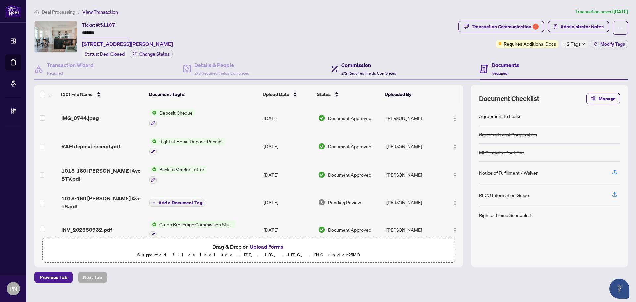
click at [391, 65] on h4 "Commission" at bounding box center [368, 65] width 55 height 8
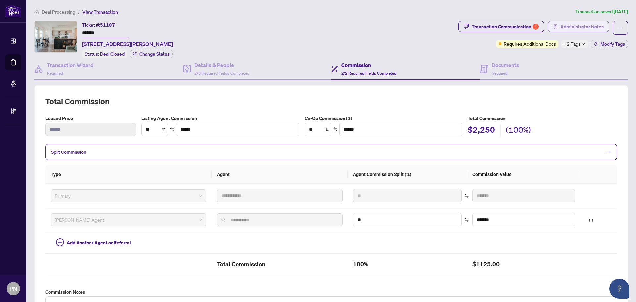
click at [583, 28] on span "Administrator Notes" at bounding box center [581, 26] width 43 height 11
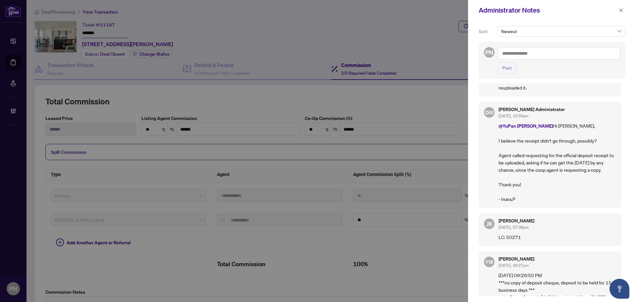
scroll to position [258, 0]
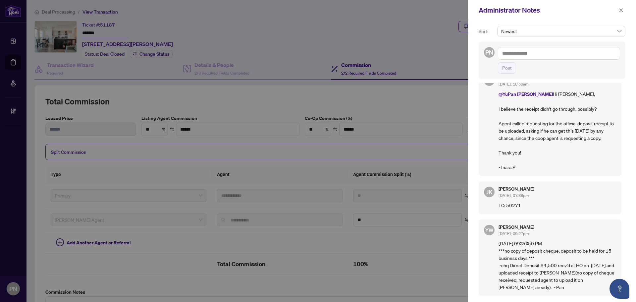
click at [621, 11] on icon "close" at bounding box center [621, 10] width 4 height 4
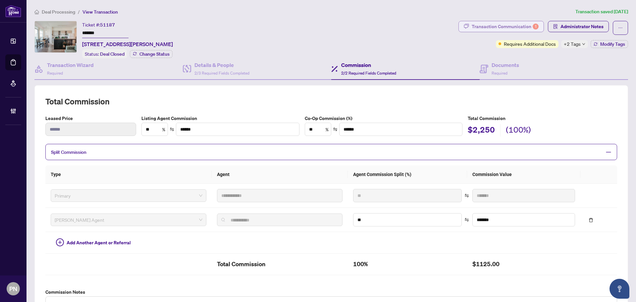
click at [525, 26] on div "Transaction Communication 1" at bounding box center [504, 26] width 67 height 11
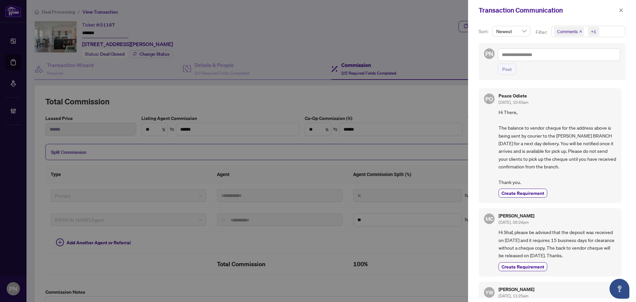
click at [605, 31] on span "Comments +1" at bounding box center [587, 31] width 73 height 11
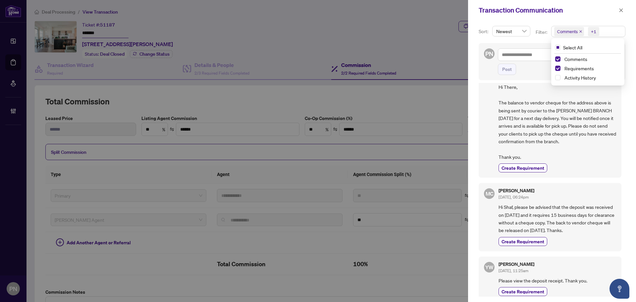
scroll to position [222, 0]
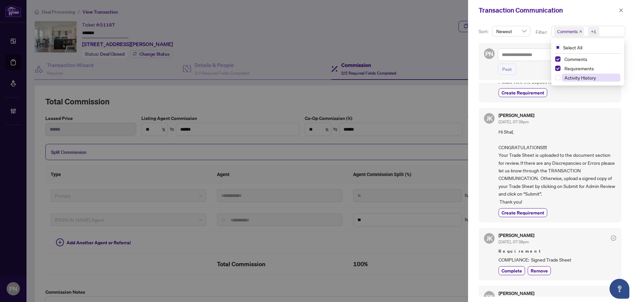
click at [585, 77] on span "Activity History" at bounding box center [579, 77] width 31 height 6
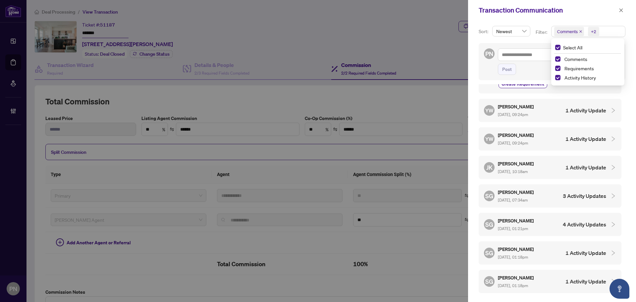
scroll to position [1488, 0]
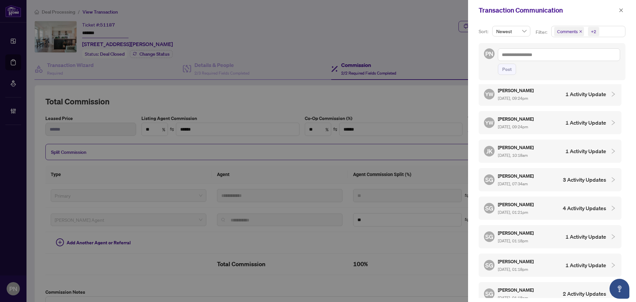
click at [546, 174] on div "SG Shaf Gillani Sep/05/2025, 07:34am 3 Activity Updates" at bounding box center [545, 179] width 122 height 15
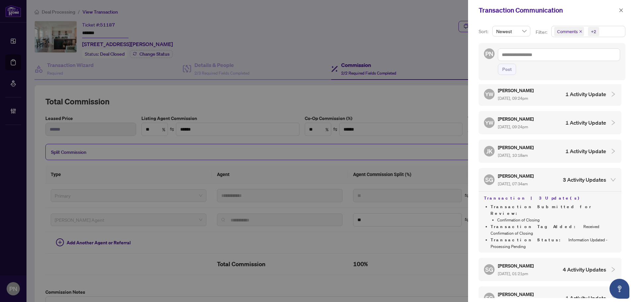
click at [550, 262] on div "SG Shaf Gillani Sep/02/2025, 01:21pm 4 Activity Updates" at bounding box center [545, 269] width 122 height 15
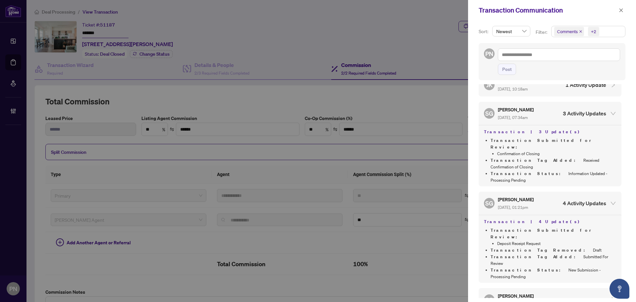
scroll to position [1610, 0]
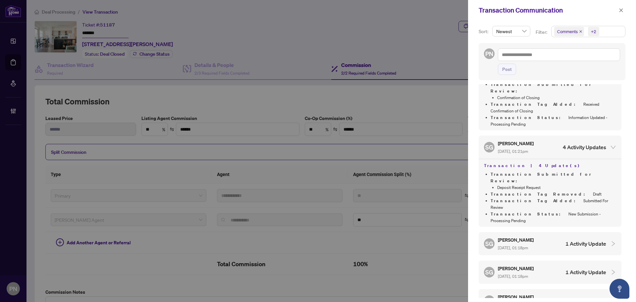
click at [562, 236] on div "SG Shaf Gillani Sep/02/2025, 01:18pm 1 Activity Update" at bounding box center [545, 243] width 122 height 15
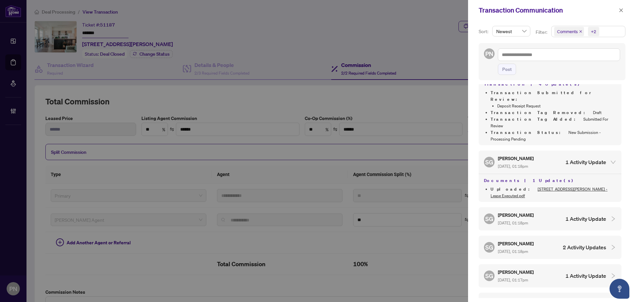
scroll to position [1676, 0]
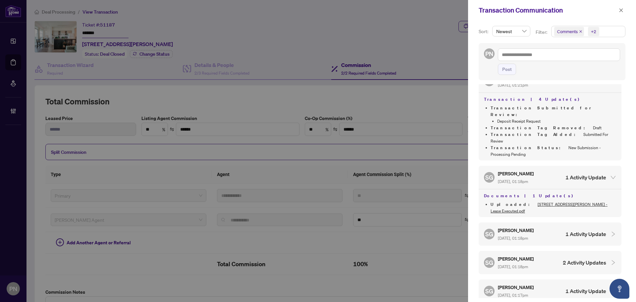
click at [578, 226] on div "SG Shaf Gillani Sep/02/2025, 01:18pm 1 Activity Update" at bounding box center [545, 233] width 122 height 15
click at [563, 286] on h4 "2 Activity Updates" at bounding box center [583, 290] width 43 height 8
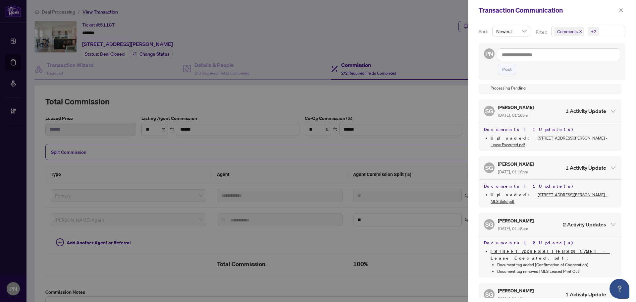
click at [565, 290] on h4 "1 Activity Update" at bounding box center [585, 294] width 41 height 8
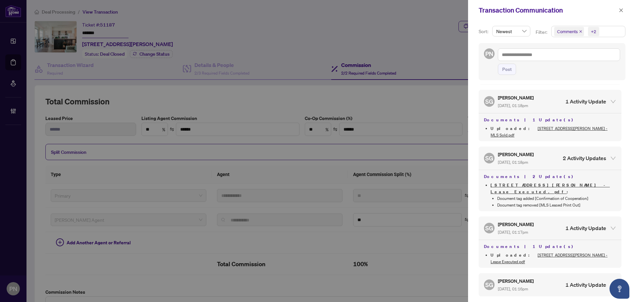
click at [567, 280] on h4 "1 Activity Update" at bounding box center [585, 284] width 41 height 8
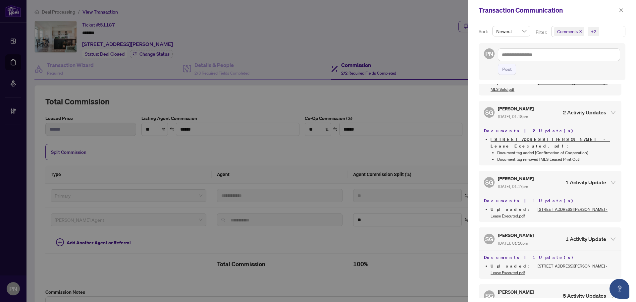
scroll to position [1875, 0]
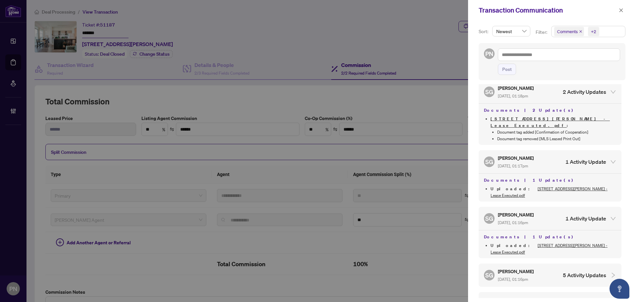
click at [567, 271] on h4 "5 Activity Updates" at bounding box center [583, 275] width 43 height 8
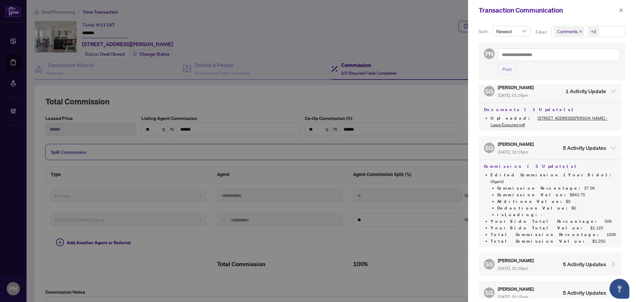
scroll to position [2007, 0]
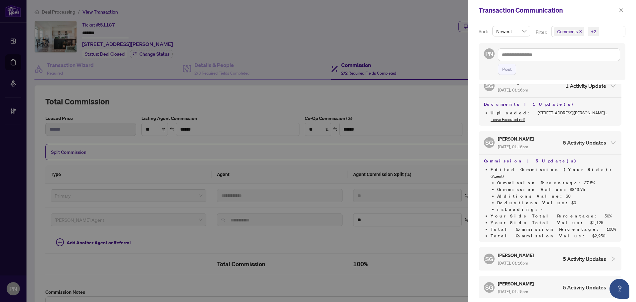
drag, startPoint x: 621, startPoint y: 10, endPoint x: 609, endPoint y: 13, distance: 12.7
click at [621, 10] on icon "close" at bounding box center [620, 10] width 5 height 5
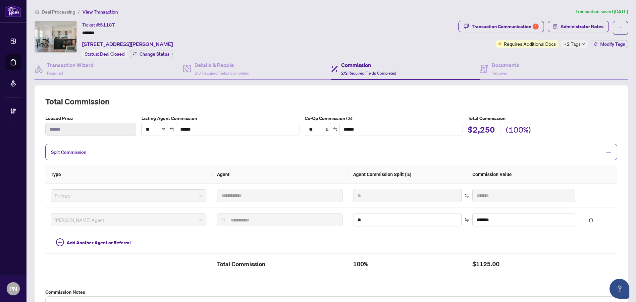
click at [354, 74] on div "Commission 2/2 Required Fields Completed" at bounding box center [368, 69] width 55 height 16
click at [508, 69] on div "Documents Required" at bounding box center [504, 69] width 27 height 16
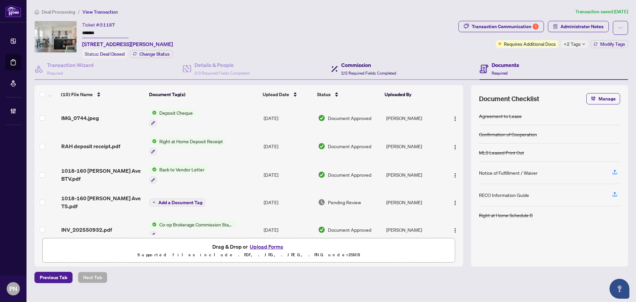
click at [362, 72] on span "2/2 Required Fields Completed" at bounding box center [368, 73] width 55 height 5
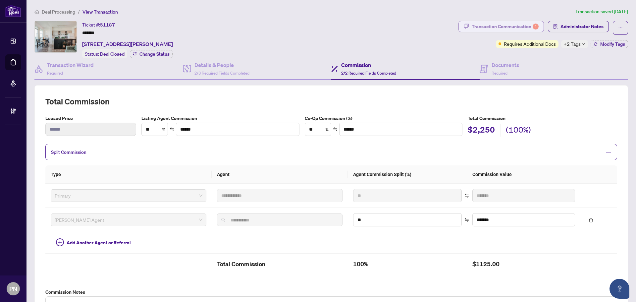
click at [489, 27] on div "Transaction Communication 1" at bounding box center [504, 26] width 67 height 11
type textarea "**********"
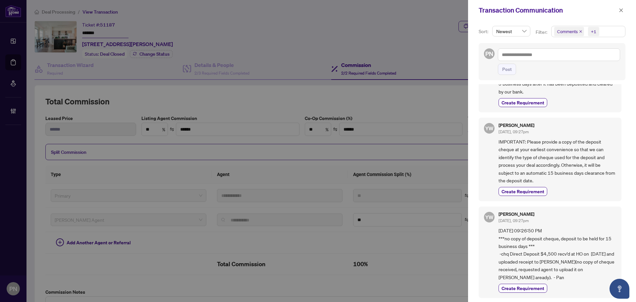
scroll to position [620, 0]
click at [618, 10] on button "button" at bounding box center [620, 10] width 9 height 8
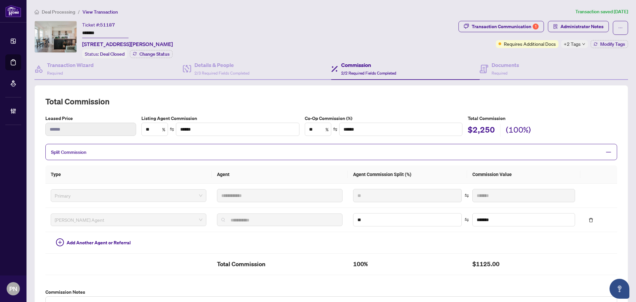
click at [60, 15] on li "Deal Processing" at bounding box center [54, 12] width 41 height 8
click at [68, 12] on span "Deal Processing" at bounding box center [58, 12] width 33 height 6
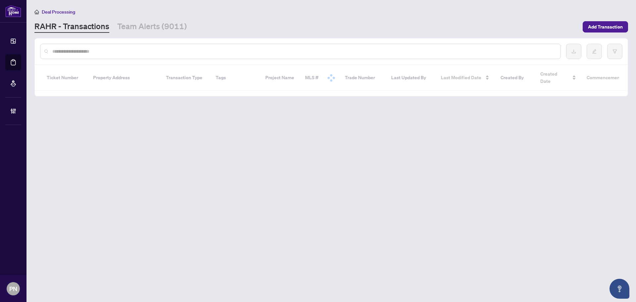
click at [246, 52] on input "text" at bounding box center [303, 51] width 503 height 7
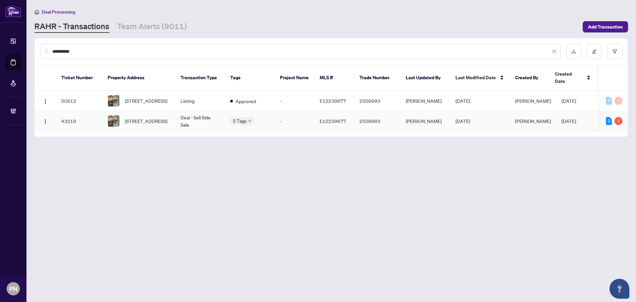
type input "**********"
click at [199, 115] on td "Deal - Sell Side Sale" at bounding box center [200, 121] width 50 height 20
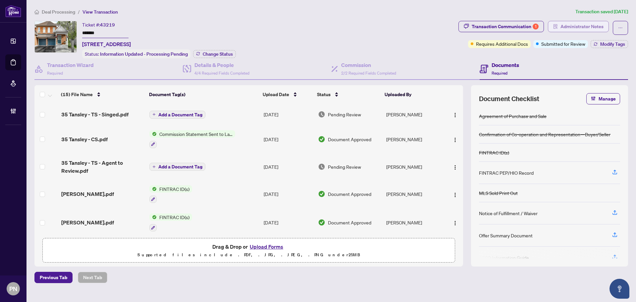
click at [580, 25] on span "Administrator Notes" at bounding box center [581, 26] width 43 height 11
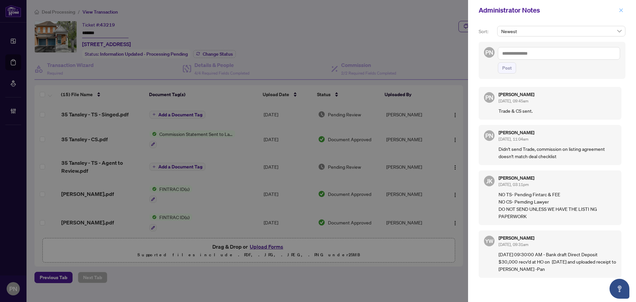
click at [619, 10] on icon "close" at bounding box center [620, 10] width 5 height 5
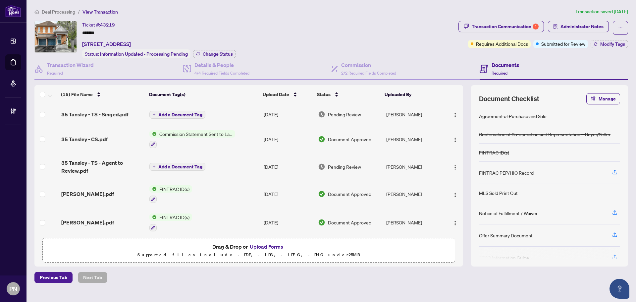
click at [60, 12] on span "Deal Processing" at bounding box center [58, 12] width 33 height 6
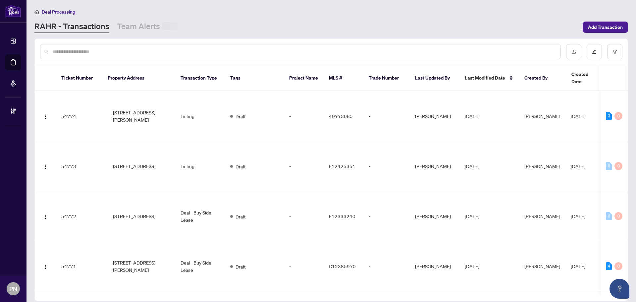
click at [148, 48] on input "text" at bounding box center [303, 51] width 503 height 7
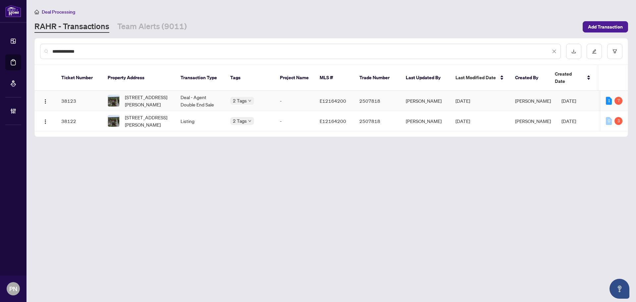
type input "**********"
click at [191, 95] on td "Deal - Agent Double End Sale" at bounding box center [200, 101] width 50 height 20
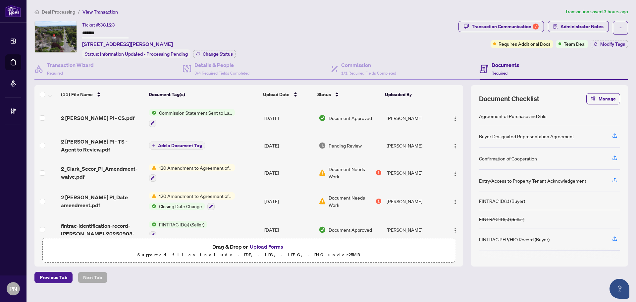
click at [64, 10] on span "Deal Processing" at bounding box center [58, 12] width 33 height 6
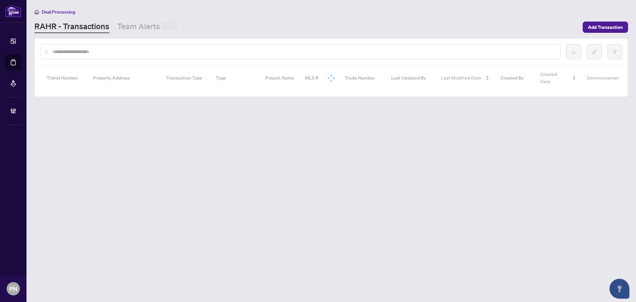
click at [164, 52] on input "text" at bounding box center [303, 51] width 503 height 7
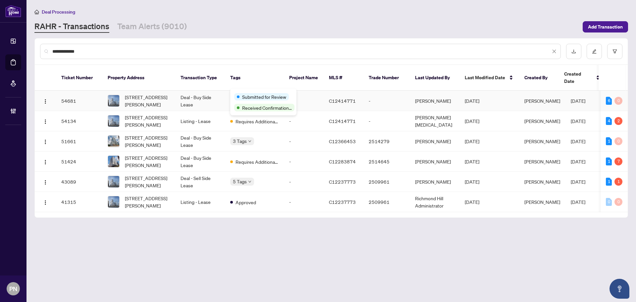
type input "**********"
click at [201, 92] on td "Deal - Buy Side Lease" at bounding box center [200, 101] width 50 height 20
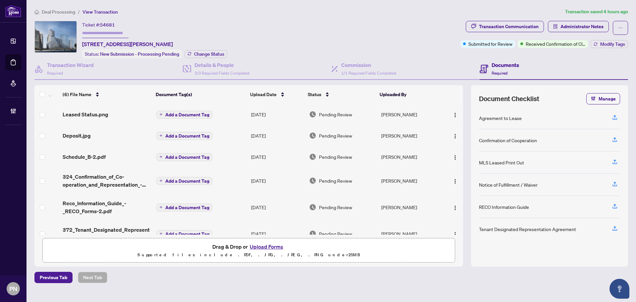
click at [129, 111] on div "Leased Status.png" at bounding box center [107, 114] width 88 height 8
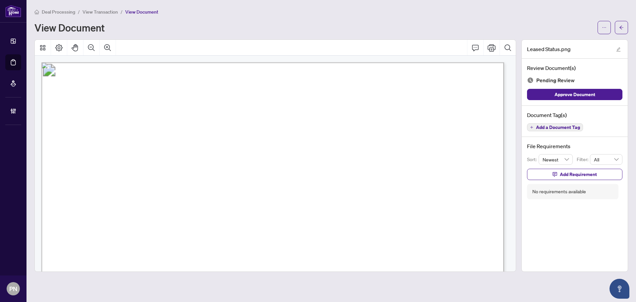
click at [95, 14] on span "View Transaction" at bounding box center [99, 12] width 35 height 6
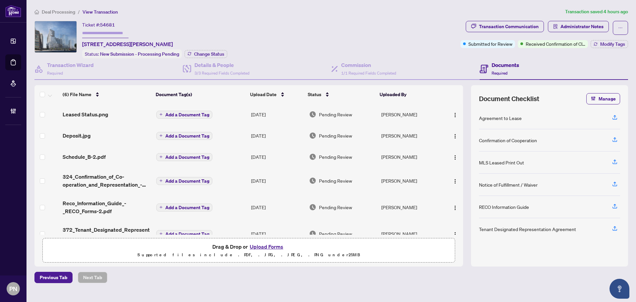
click at [108, 179] on span "324_Confirmation_of_Co-operation_and_Representation_-_Tenant_Landlord_-_PropTx-…" at bounding box center [107, 180] width 88 height 16
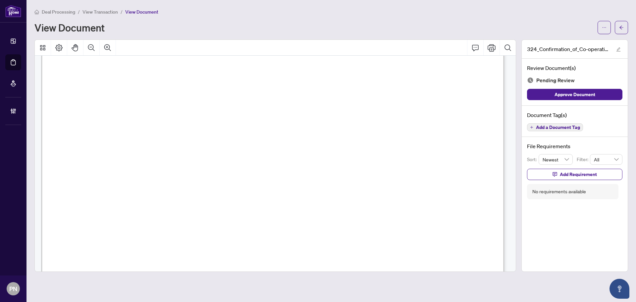
scroll to position [1010, 0]
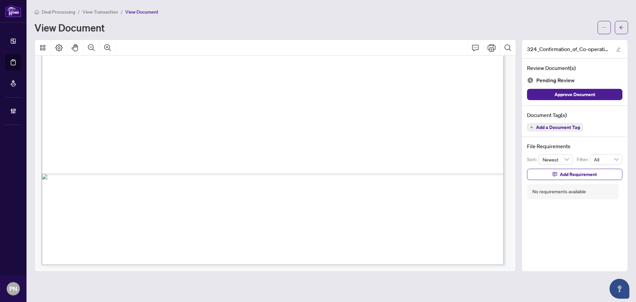
click at [110, 11] on span "View Transaction" at bounding box center [99, 12] width 35 height 6
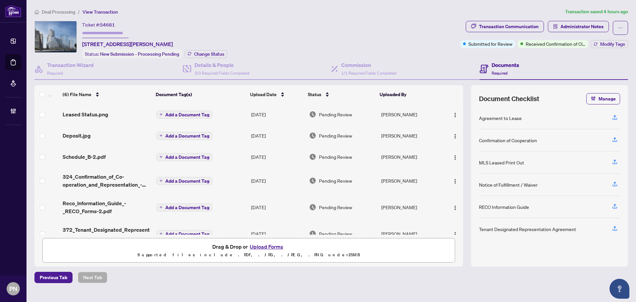
scroll to position [15, 0]
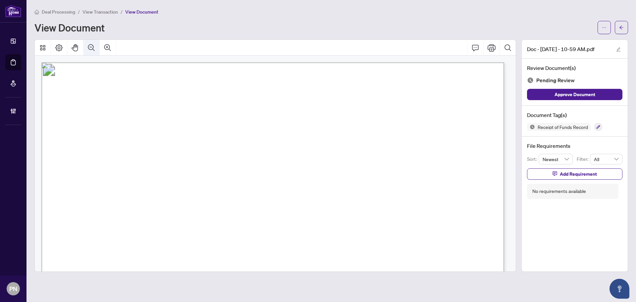
click at [94, 46] on icon "Zoom Out" at bounding box center [91, 48] width 8 height 8
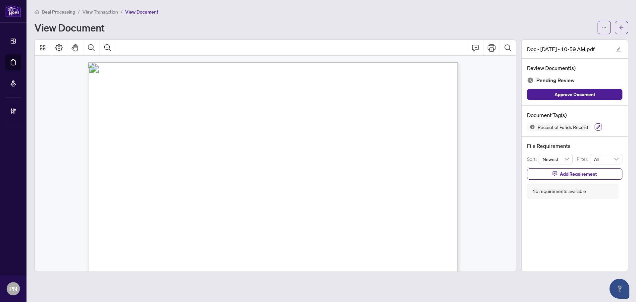
click at [597, 125] on icon "button" at bounding box center [598, 127] width 4 height 4
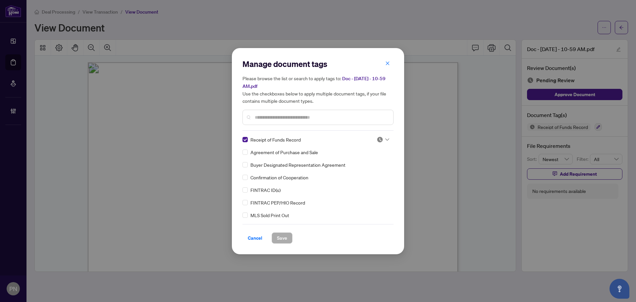
click at [383, 139] on div at bounding box center [382, 139] width 13 height 7
click at [365, 173] on div "Approved" at bounding box center [361, 171] width 42 height 7
click at [281, 237] on span "Save" at bounding box center [282, 237] width 10 height 11
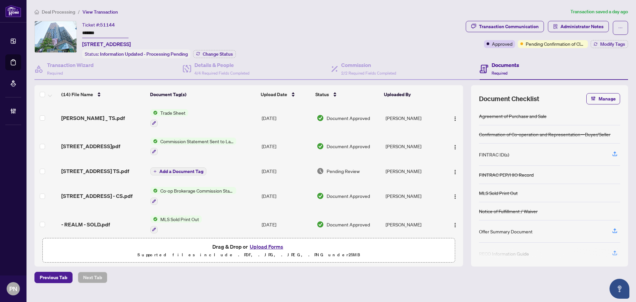
click at [61, 12] on span "Deal Processing" at bounding box center [58, 12] width 33 height 6
